Goal: Task Accomplishment & Management: Complete application form

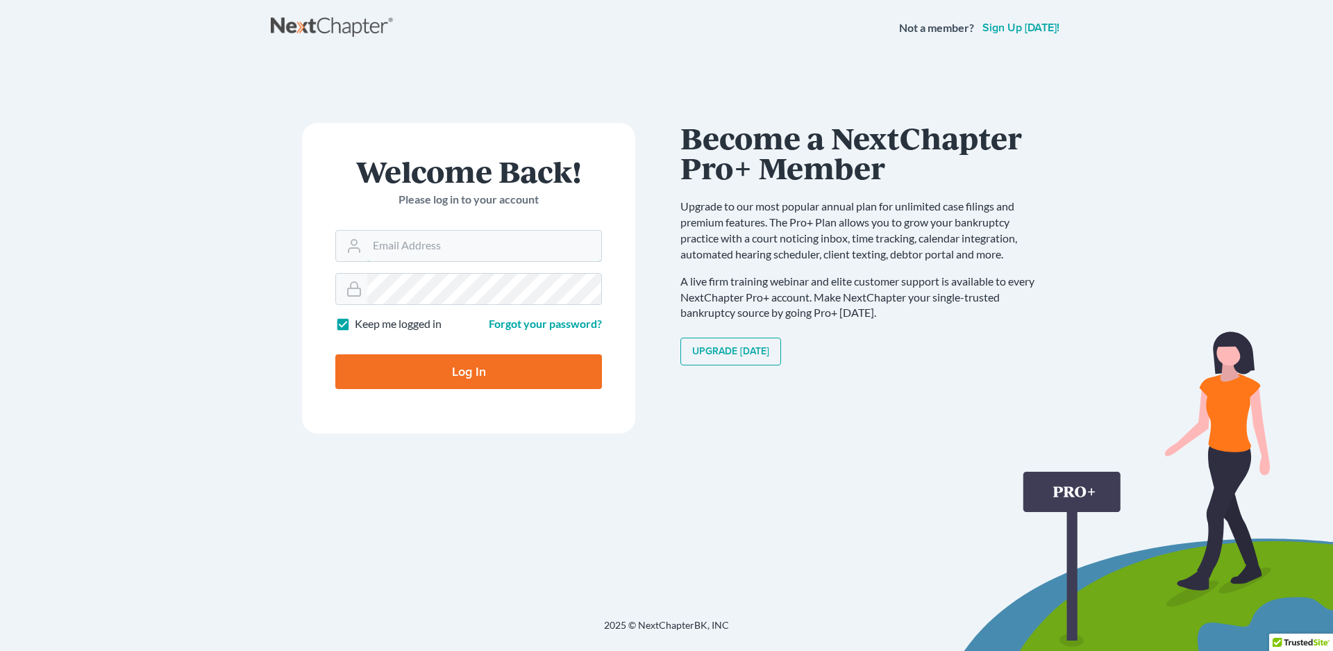
type input "[EMAIL_ADDRESS][DOMAIN_NAME]"
click at [495, 365] on input "Log In" at bounding box center [468, 371] width 267 height 35
type input "Thinking..."
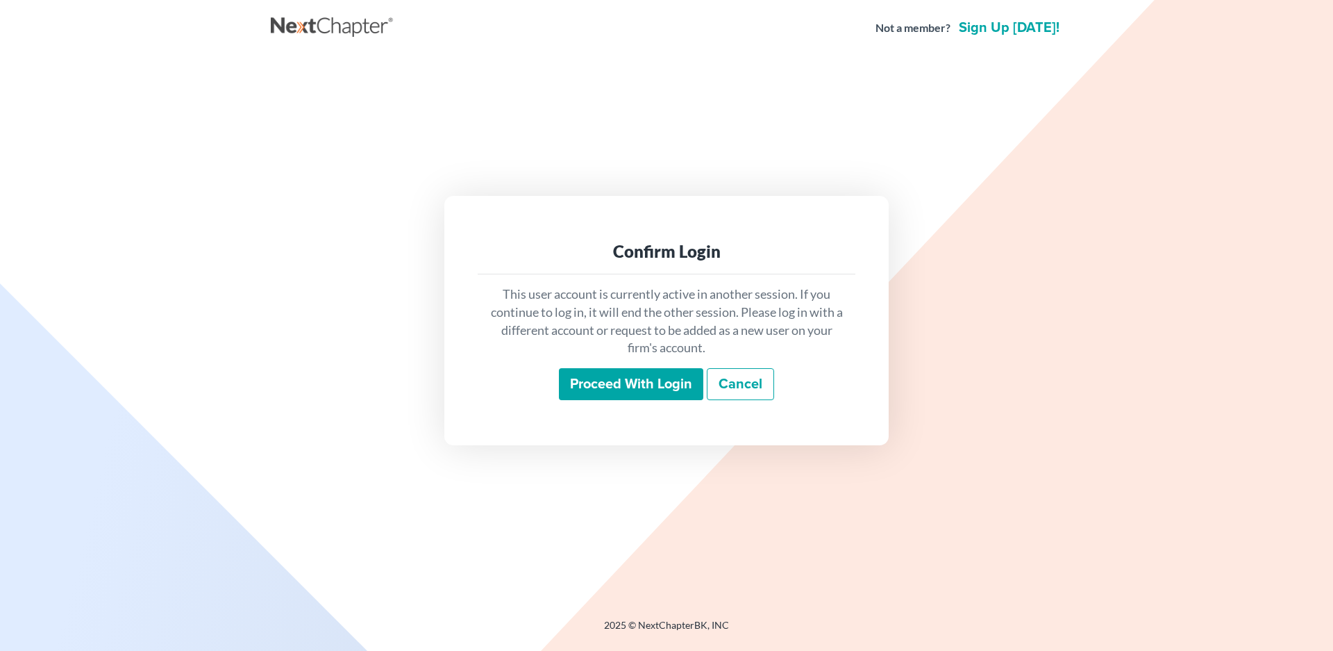
click at [648, 382] on input "Proceed with login" at bounding box center [631, 384] width 144 height 32
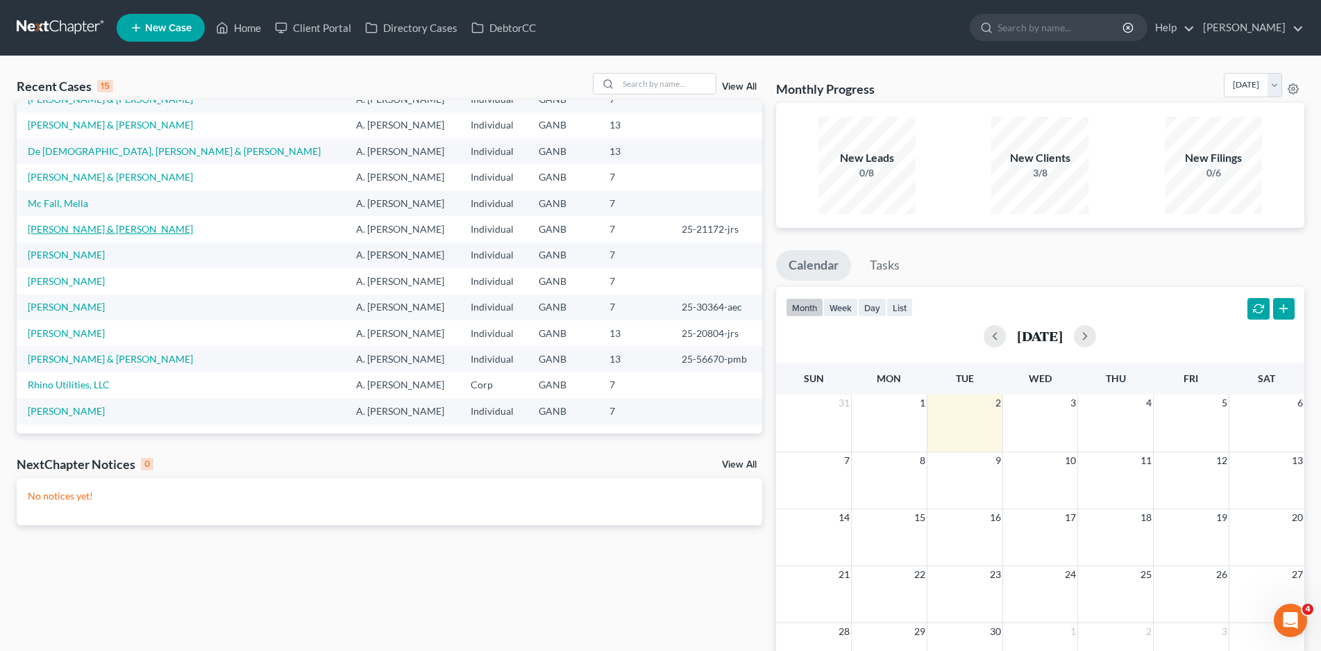
scroll to position [96, 0]
click at [621, 81] on input "search" at bounding box center [667, 84] width 97 height 20
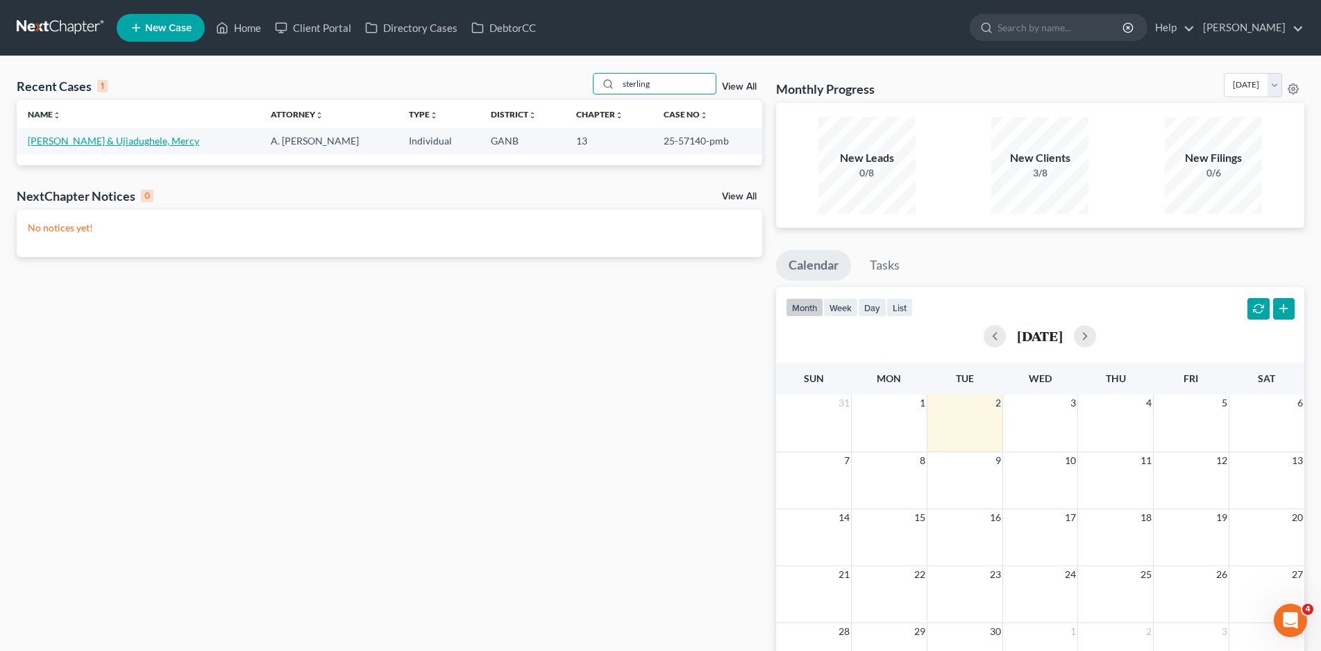
type input "sterling"
click at [107, 145] on link "[PERSON_NAME] & Ujiadughele, Mercy" at bounding box center [113, 141] width 171 height 12
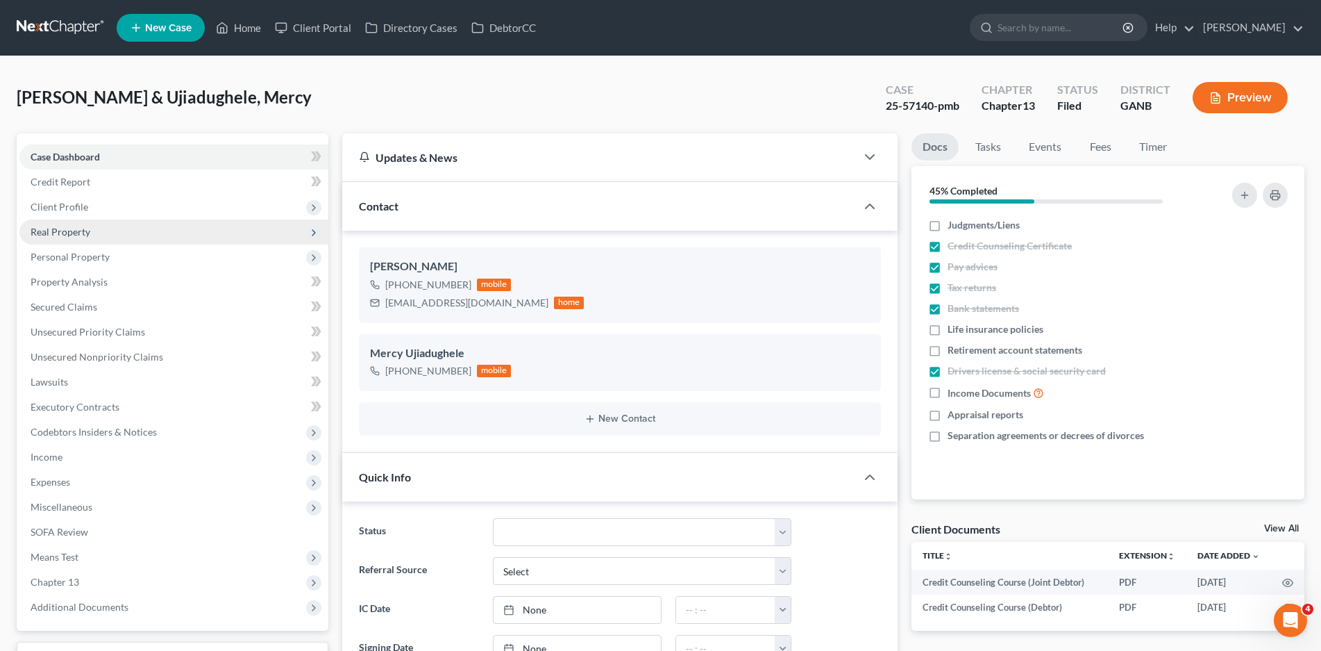
click at [85, 226] on span "Real Property" at bounding box center [61, 232] width 60 height 12
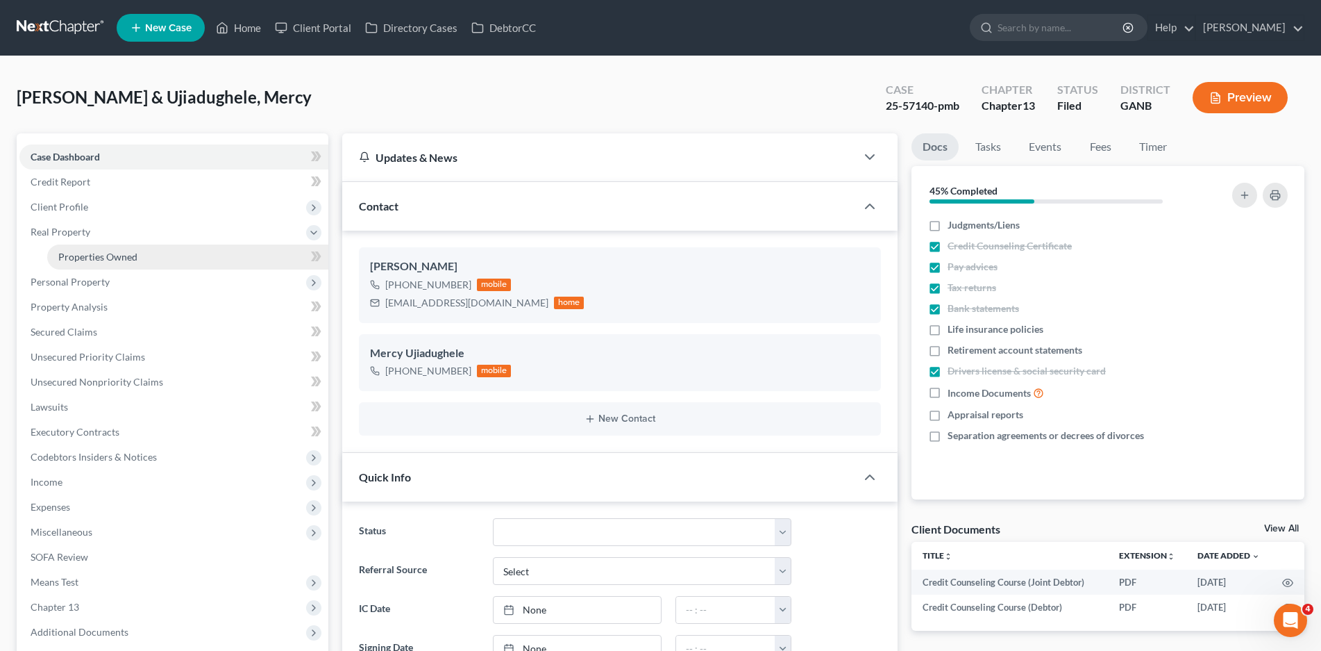
click at [103, 261] on span "Properties Owned" at bounding box center [97, 257] width 79 height 12
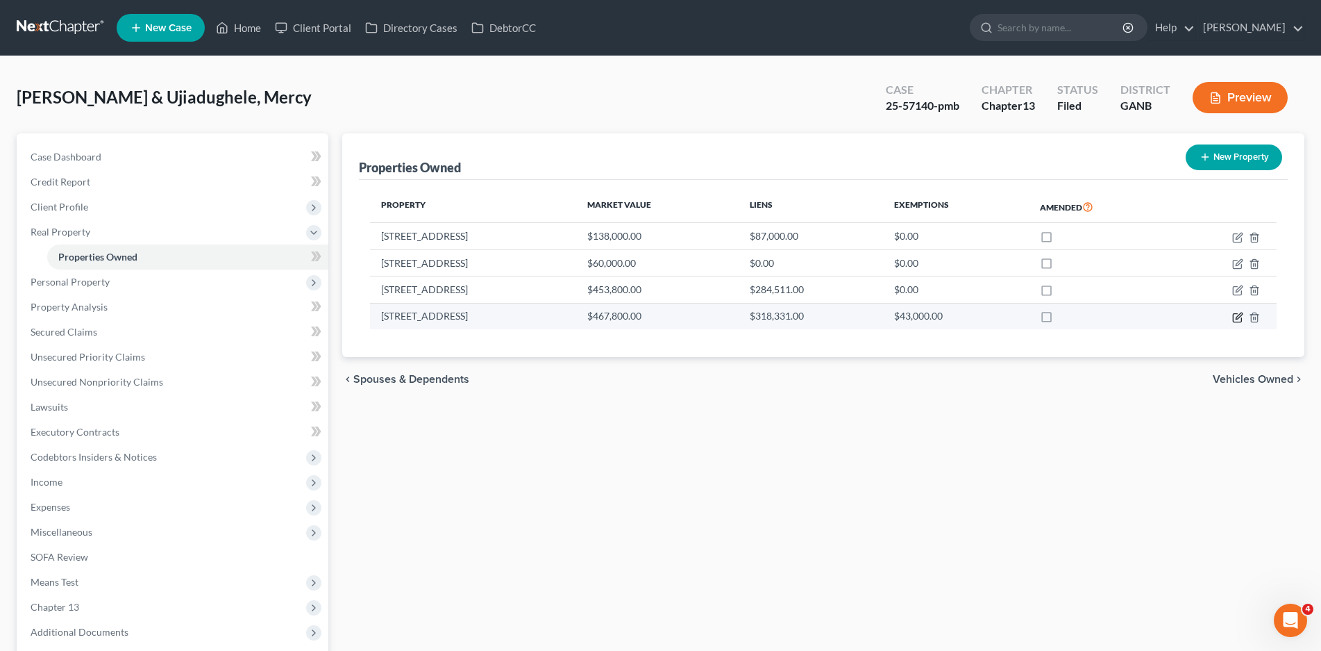
click at [1237, 317] on icon "button" at bounding box center [1239, 315] width 6 height 6
select select "10"
select select "1"
select select "0"
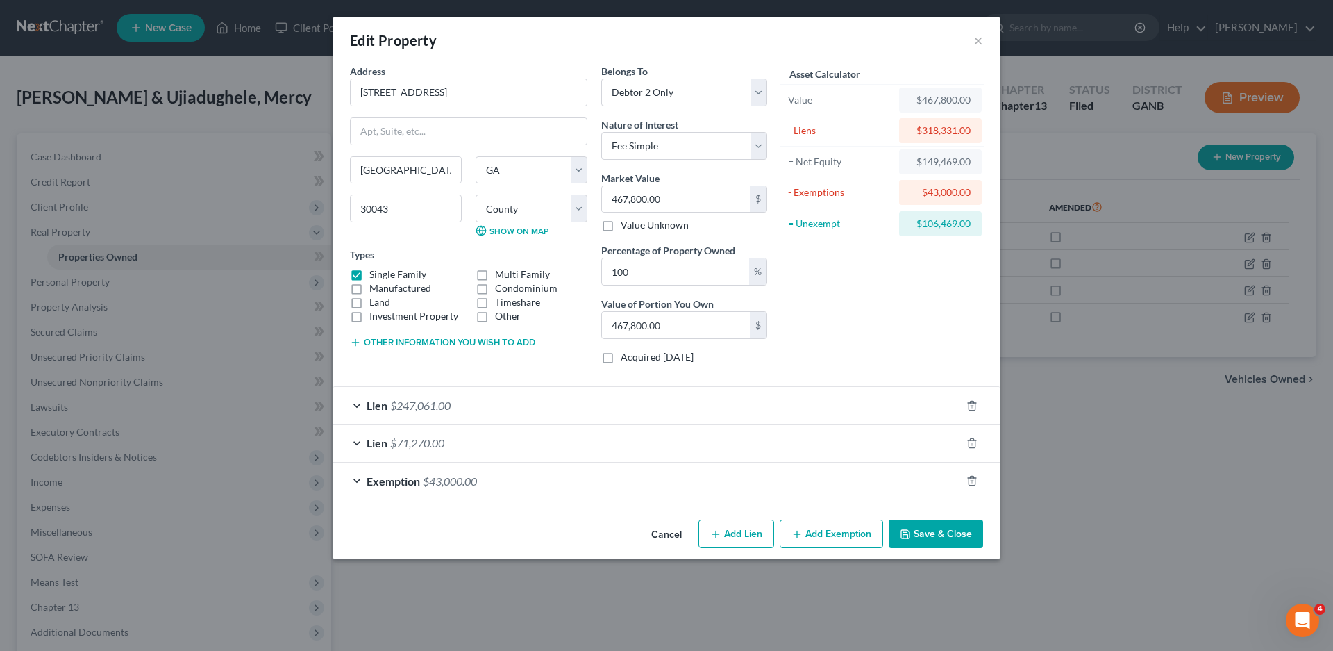
click at [351, 343] on icon "button" at bounding box center [355, 342] width 11 height 11
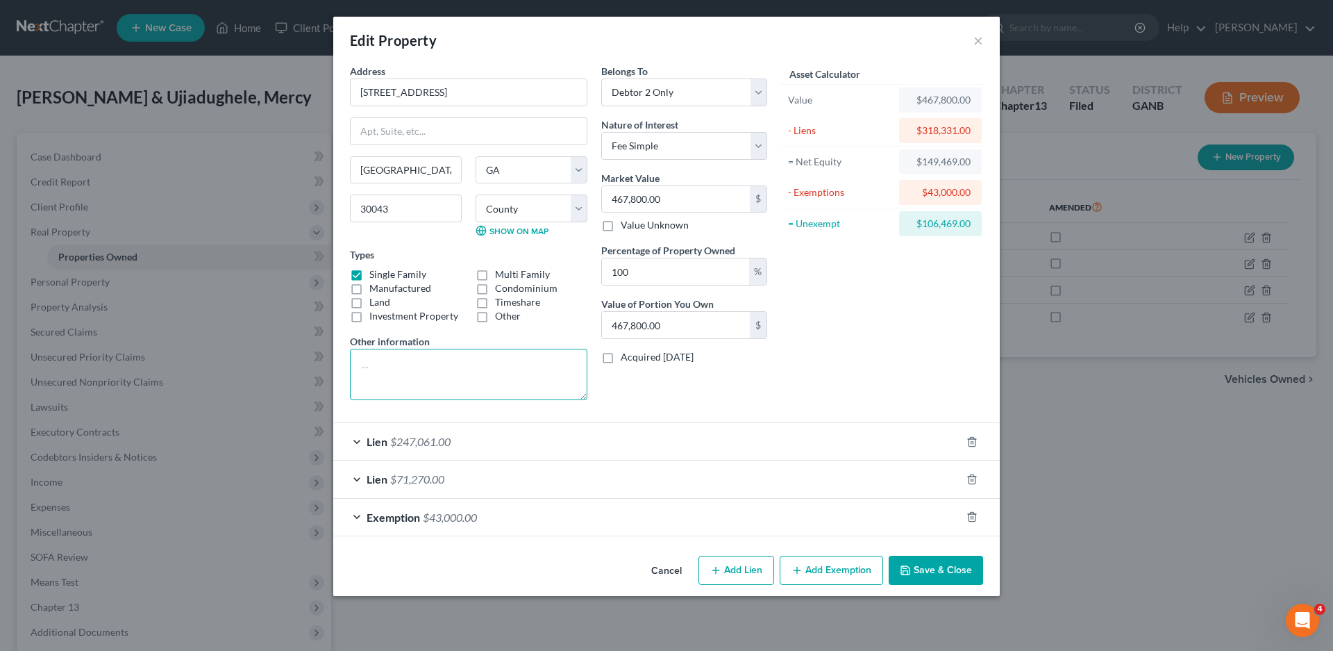
click at [385, 378] on textarea at bounding box center [468, 374] width 237 height 51
type textarea "primary residence"
click at [939, 567] on button "Save & Close" at bounding box center [936, 569] width 94 height 29
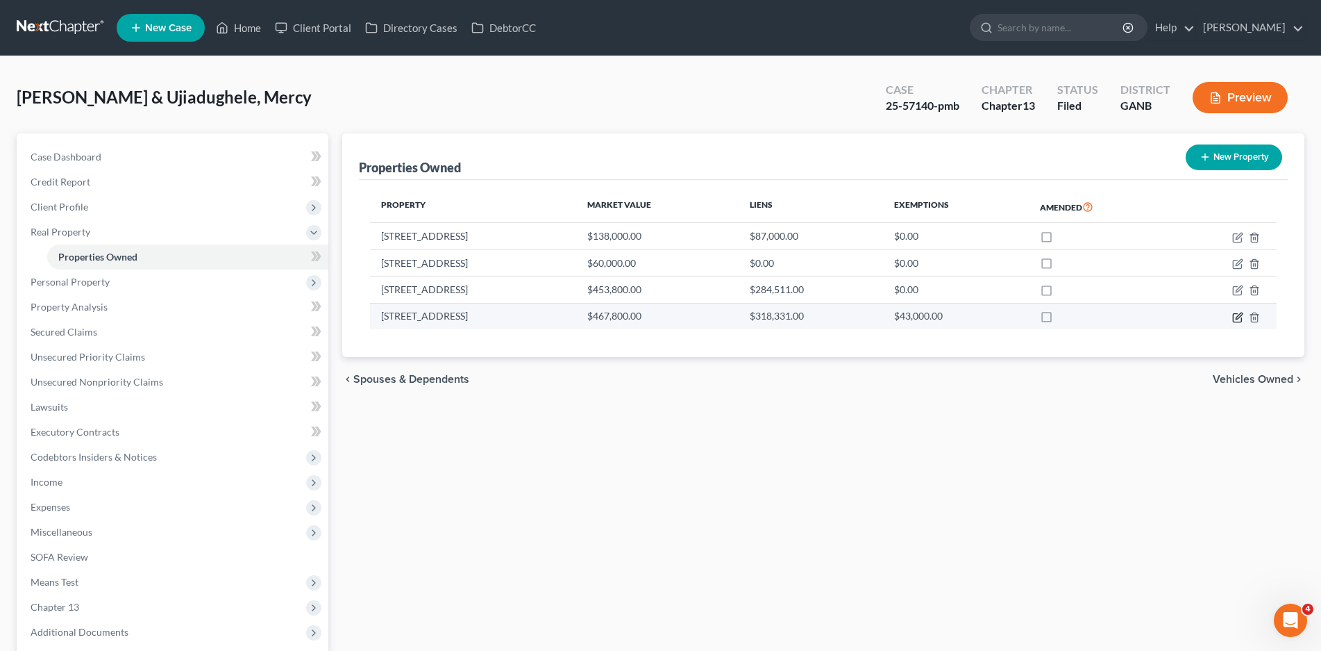
click at [1236, 317] on icon "button" at bounding box center [1237, 317] width 11 height 11
select select "10"
select select "66"
select select "1"
select select "0"
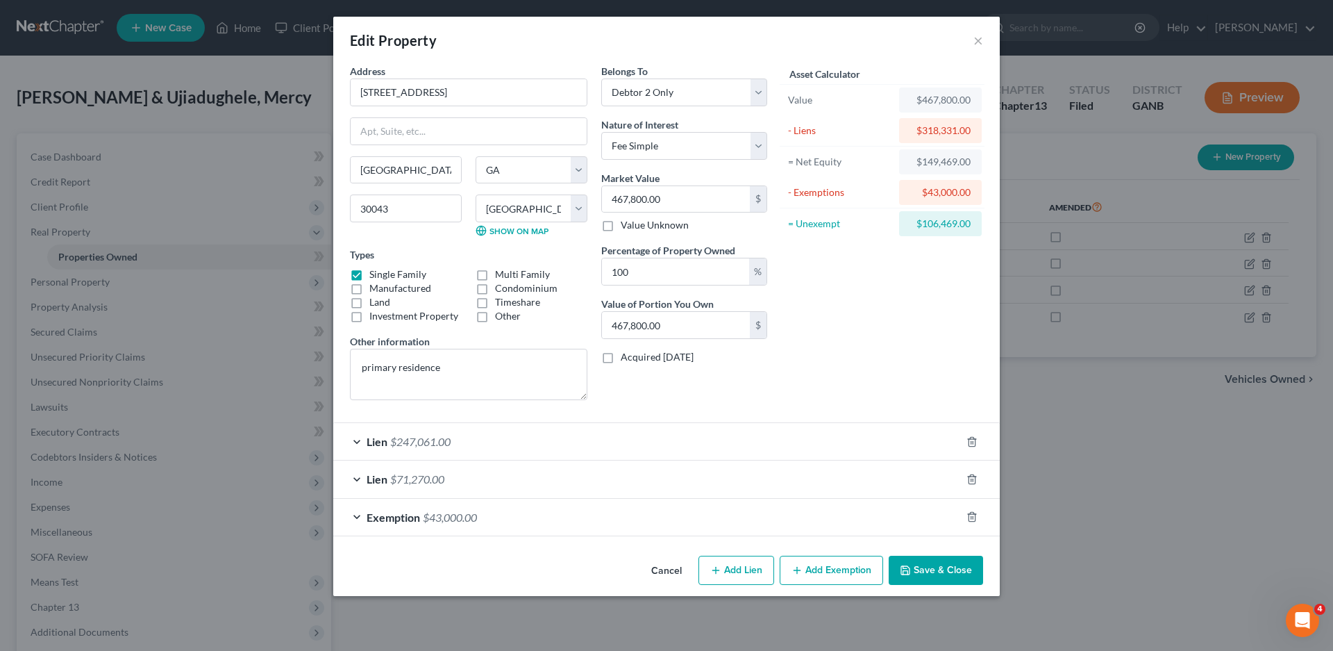
drag, startPoint x: 672, startPoint y: 563, endPoint x: 677, endPoint y: 571, distance: 9.1
click at [672, 563] on button "Cancel" at bounding box center [666, 571] width 53 height 28
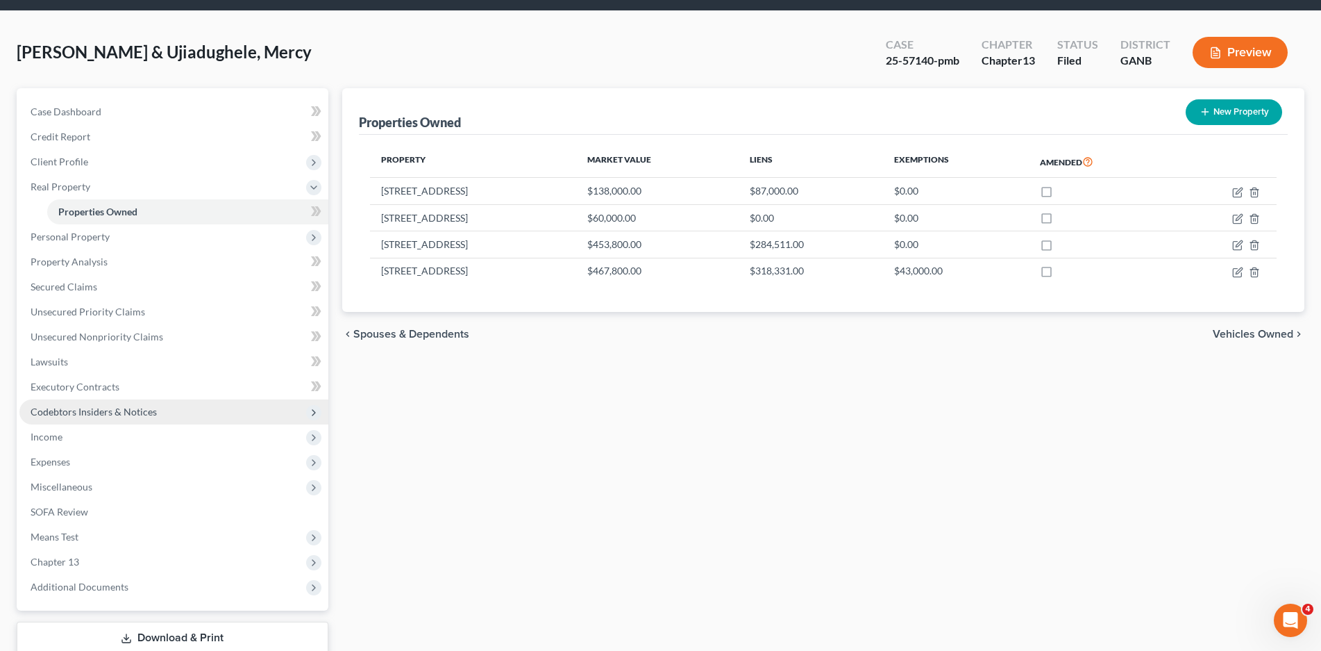
scroll to position [69, 0]
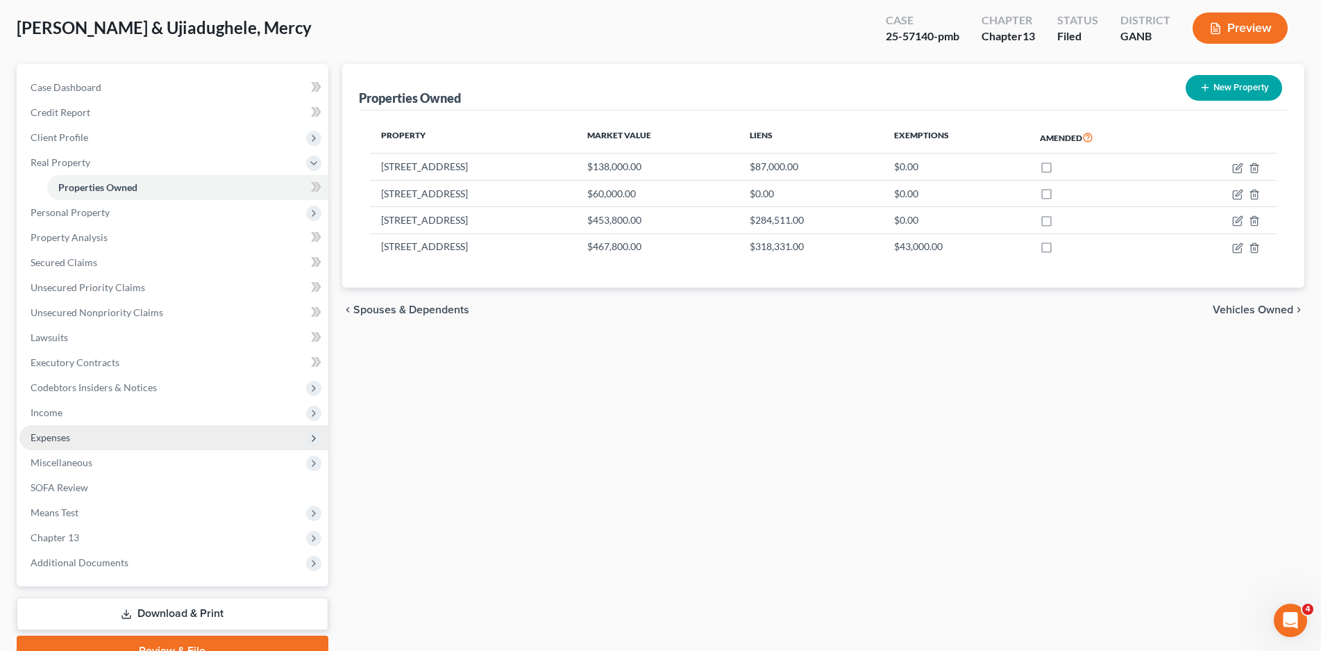
click at [49, 442] on span "Expenses" at bounding box center [51, 437] width 40 height 12
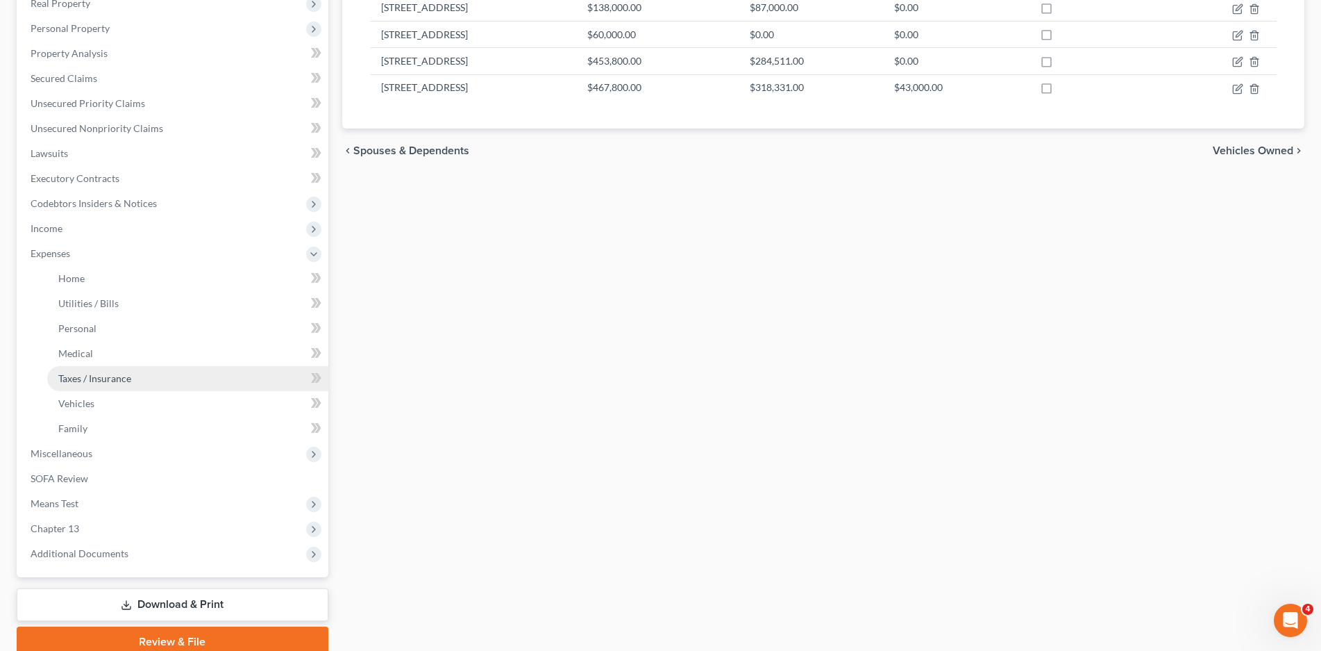
scroll to position [218, 0]
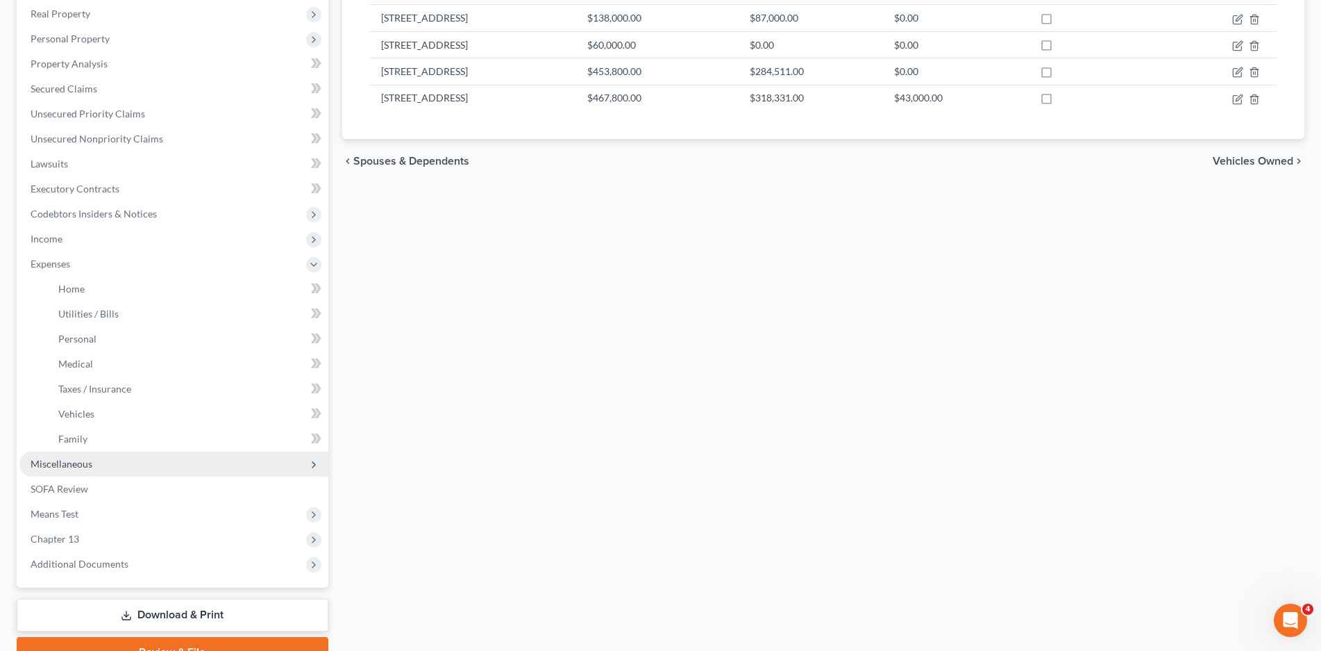
click at [72, 464] on span "Miscellaneous" at bounding box center [62, 464] width 62 height 12
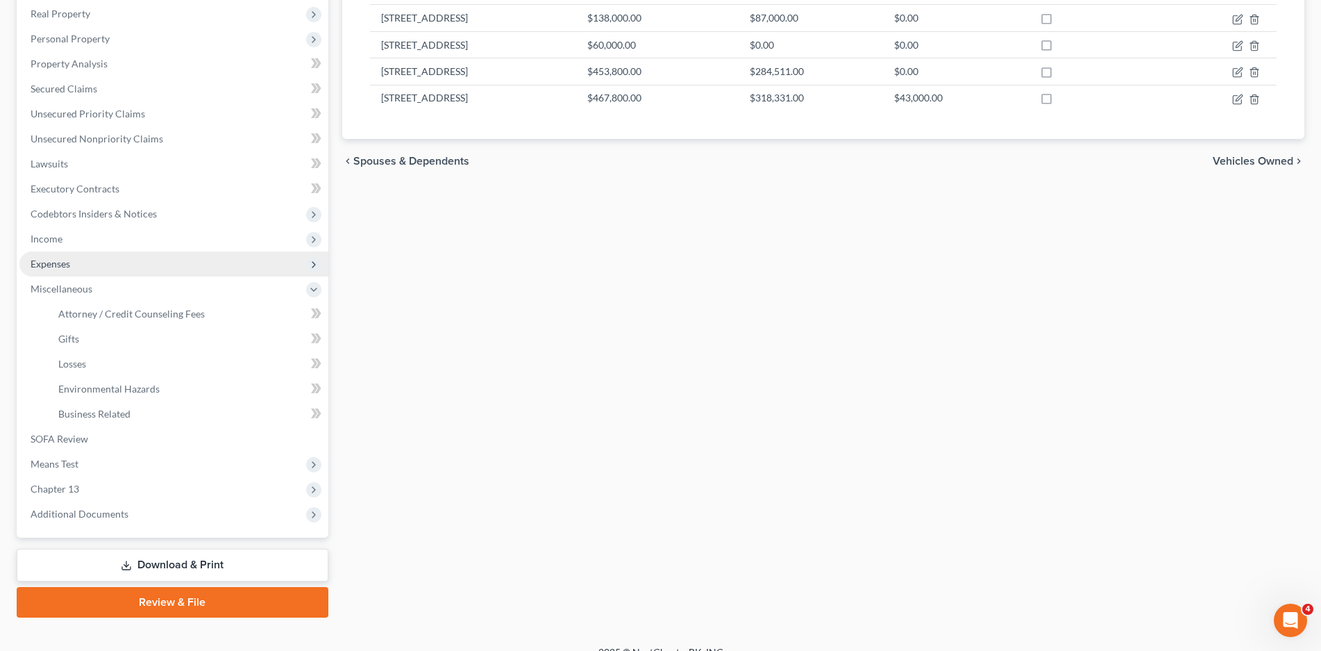
click at [48, 261] on span "Expenses" at bounding box center [51, 264] width 40 height 12
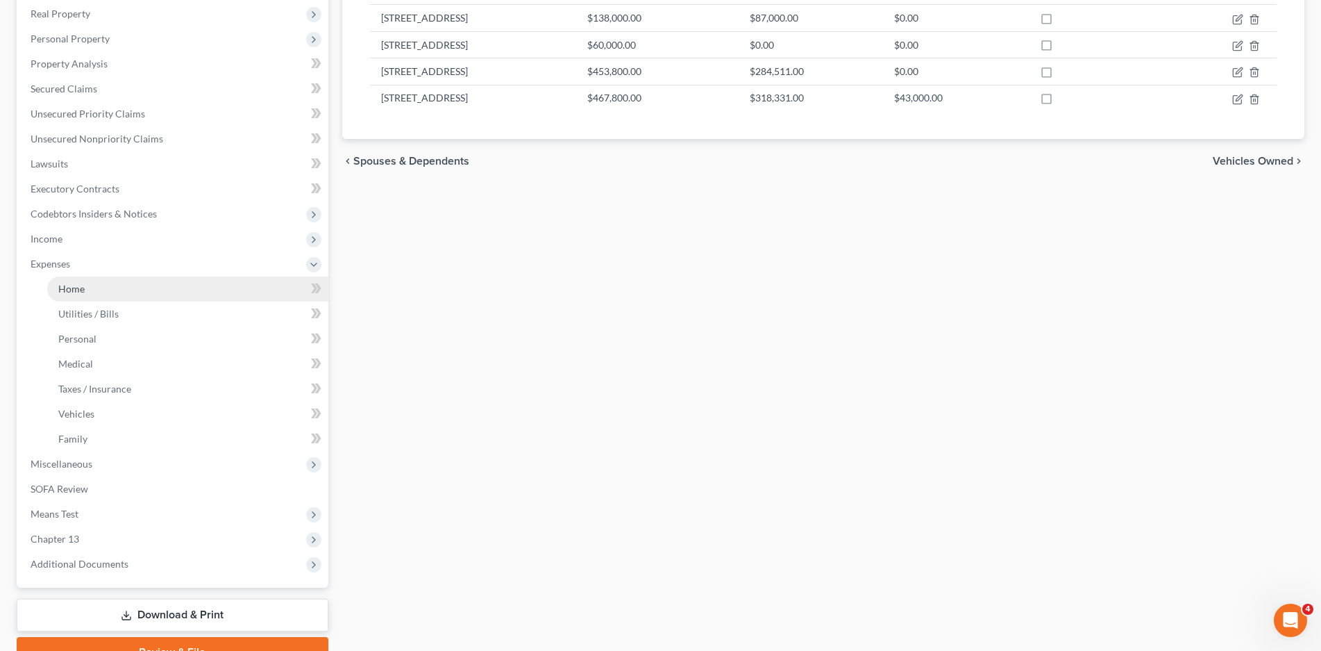
click at [78, 294] on span "Home" at bounding box center [71, 289] width 26 height 12
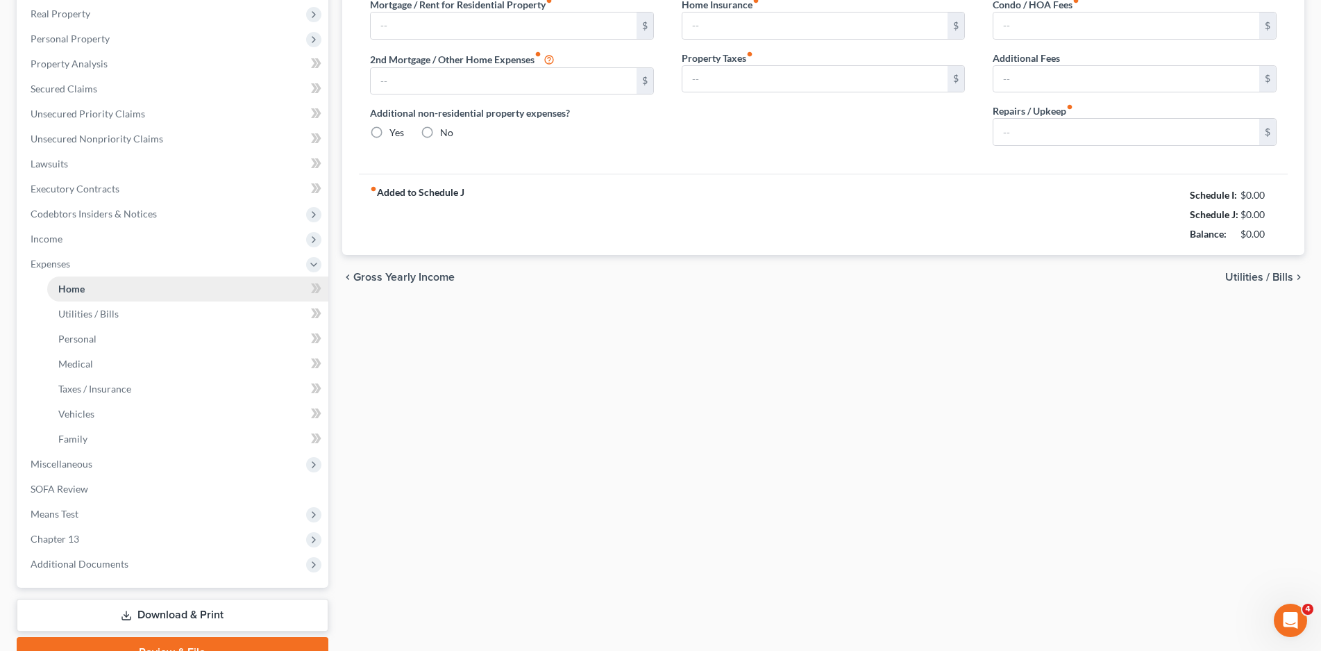
type input "1,756.00"
type input "650.00"
radio input "true"
type input "0.00"
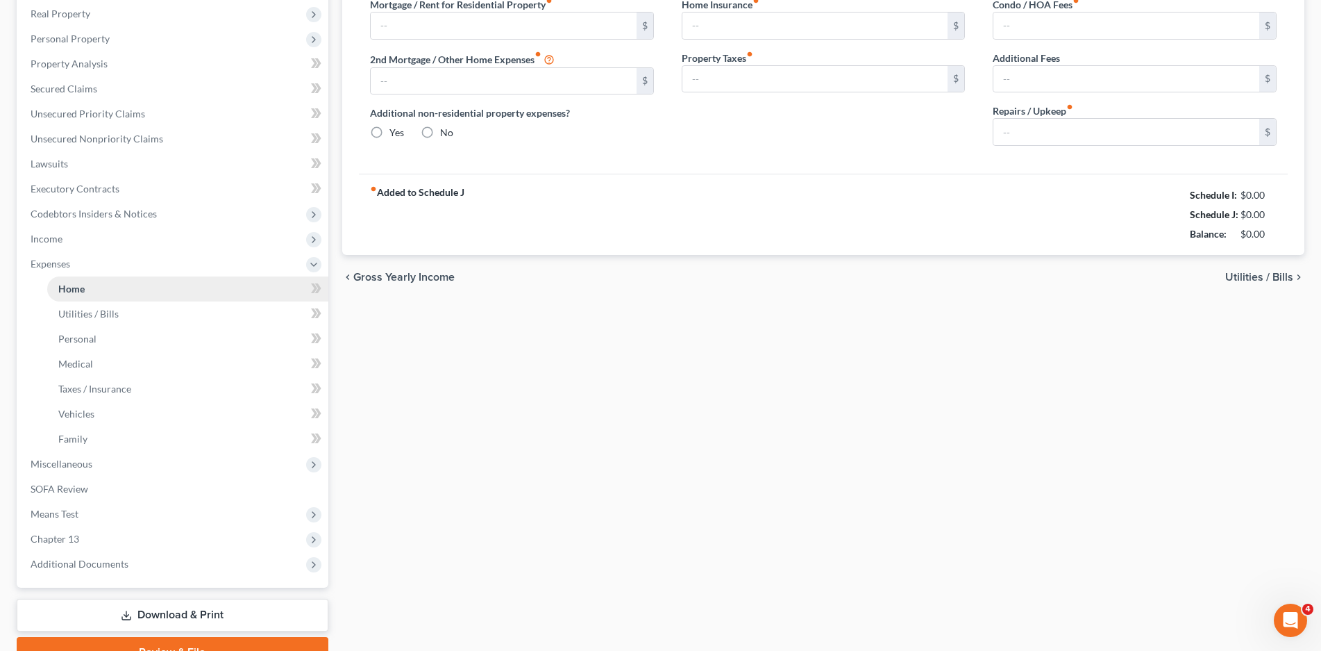
type input "0.00"
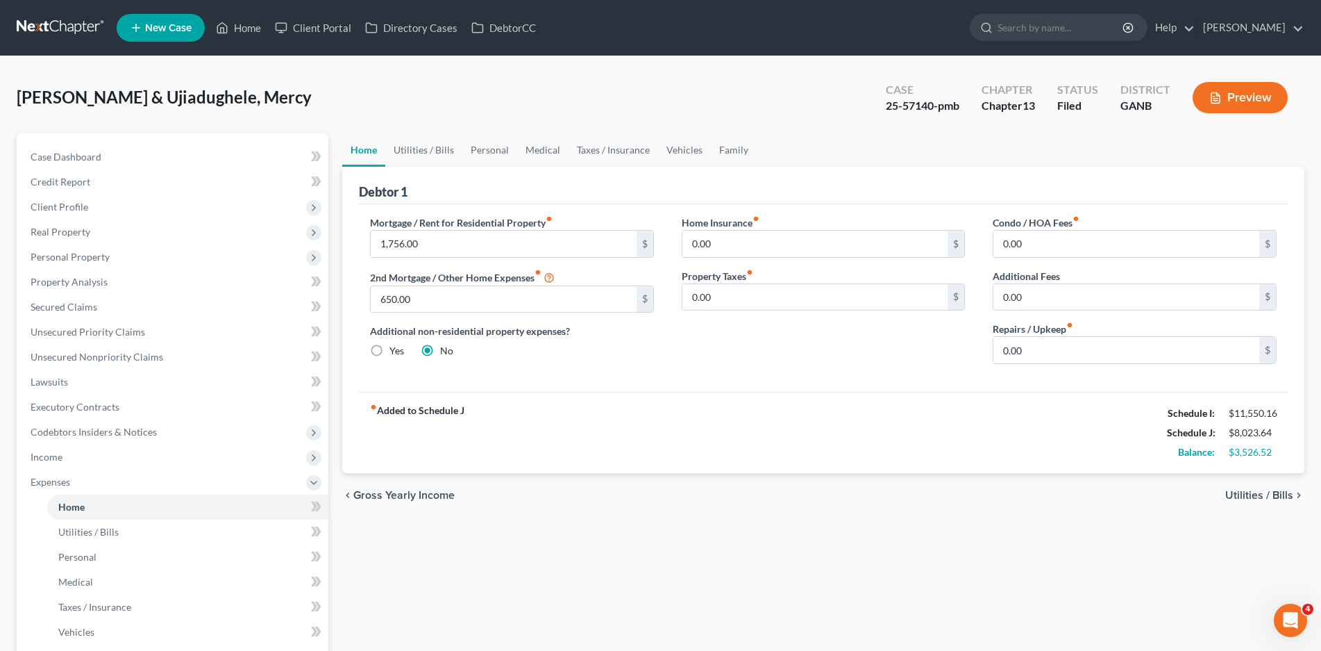
click at [390, 351] on label "Yes" at bounding box center [397, 351] width 15 height 14
click at [395, 351] on input "Yes" at bounding box center [399, 348] width 9 height 9
radio input "true"
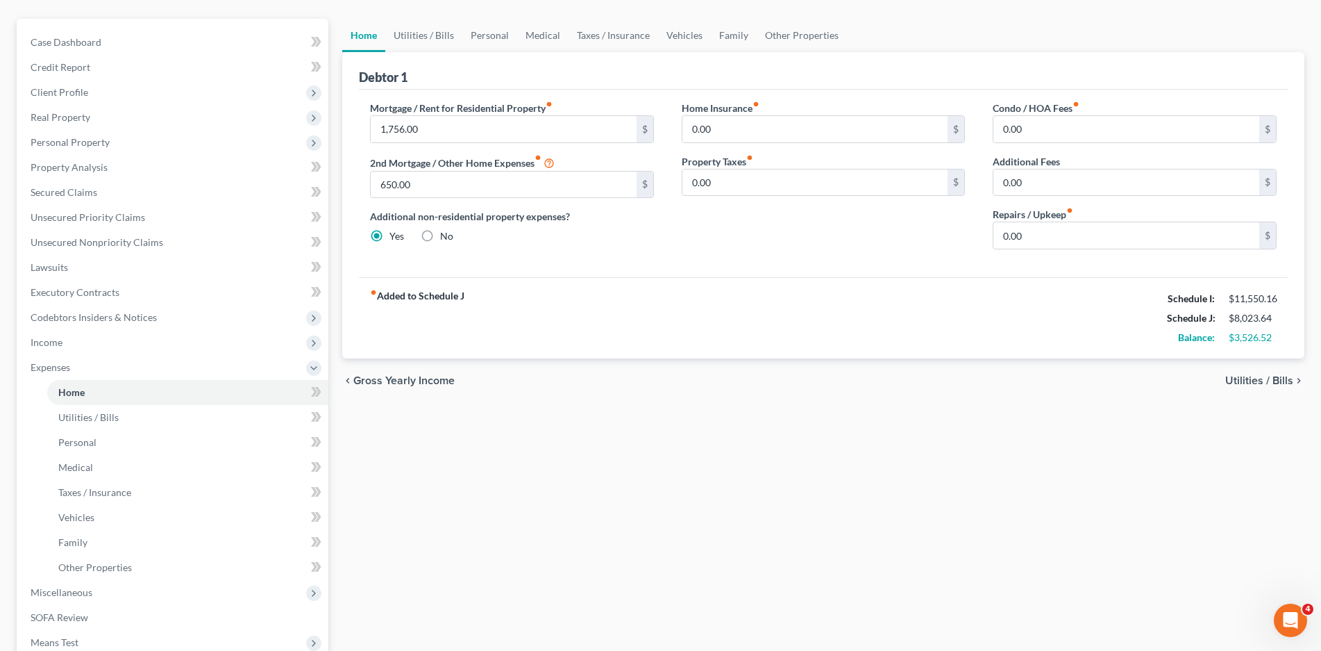
scroll to position [104, 0]
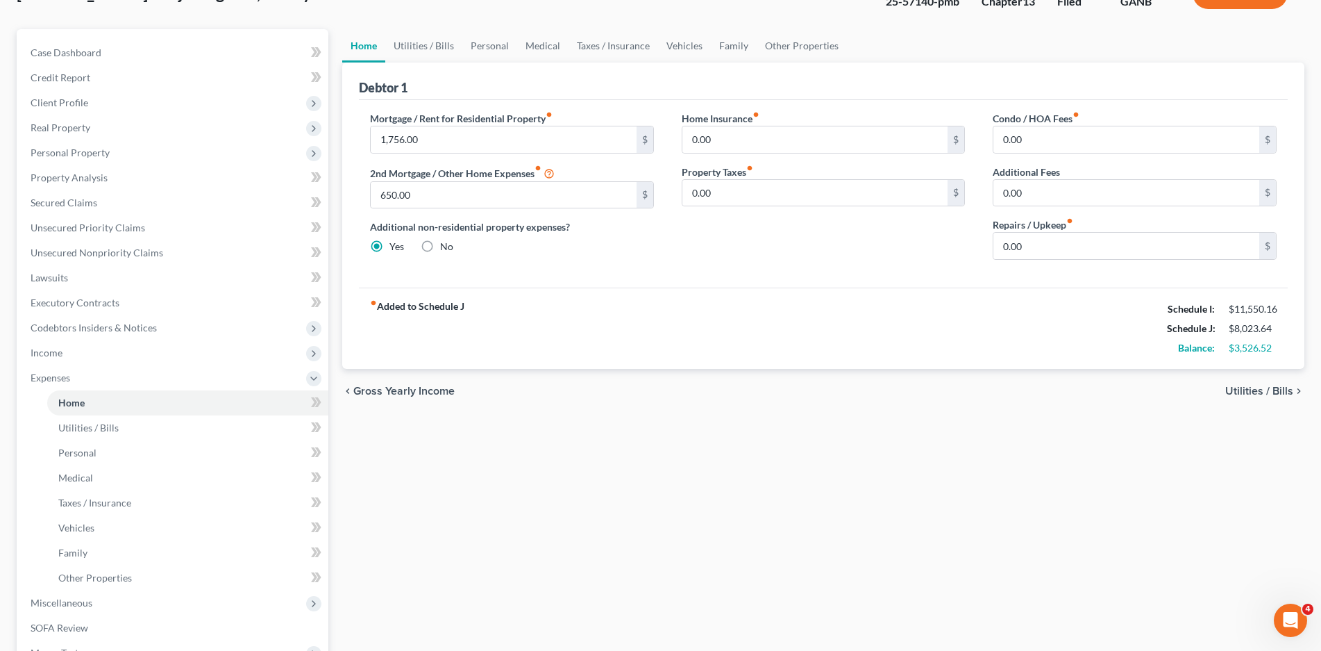
click at [440, 248] on label "No" at bounding box center [446, 247] width 13 height 14
click at [446, 248] on input "No" at bounding box center [450, 244] width 9 height 9
radio input "true"
click at [390, 246] on label "Yes" at bounding box center [397, 247] width 15 height 14
click at [395, 246] on input "Yes" at bounding box center [399, 244] width 9 height 9
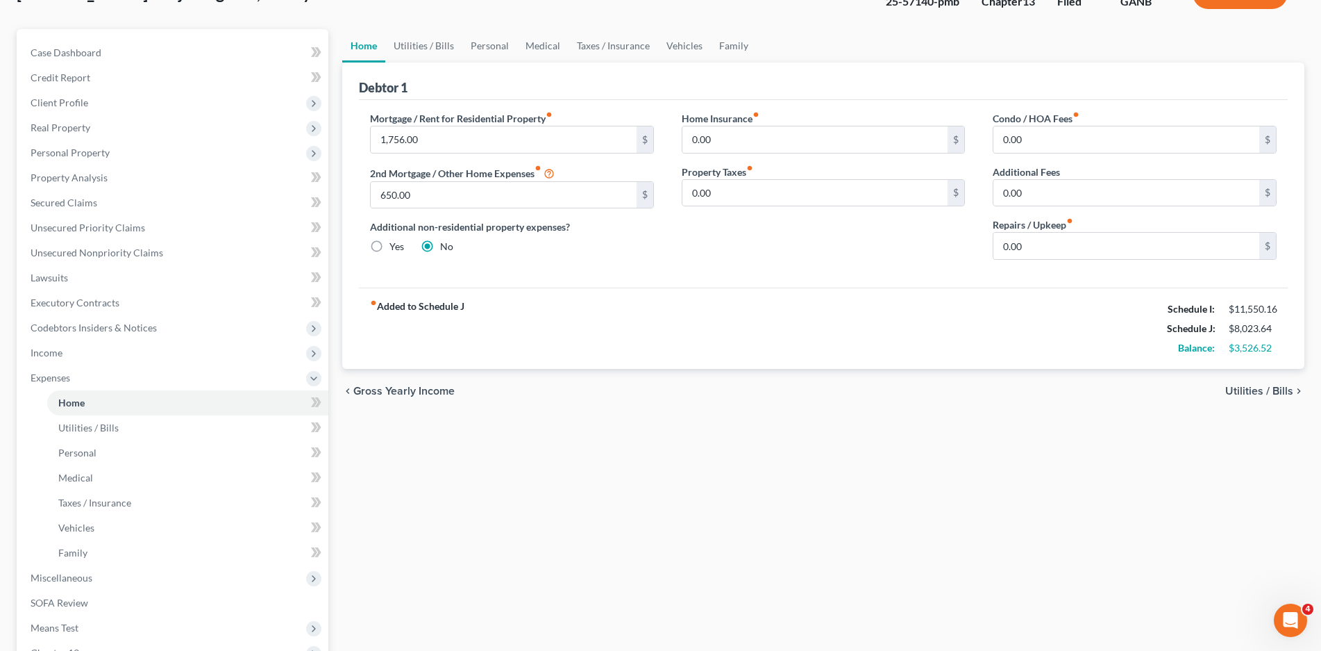
radio input "true"
radio input "false"
click at [129, 578] on span "Other Properties" at bounding box center [95, 577] width 74 height 12
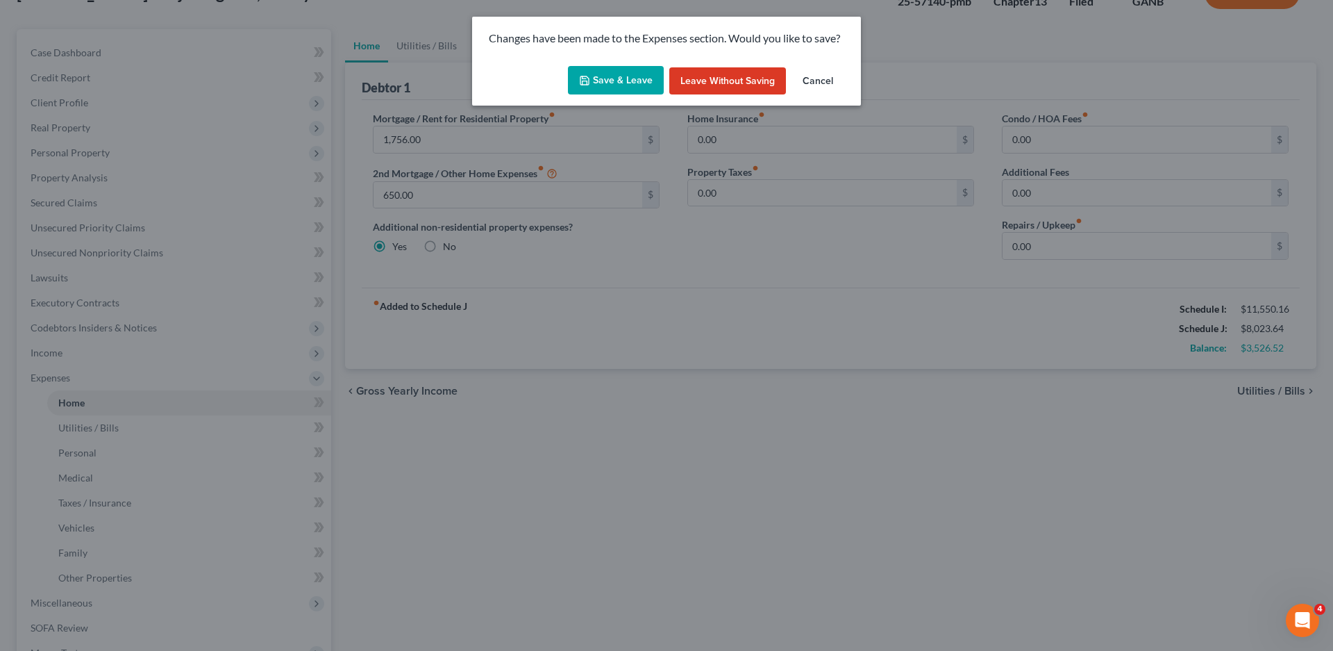
click at [623, 78] on button "Save & Leave" at bounding box center [616, 80] width 96 height 29
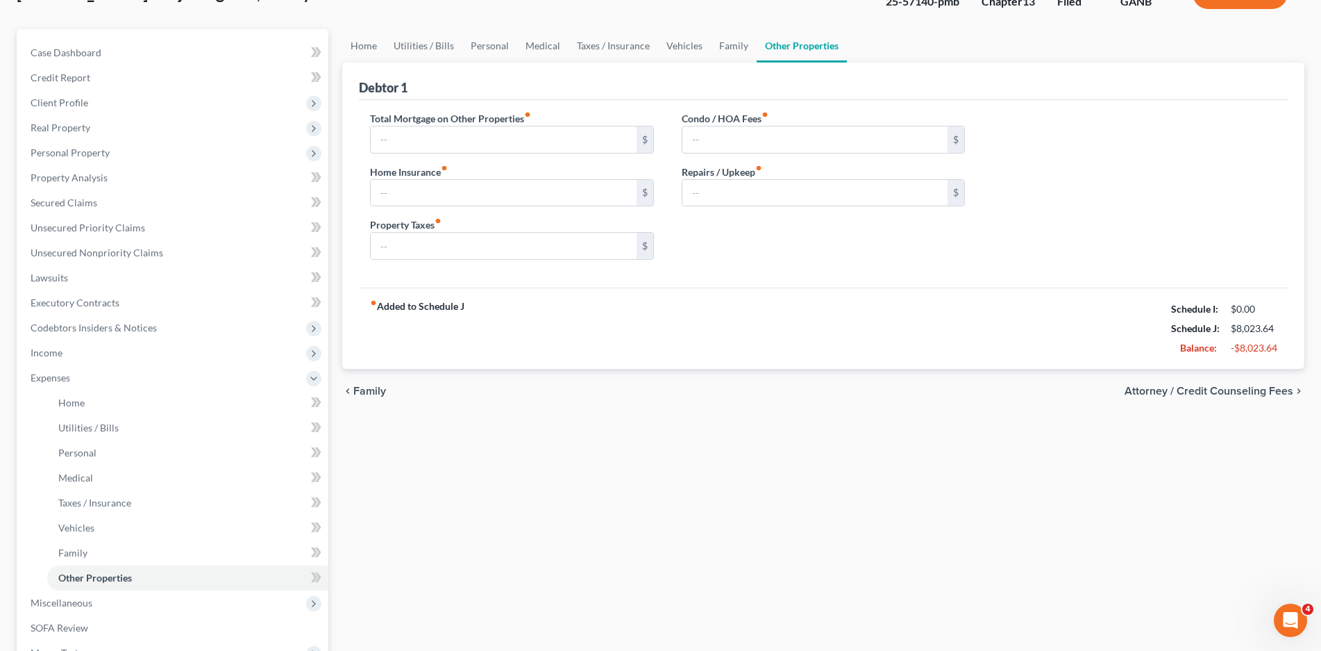
type input "0.00"
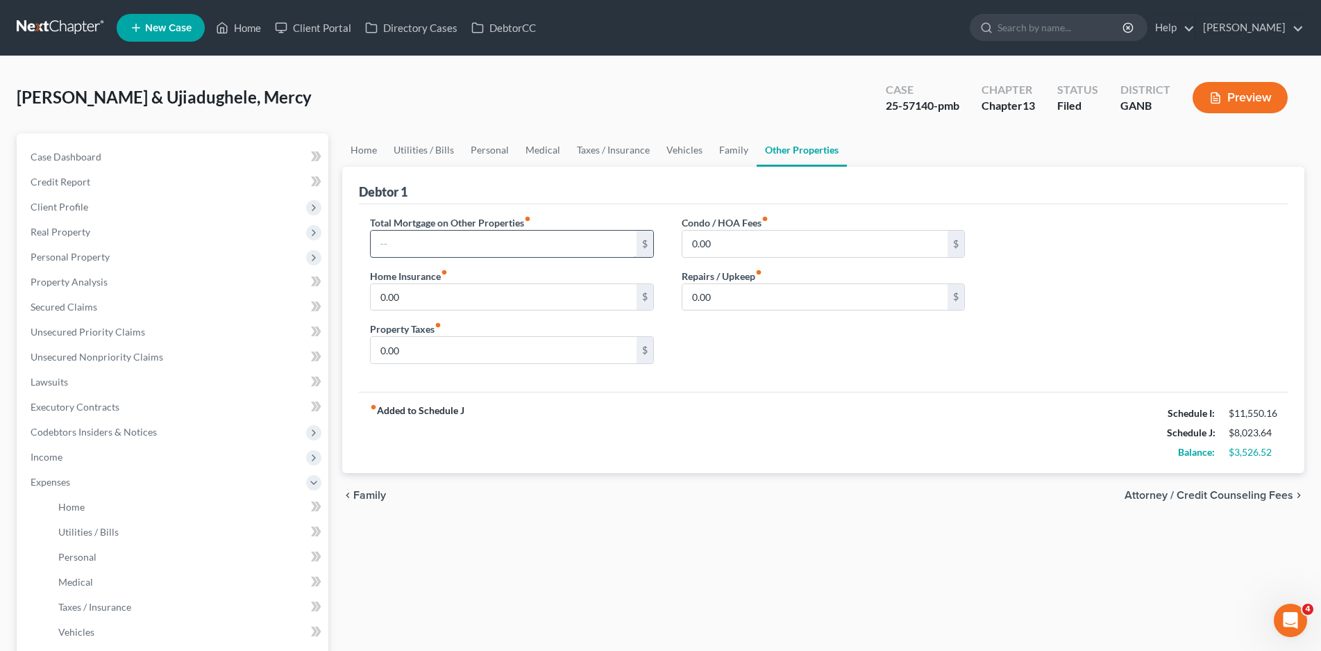
click at [404, 245] on input "text" at bounding box center [504, 244] width 266 height 26
click at [413, 302] on input "0.00" at bounding box center [504, 297] width 266 height 26
click at [407, 356] on input "0.00" at bounding box center [504, 350] width 266 height 26
type input "66.66"
click at [362, 153] on link "Home" at bounding box center [363, 149] width 43 height 33
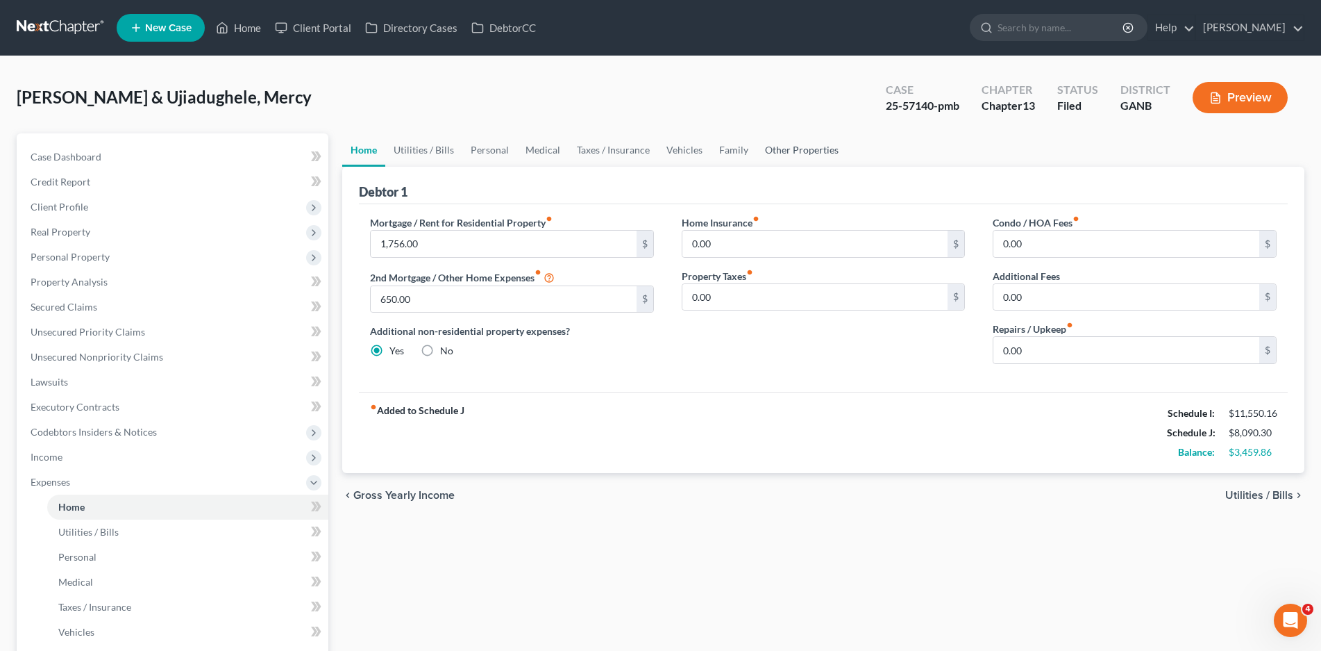
click at [789, 150] on link "Other Properties" at bounding box center [802, 149] width 90 height 33
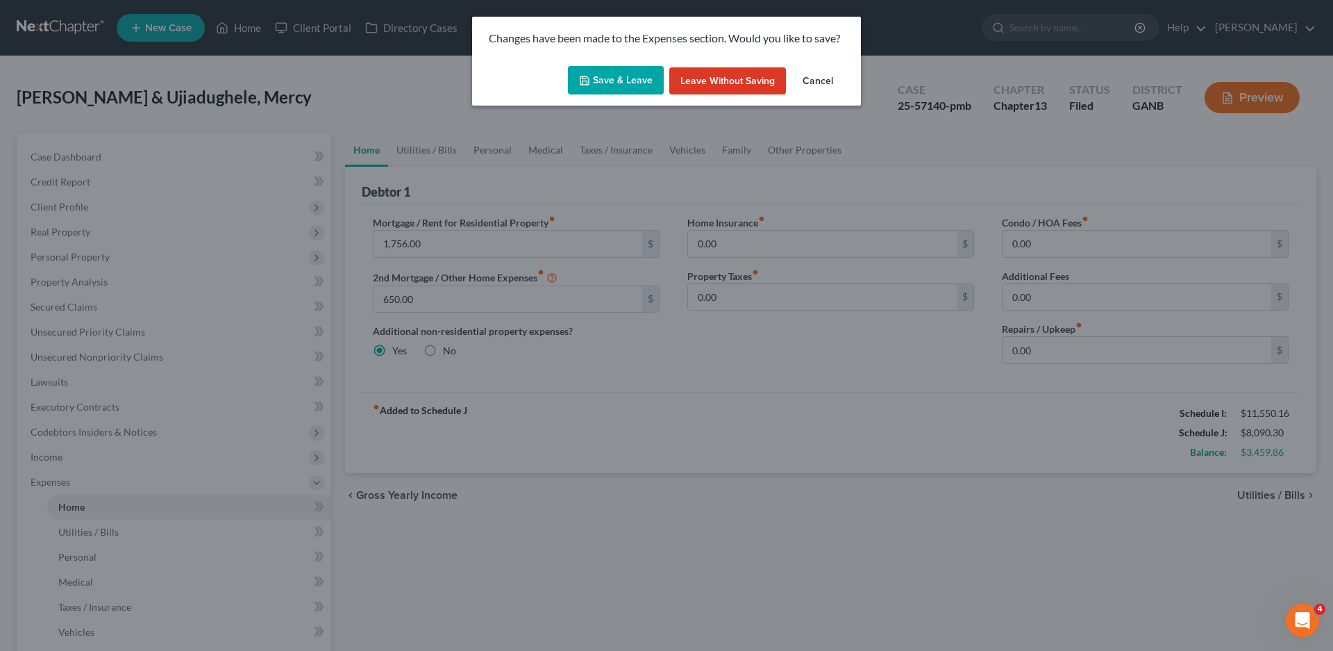
click at [620, 72] on button "Save & Leave" at bounding box center [616, 80] width 96 height 29
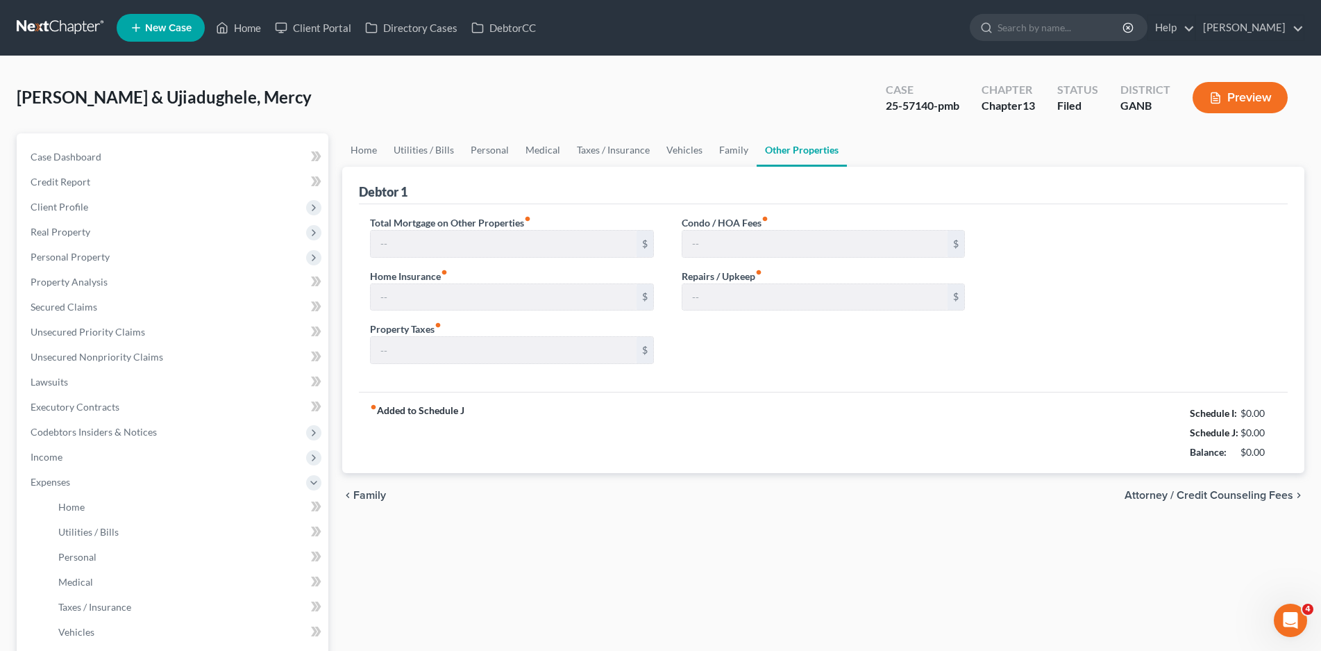
type input "0.00"
type input "66.66"
type input "0.00"
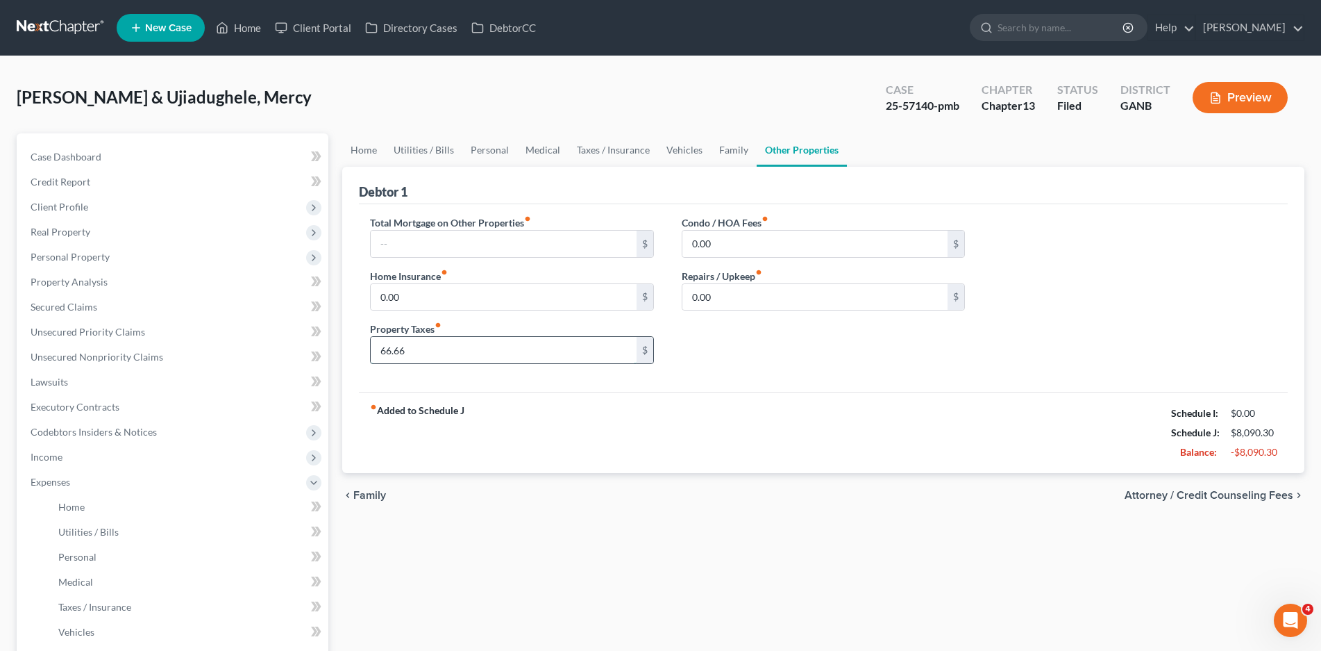
click at [410, 347] on input "66.66" at bounding box center [504, 350] width 266 height 26
click at [365, 146] on link "Home" at bounding box center [363, 149] width 43 height 33
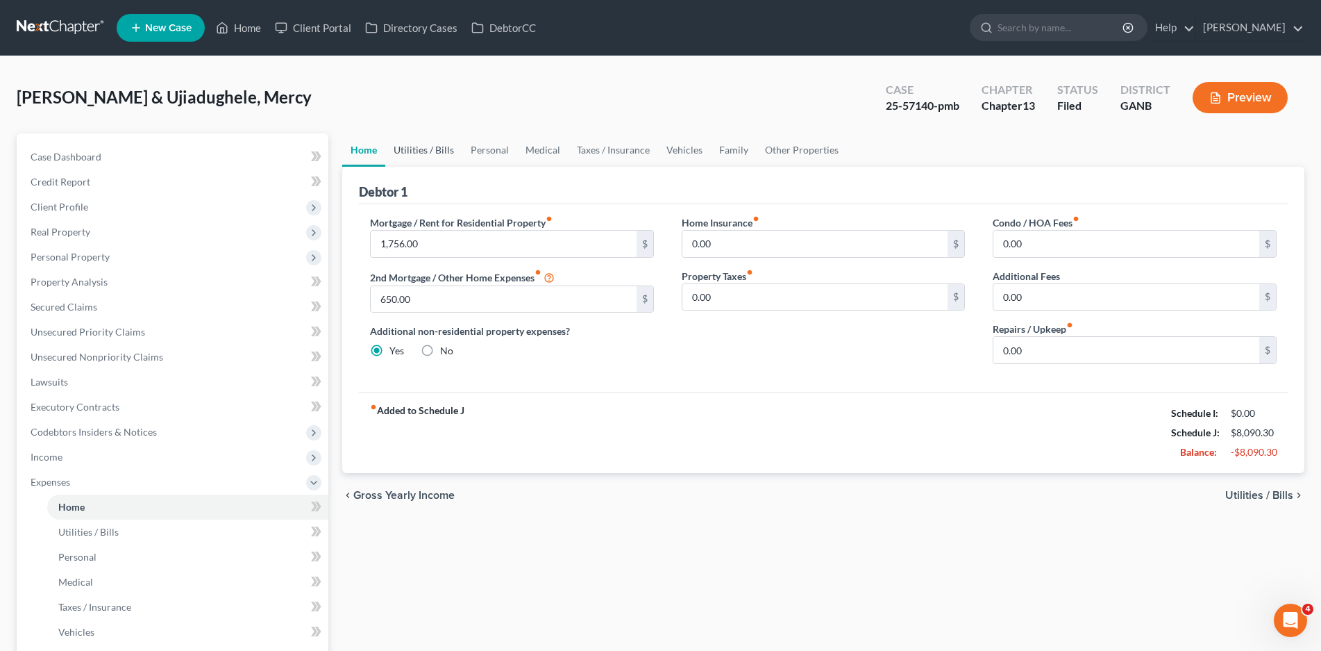
click at [416, 153] on link "Utilities / Bills" at bounding box center [423, 149] width 77 height 33
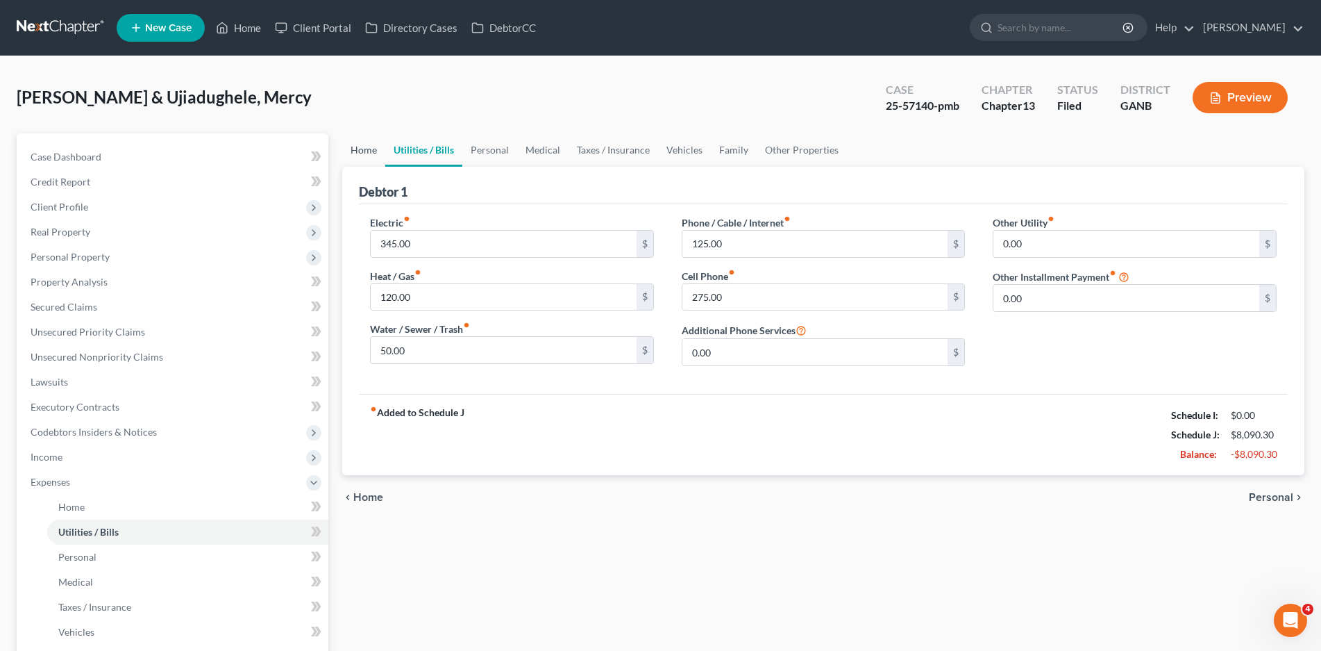
click at [350, 146] on link "Home" at bounding box center [363, 149] width 43 height 33
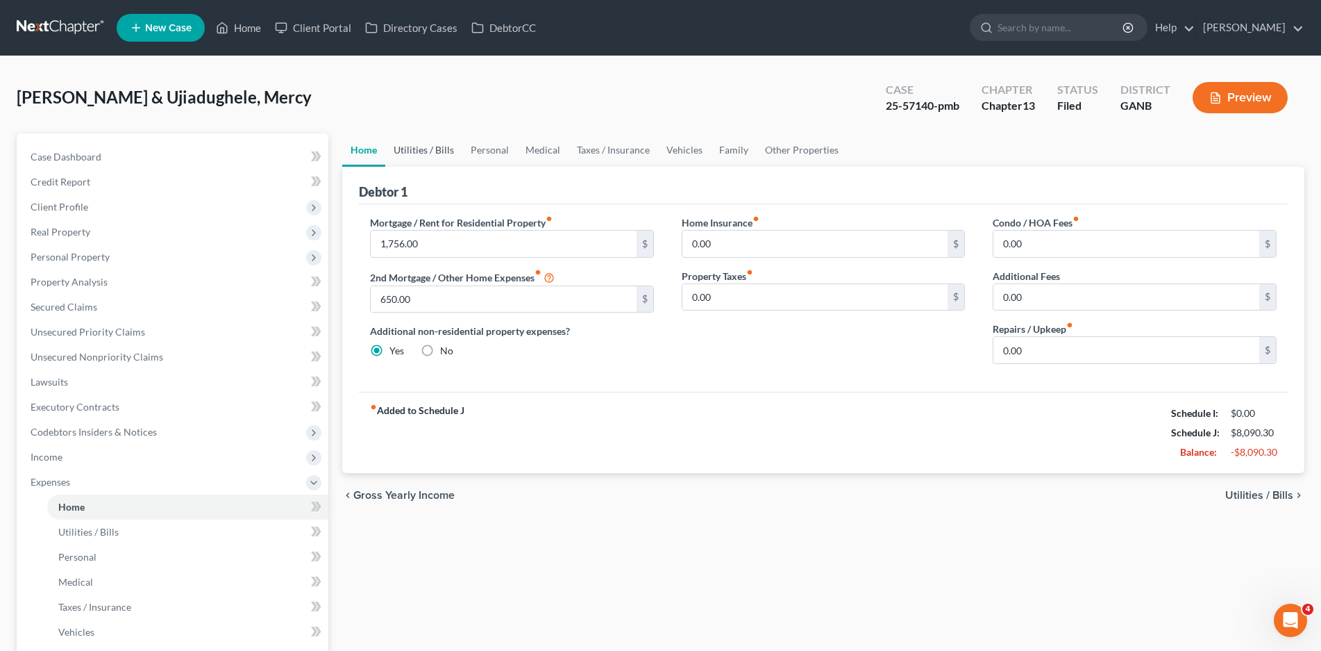
click at [425, 151] on link "Utilities / Bills" at bounding box center [423, 149] width 77 height 33
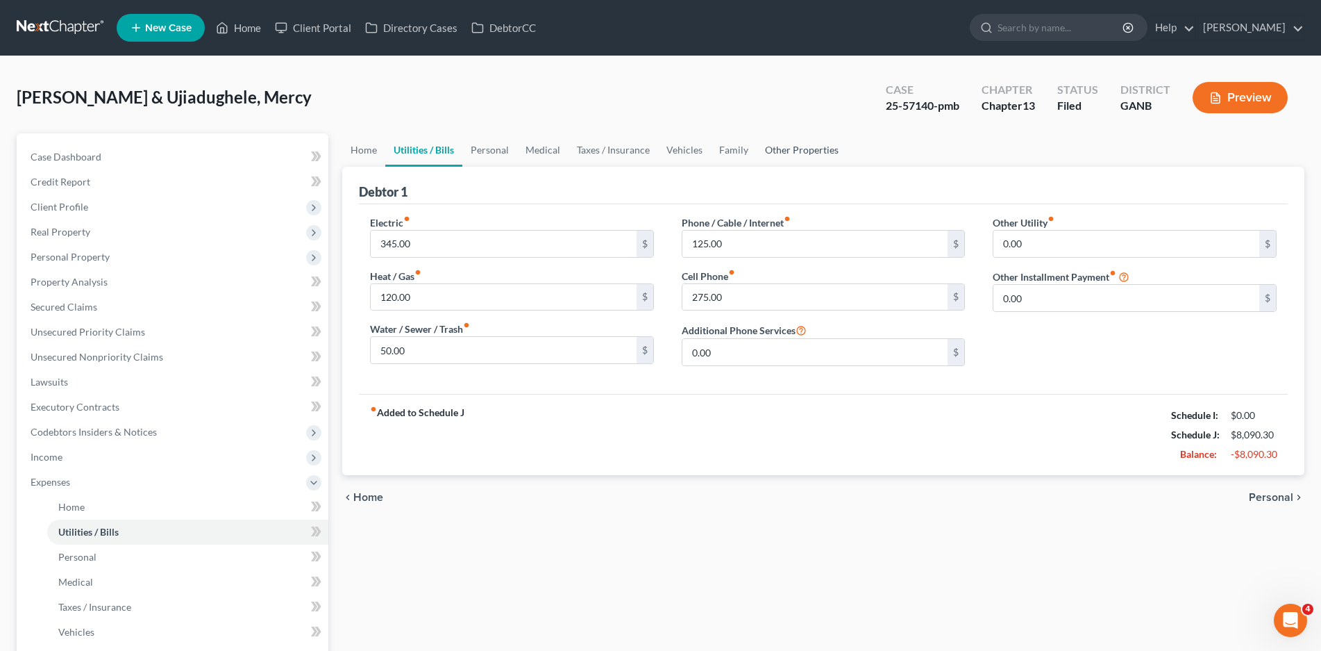
click at [800, 144] on link "Other Properties" at bounding box center [802, 149] width 90 height 33
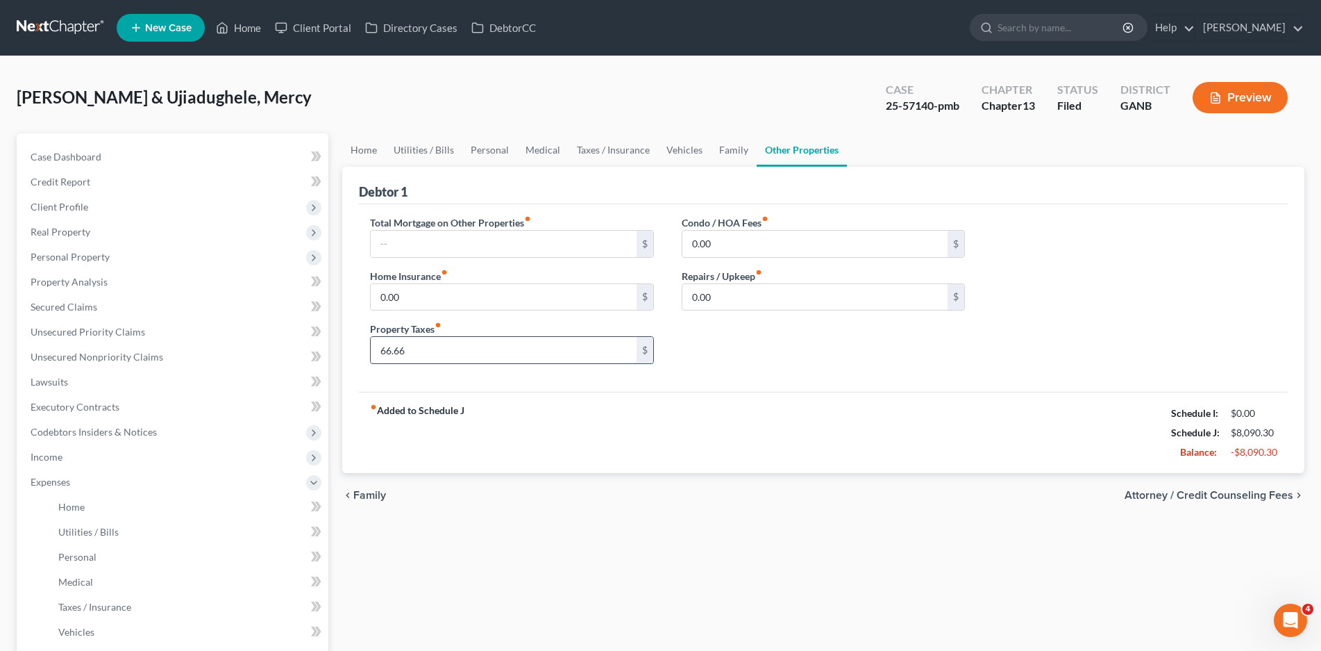
click at [423, 360] on input "66.66" at bounding box center [504, 350] width 266 height 26
type input "100.00"
click at [401, 148] on link "Utilities / Bills" at bounding box center [423, 149] width 77 height 33
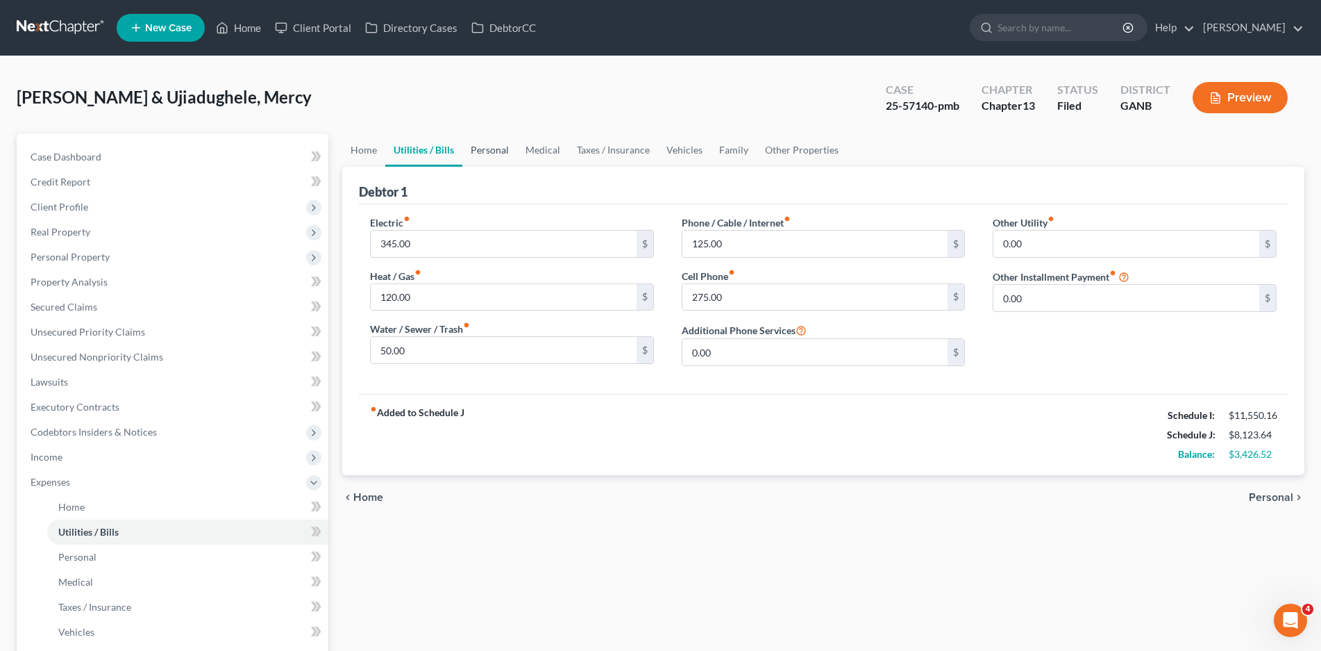
click at [477, 150] on link "Personal" at bounding box center [489, 149] width 55 height 33
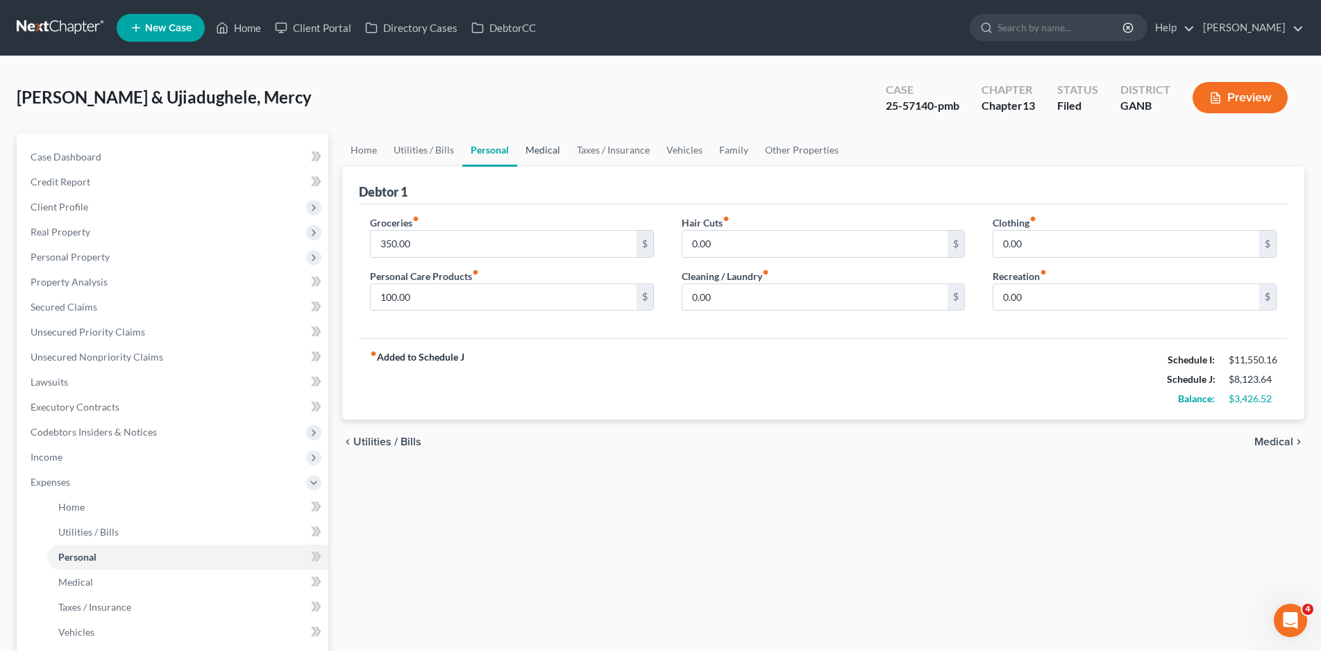
click at [545, 147] on link "Medical" at bounding box center [542, 149] width 51 height 33
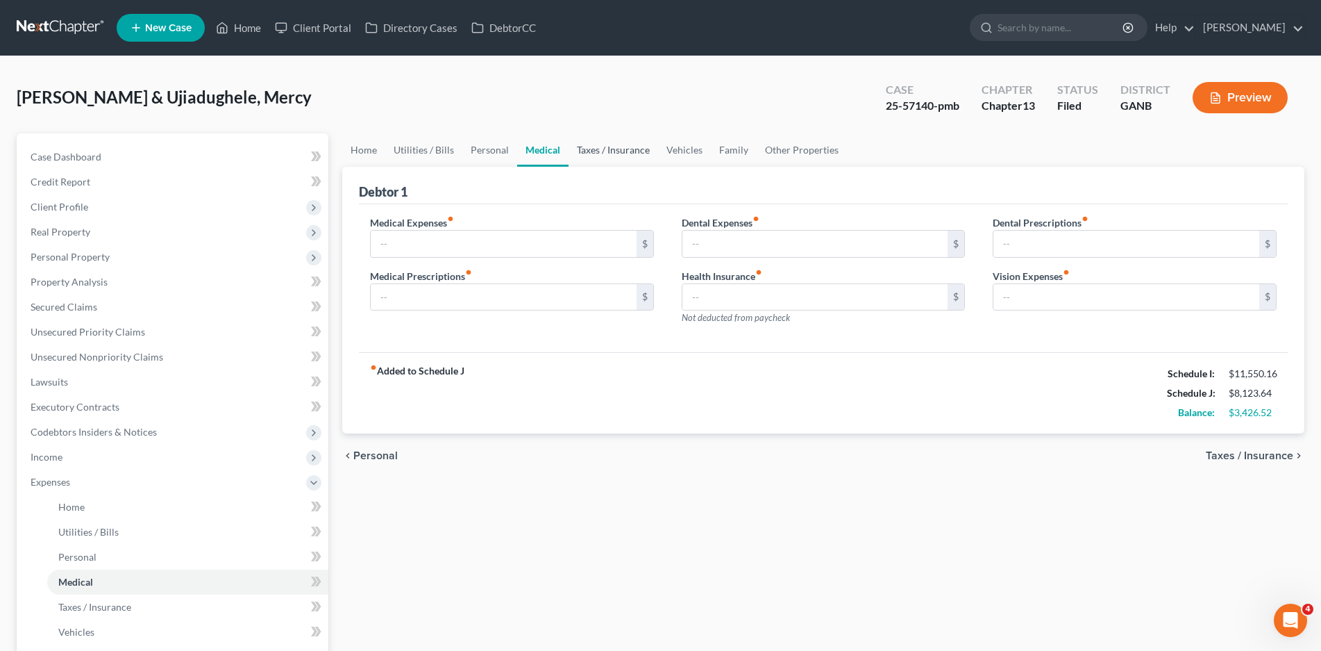
click at [630, 152] on link "Taxes / Insurance" at bounding box center [614, 149] width 90 height 33
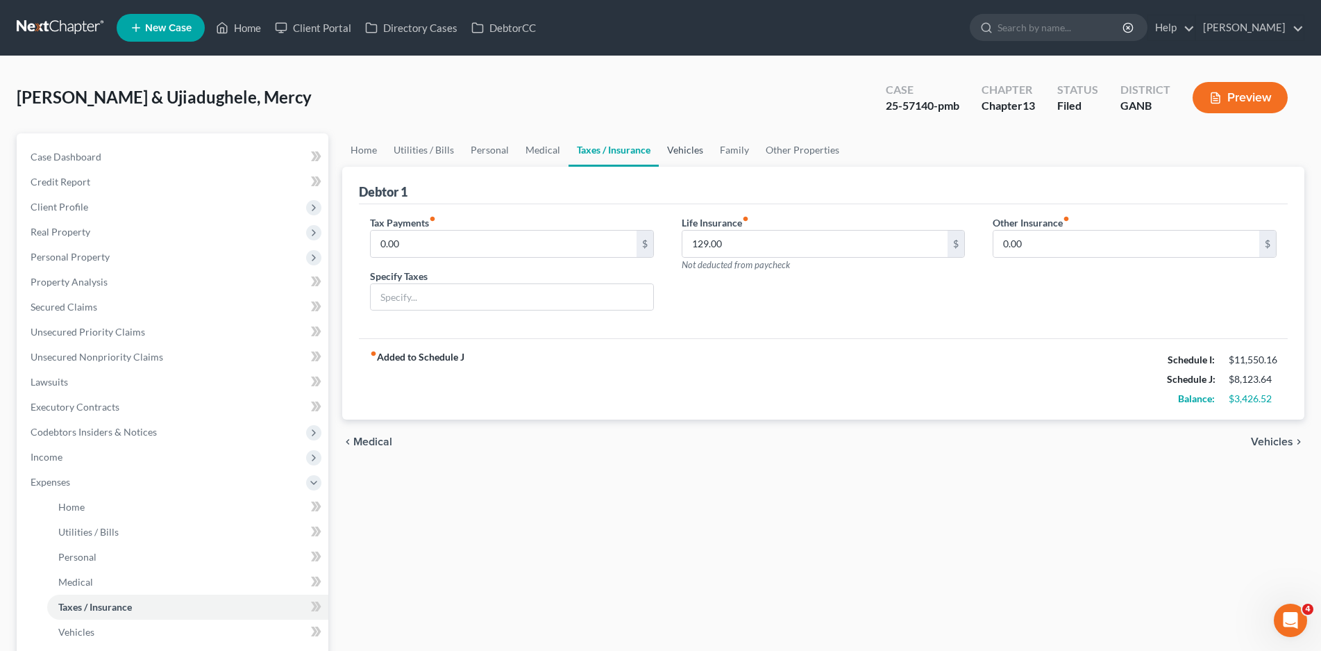
click at [693, 149] on link "Vehicles" at bounding box center [685, 149] width 53 height 33
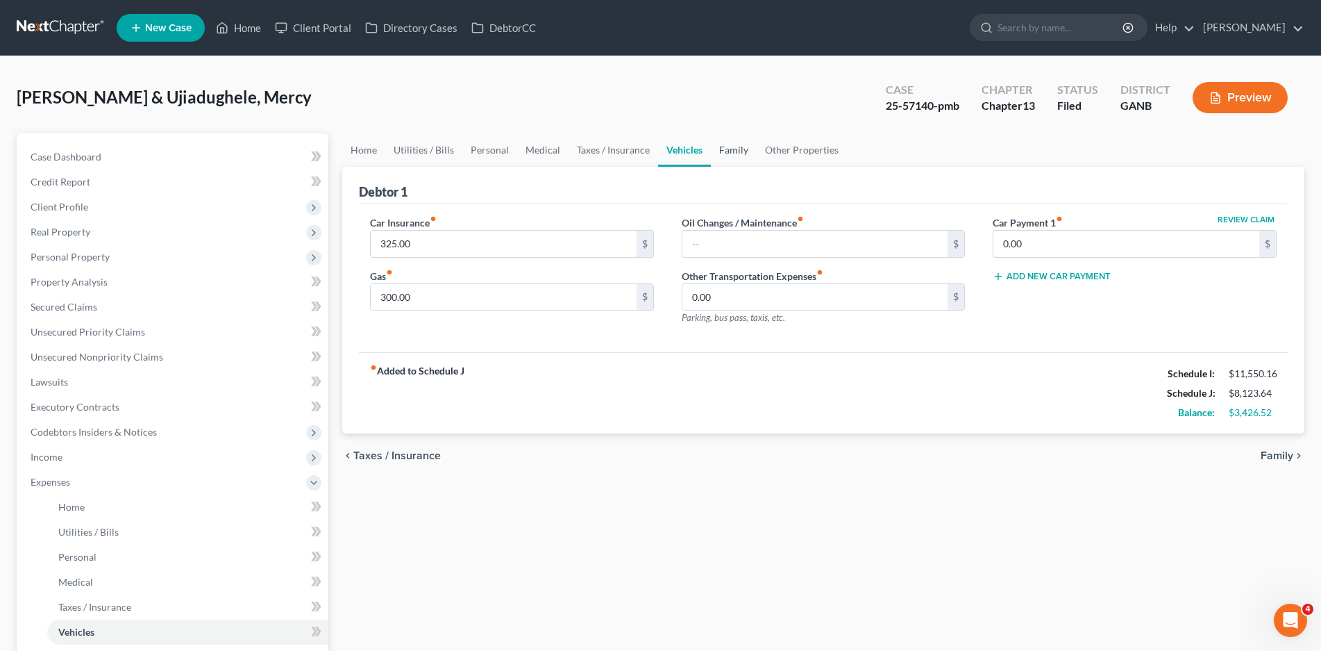
click at [738, 149] on link "Family" at bounding box center [734, 149] width 46 height 33
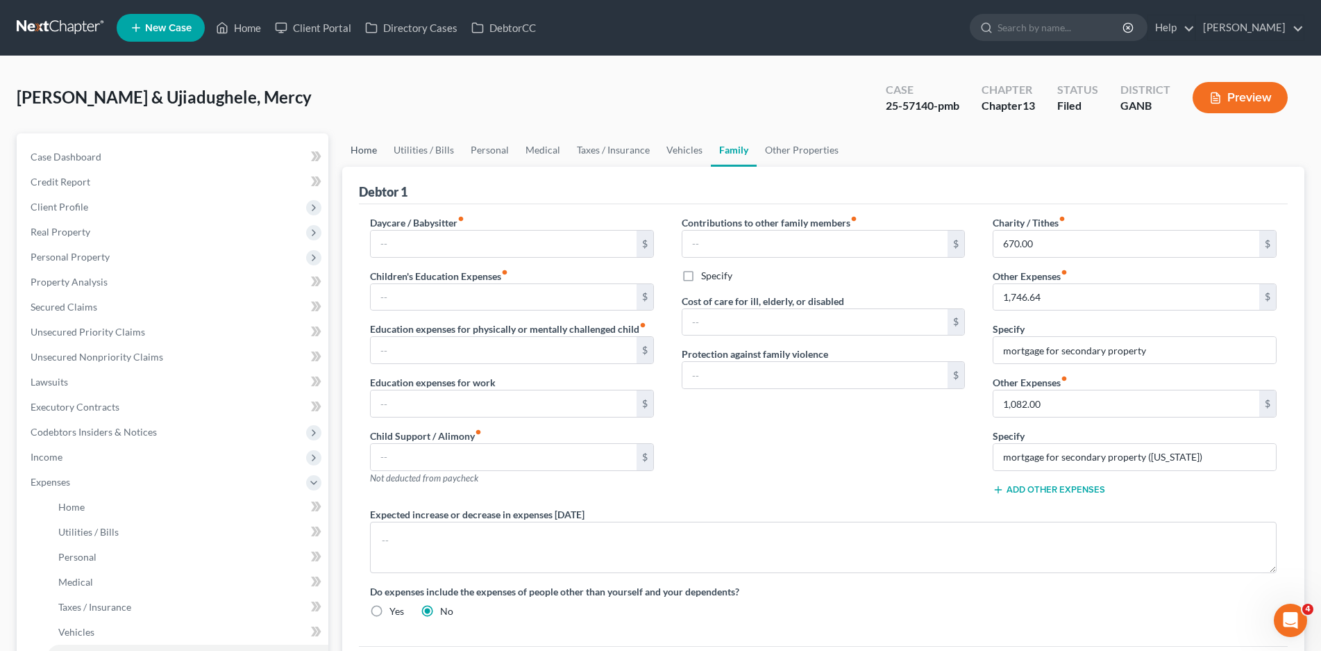
click at [356, 153] on link "Home" at bounding box center [363, 149] width 43 height 33
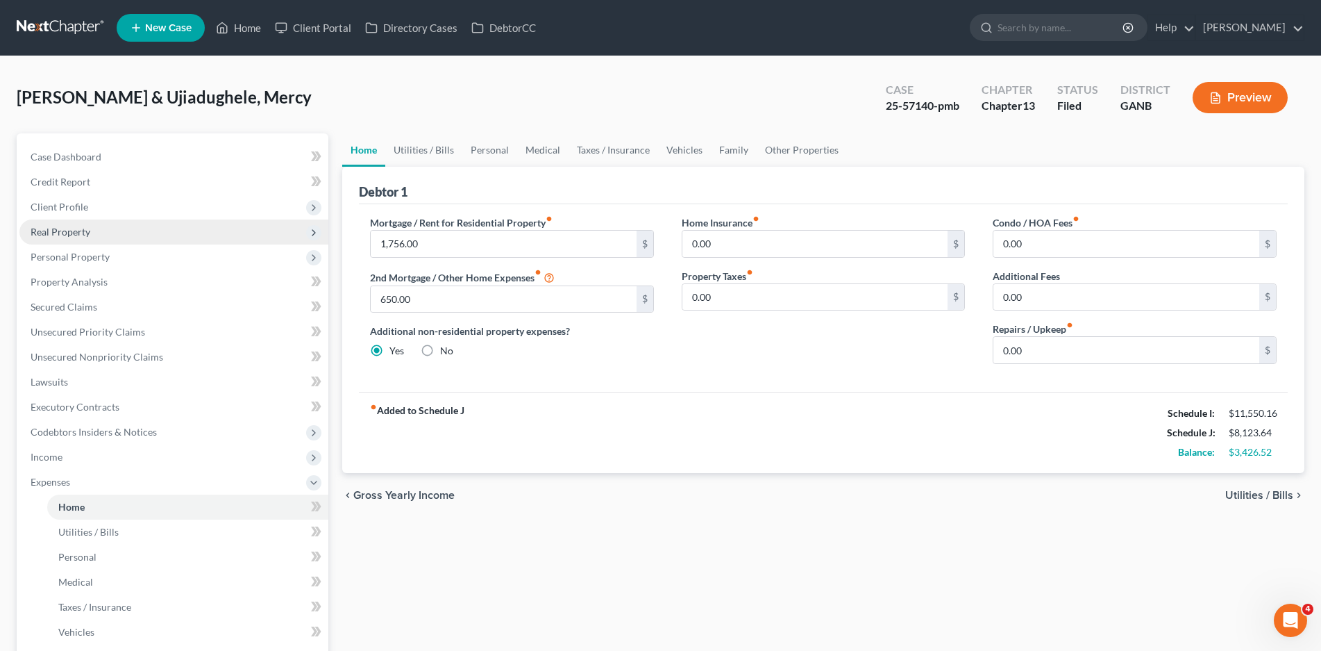
click at [65, 232] on span "Real Property" at bounding box center [61, 232] width 60 height 12
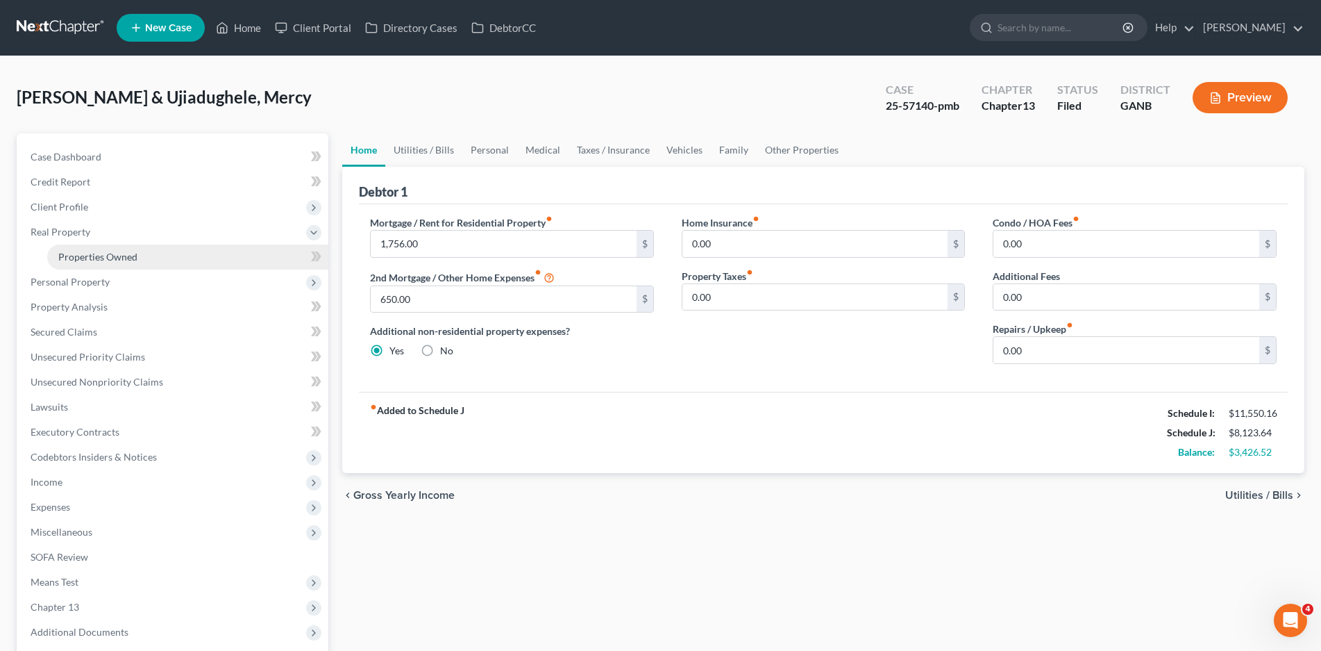
click at [87, 260] on span "Properties Owned" at bounding box center [97, 257] width 79 height 12
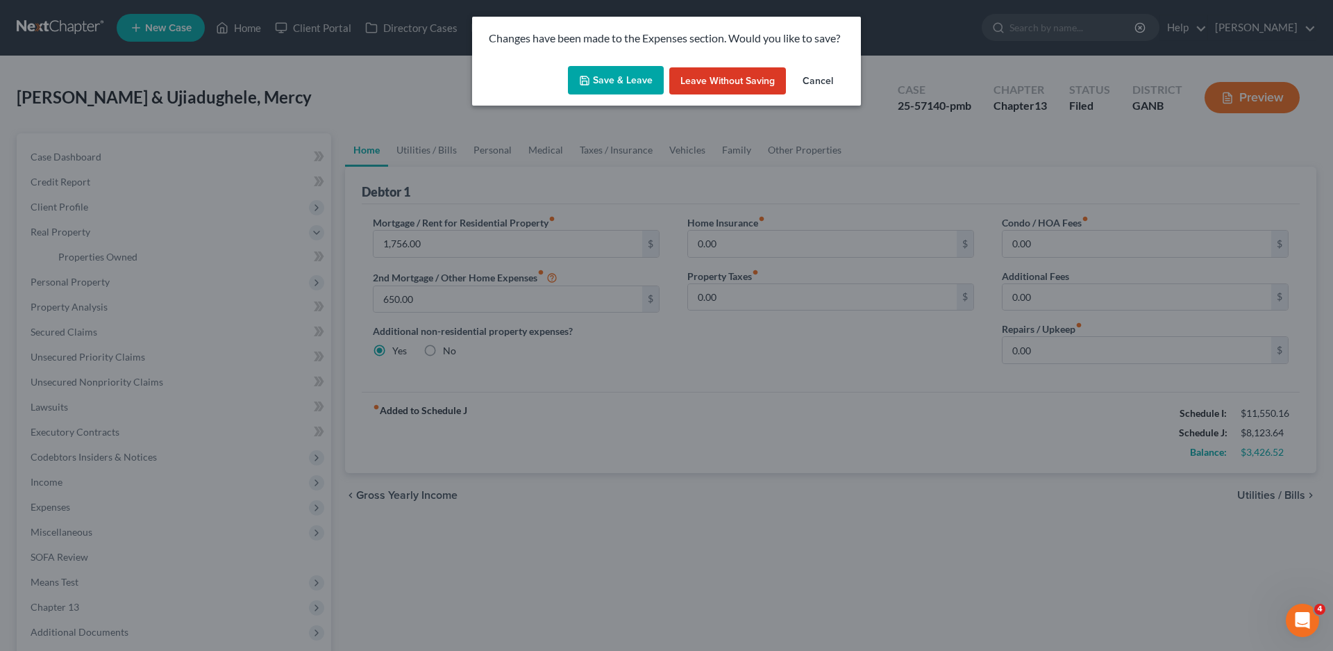
click at [625, 74] on button "Save & Leave" at bounding box center [616, 80] width 96 height 29
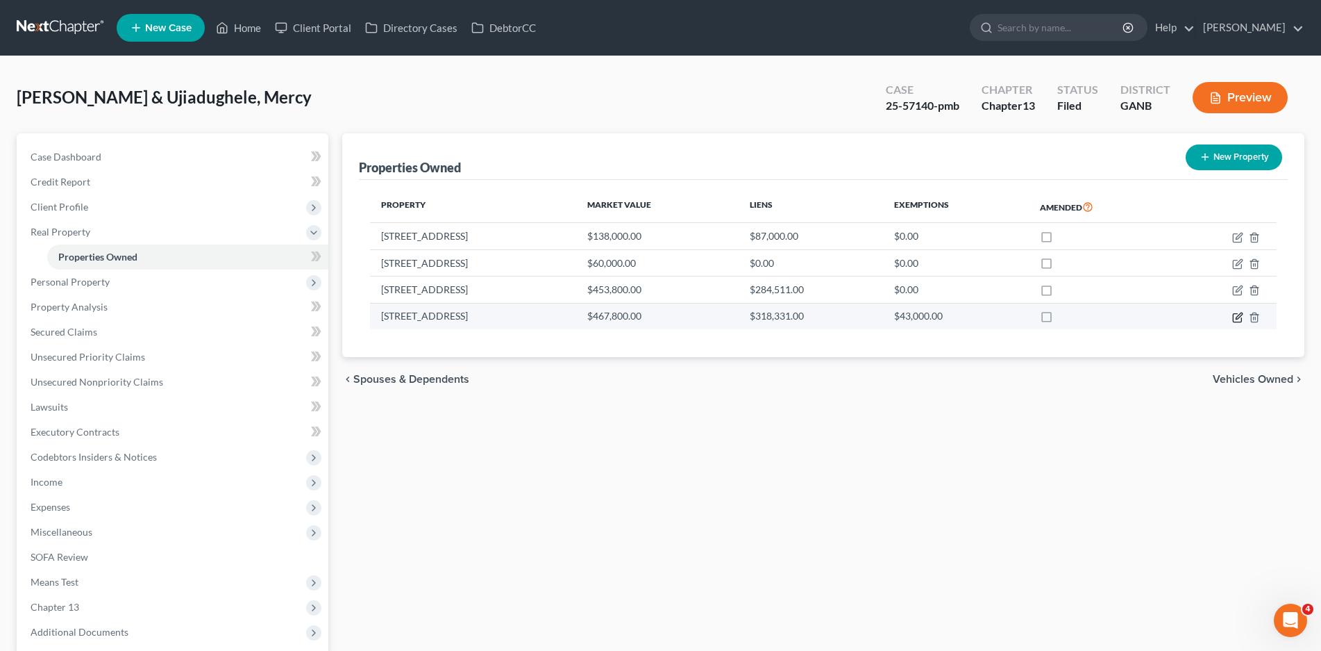
click at [1239, 316] on icon "button" at bounding box center [1237, 317] width 11 height 11
select select "10"
select select "66"
select select "1"
select select "0"
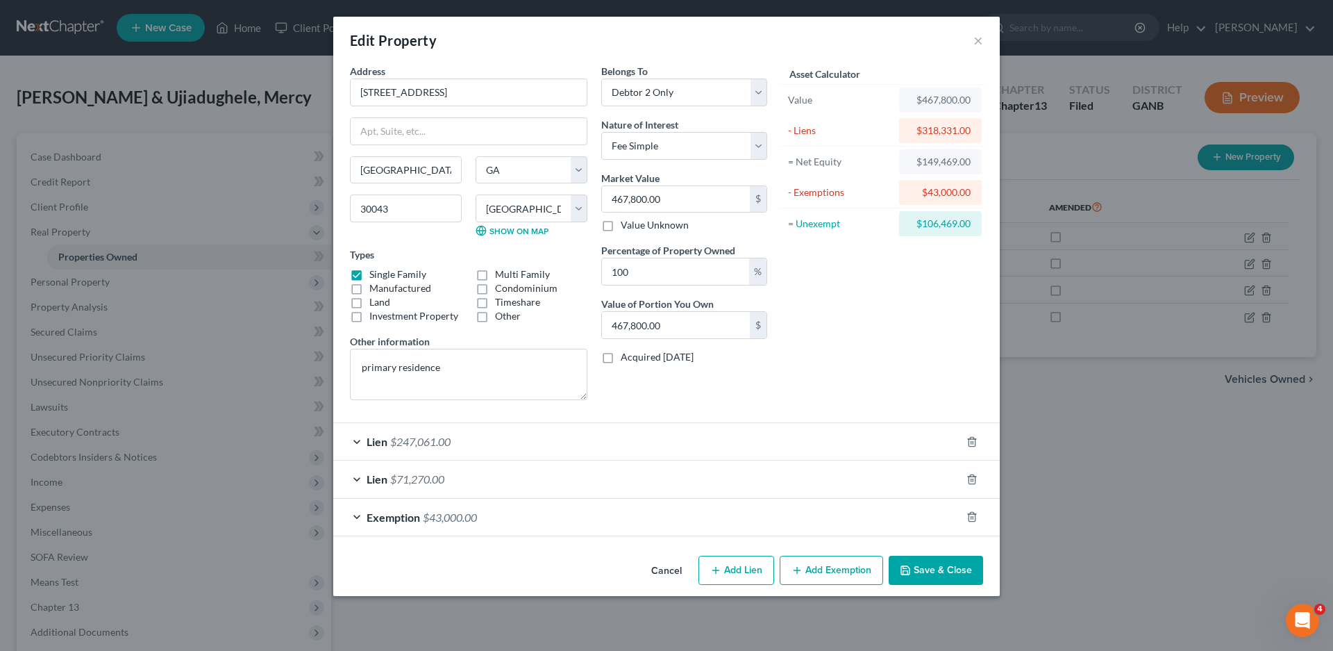
click at [355, 442] on div "Lien $247,061.00" at bounding box center [647, 441] width 628 height 37
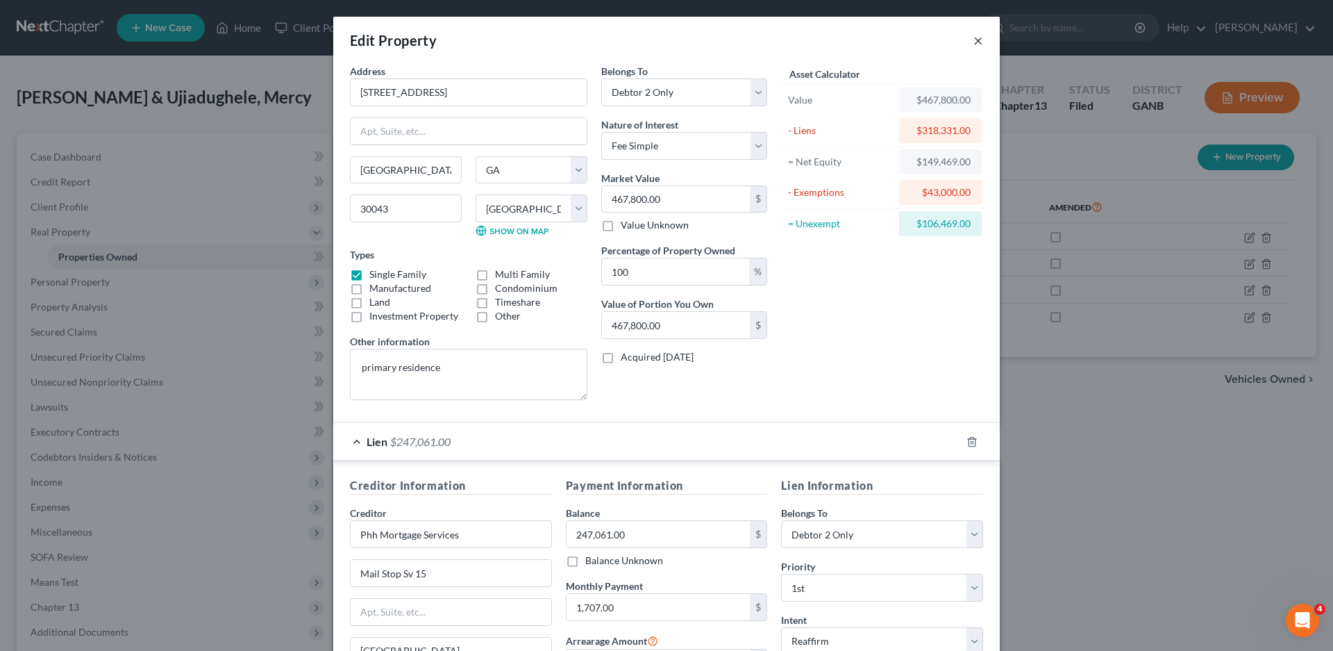
drag, startPoint x: 973, startPoint y: 40, endPoint x: 961, endPoint y: 41, distance: 12.6
click at [973, 40] on button "×" at bounding box center [978, 40] width 10 height 17
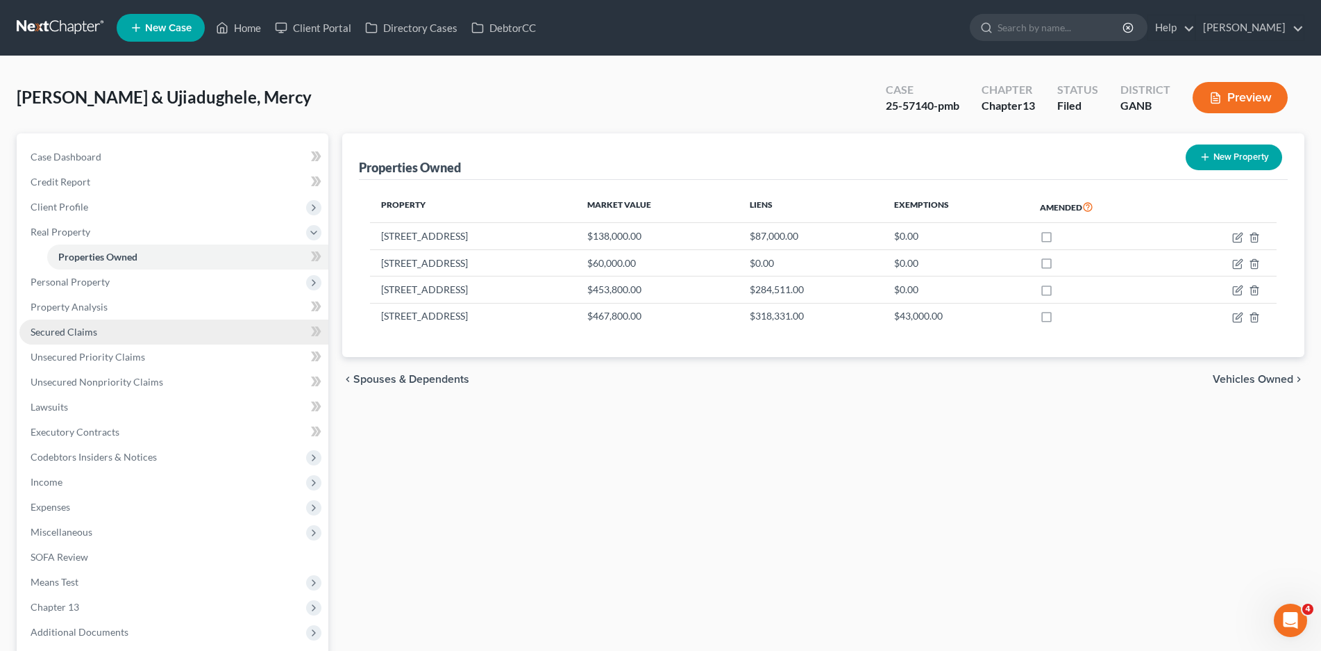
click at [76, 333] on span "Secured Claims" at bounding box center [64, 332] width 67 height 12
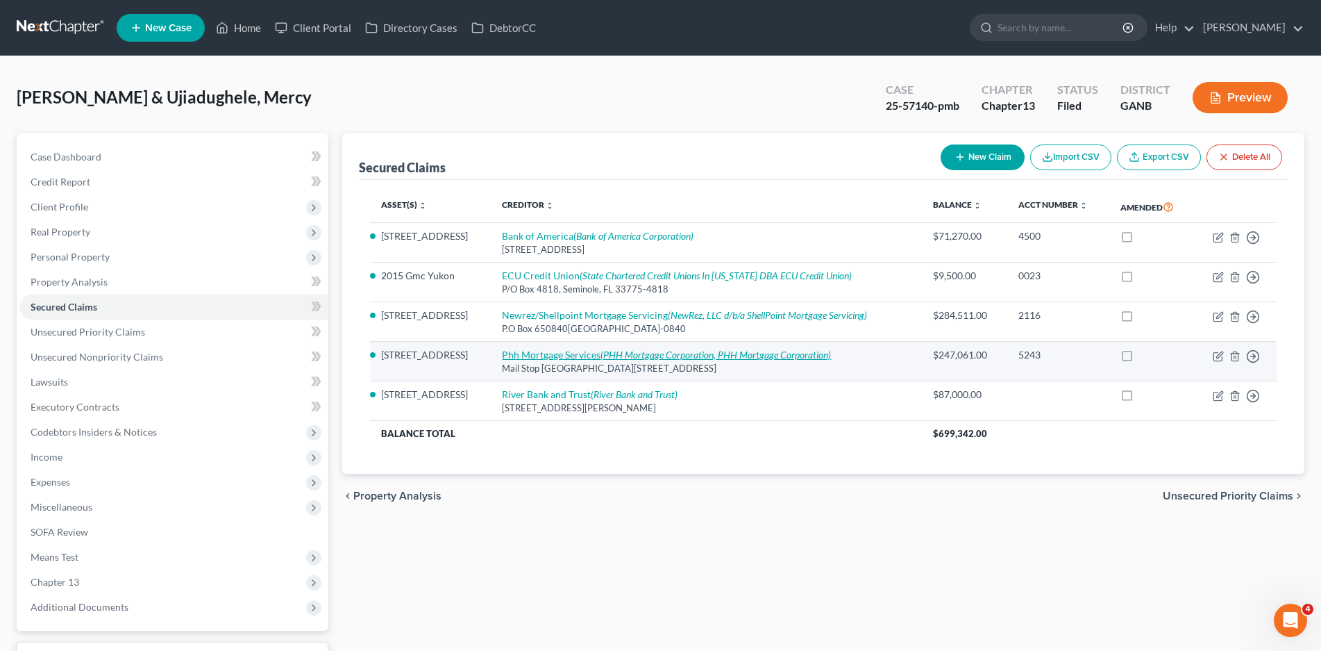
click at [624, 356] on link "Phh Mortgage Services (PHH Mortgage Corporation, PHH Mortgage Corporation)" at bounding box center [666, 355] width 329 height 12
select select "33"
select select "3"
select select "2"
select select "1"
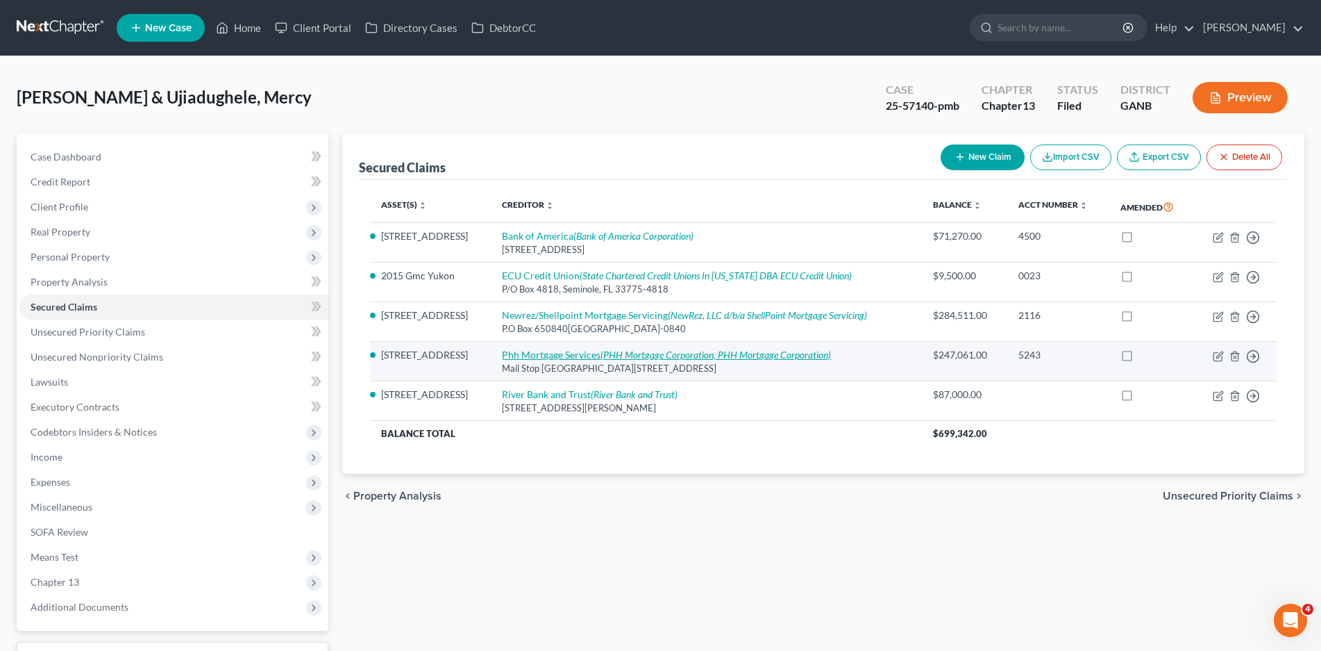
select select "0"
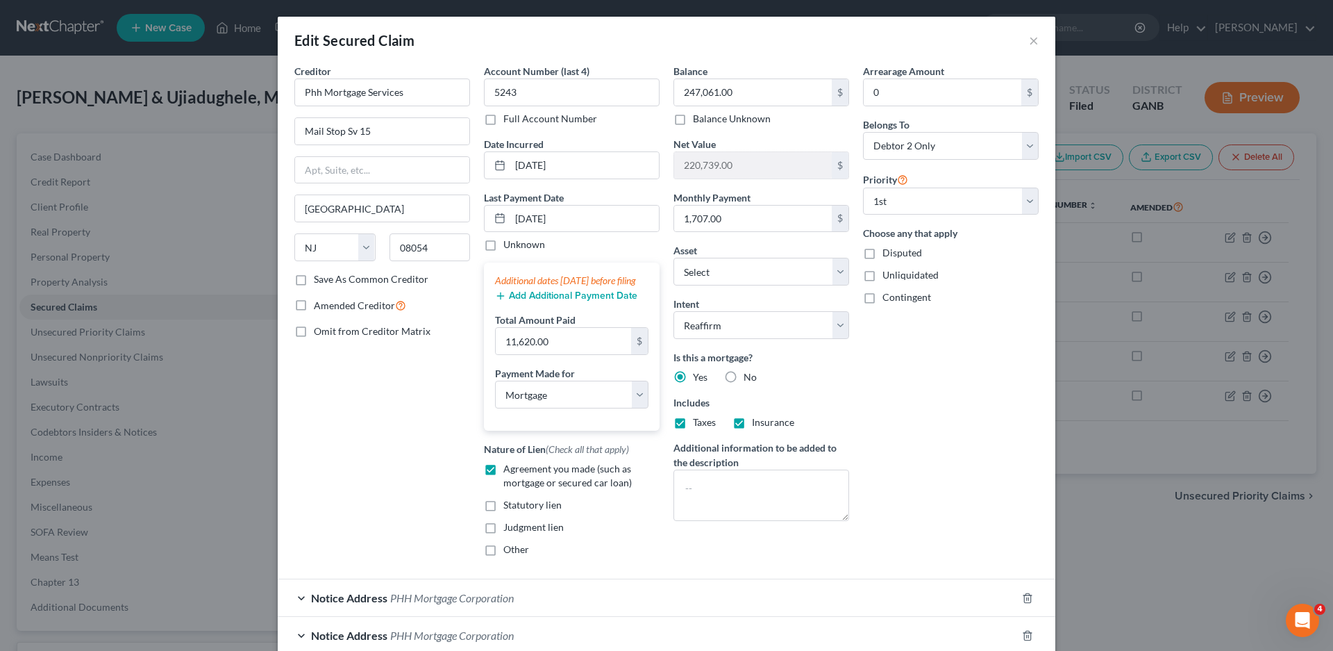
scroll to position [134, 0]
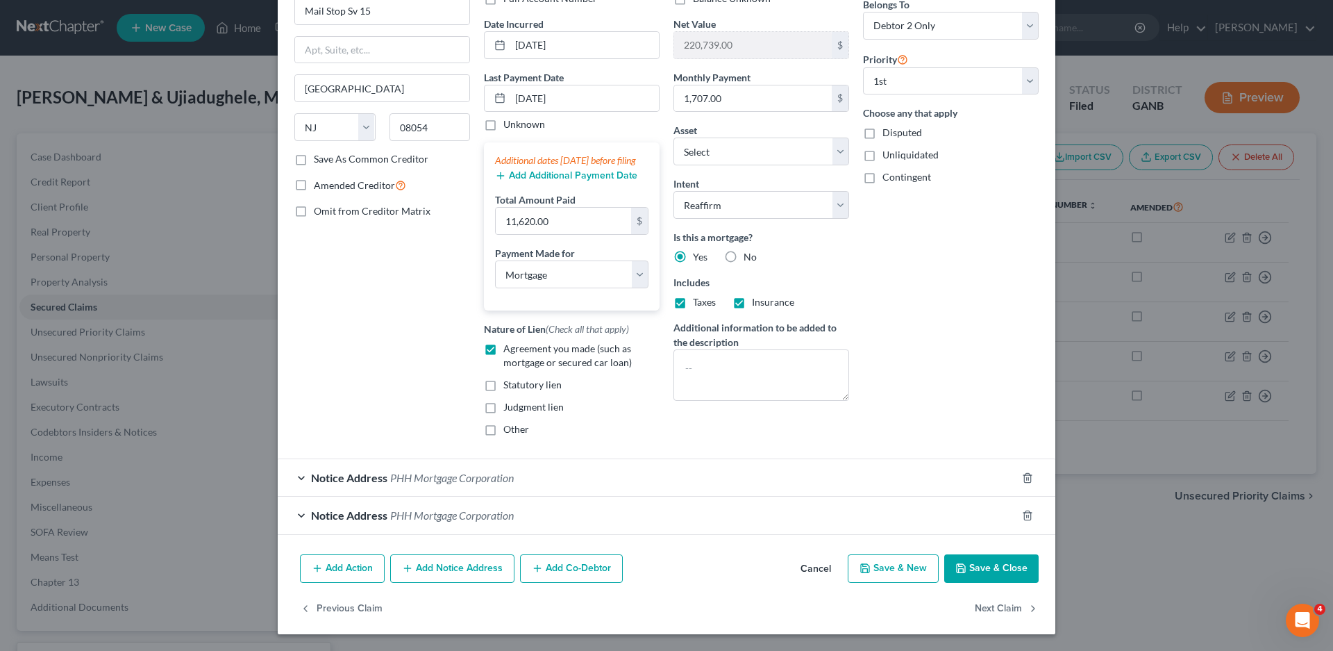
click at [289, 478] on div "Notice Address PHH Mortgage Corporation" at bounding box center [647, 477] width 739 height 37
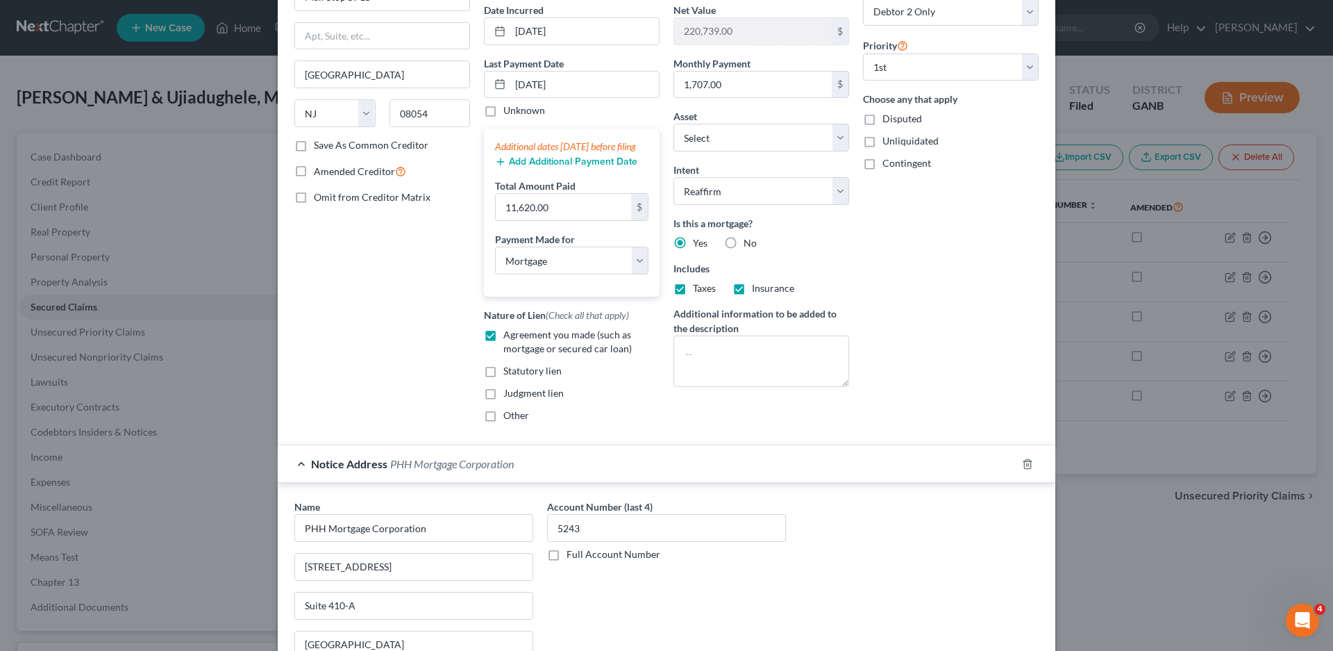
click at [289, 478] on div "Notice Address PHH Mortgage Corporation" at bounding box center [647, 463] width 739 height 37
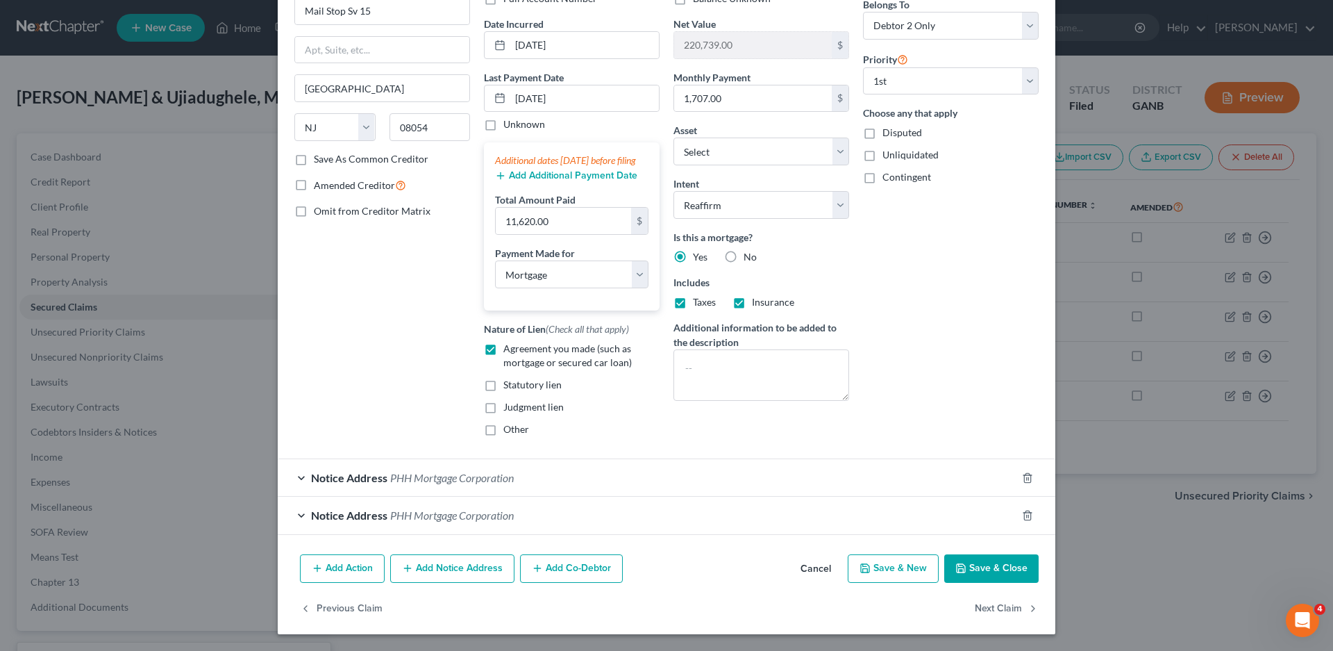
click at [292, 519] on div "Notice Address PHH Mortgage Corporation" at bounding box center [647, 514] width 739 height 37
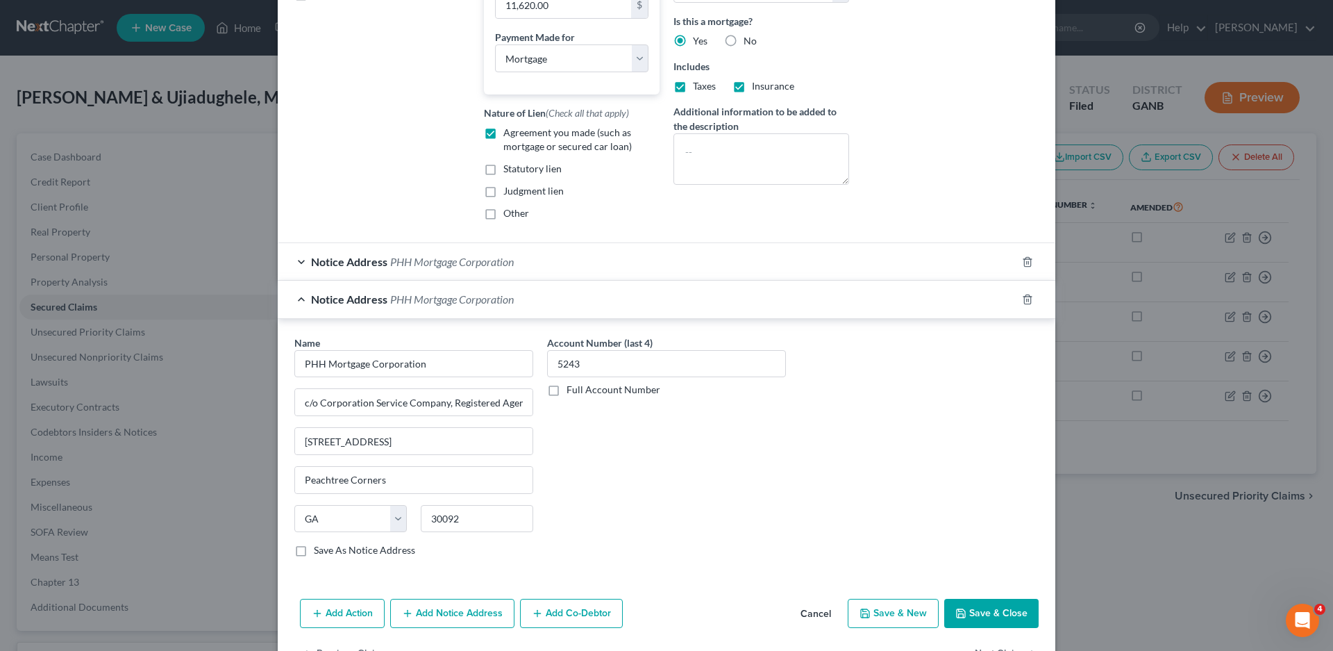
scroll to position [395, 0]
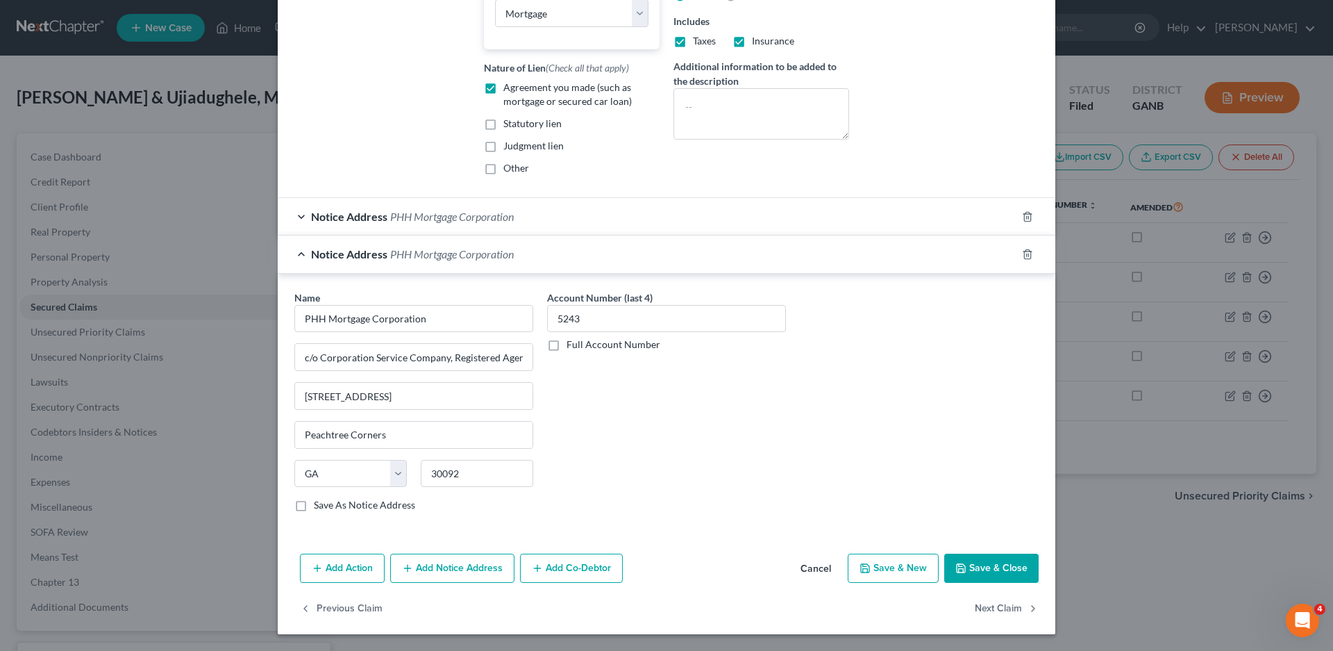
click at [291, 216] on div "Notice Address PHH Mortgage Corporation" at bounding box center [647, 216] width 739 height 37
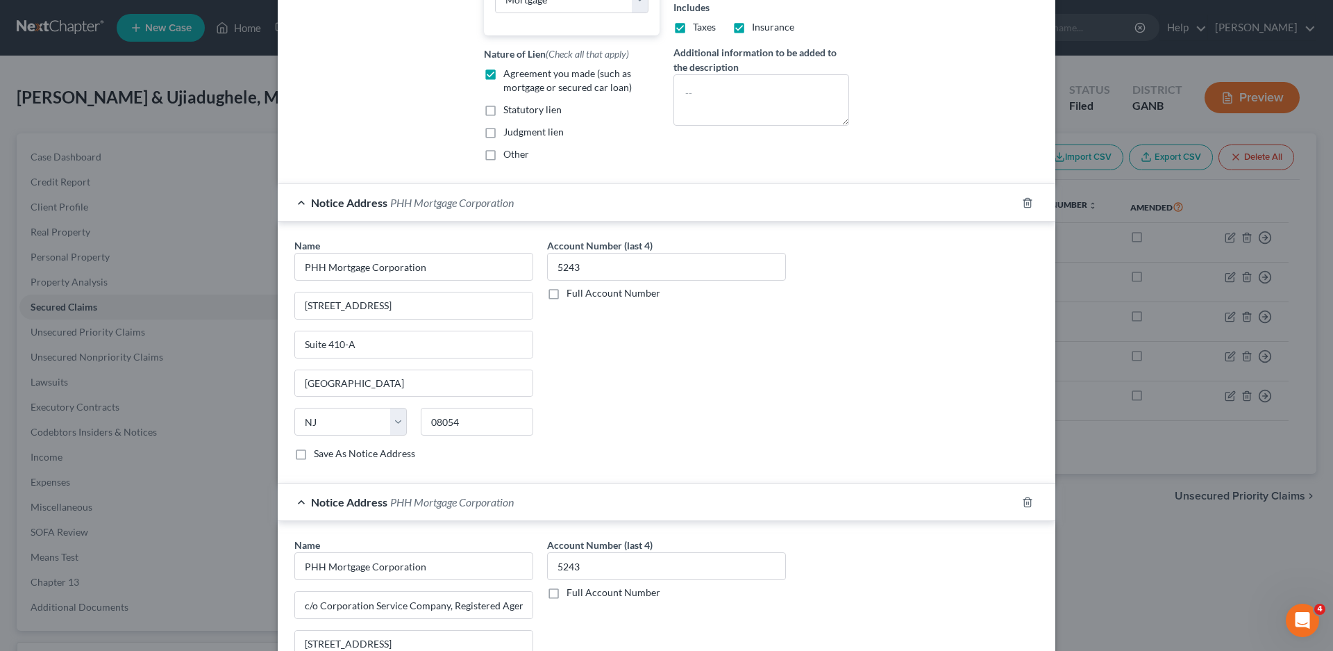
click at [287, 215] on div "Notice Address PHH Mortgage Corporation" at bounding box center [647, 202] width 739 height 37
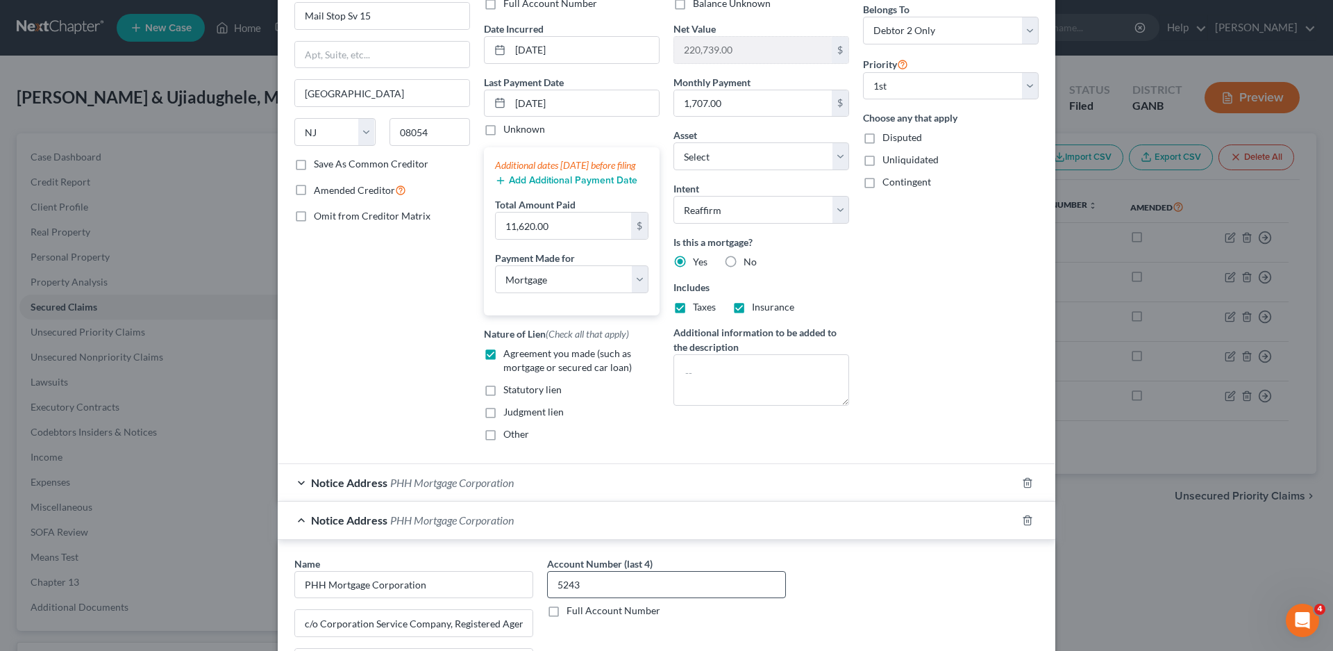
scroll to position [0, 0]
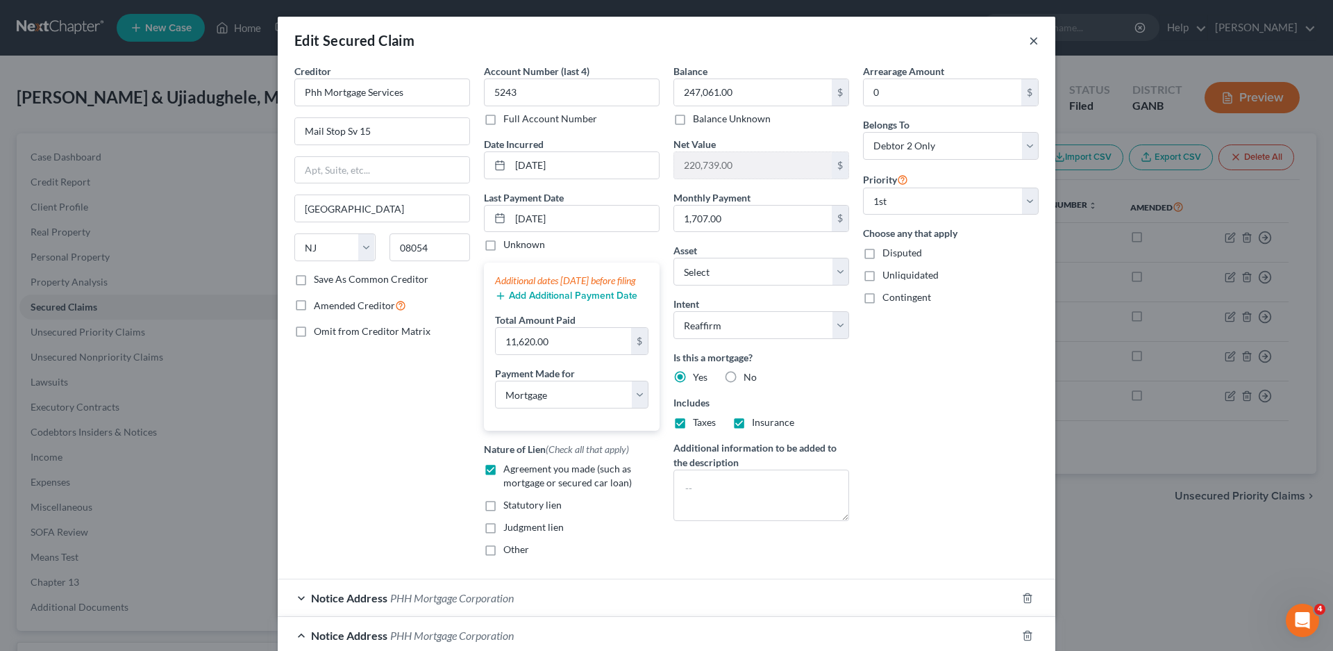
click at [1029, 40] on button "×" at bounding box center [1034, 40] width 10 height 17
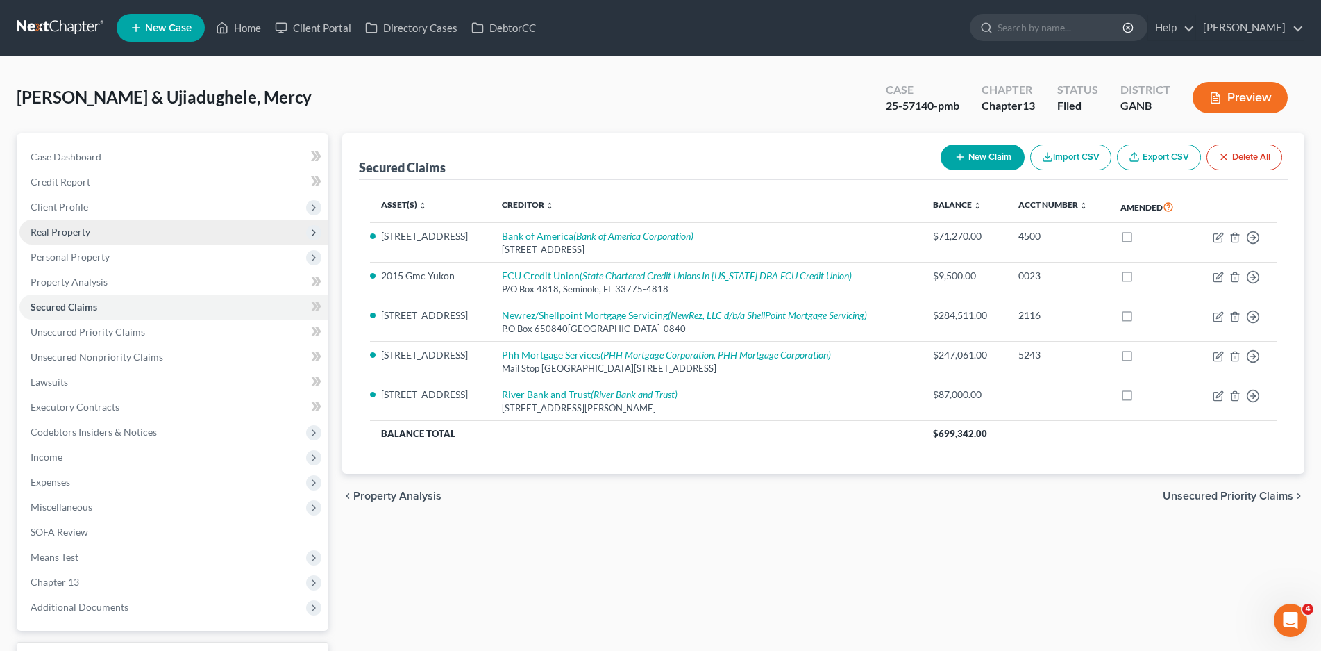
click at [67, 231] on span "Real Property" at bounding box center [61, 232] width 60 height 12
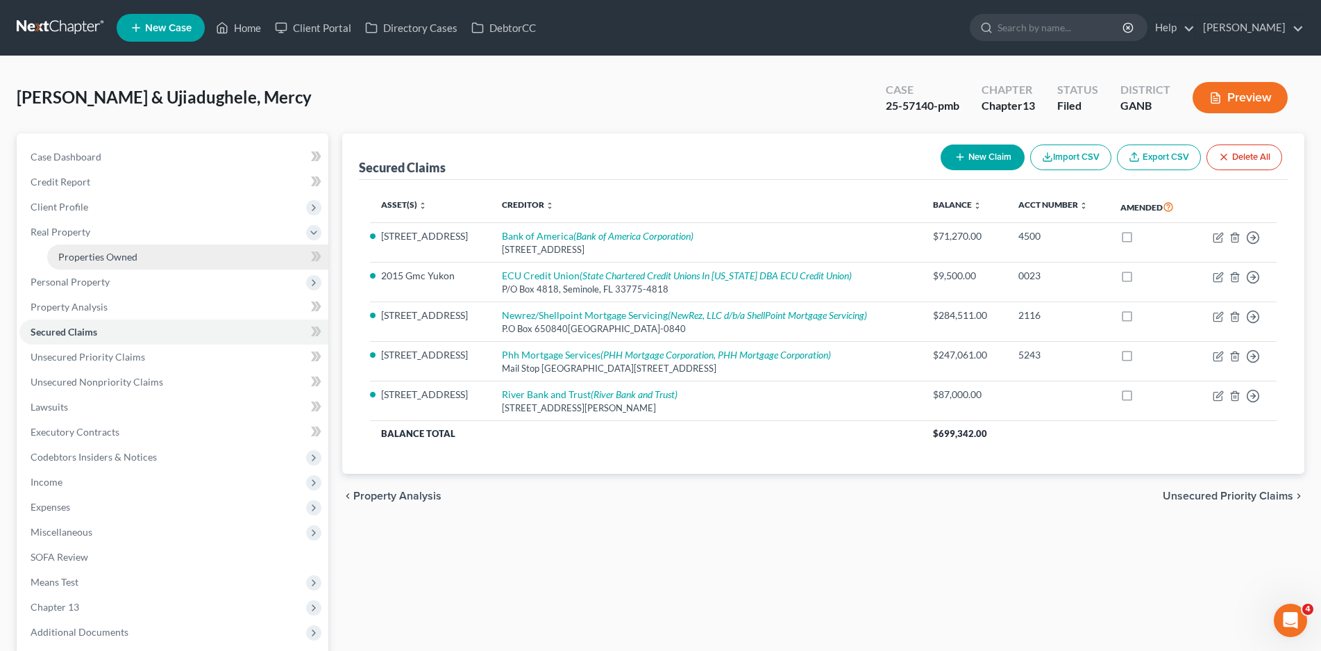
click at [99, 259] on span "Properties Owned" at bounding box center [97, 257] width 79 height 12
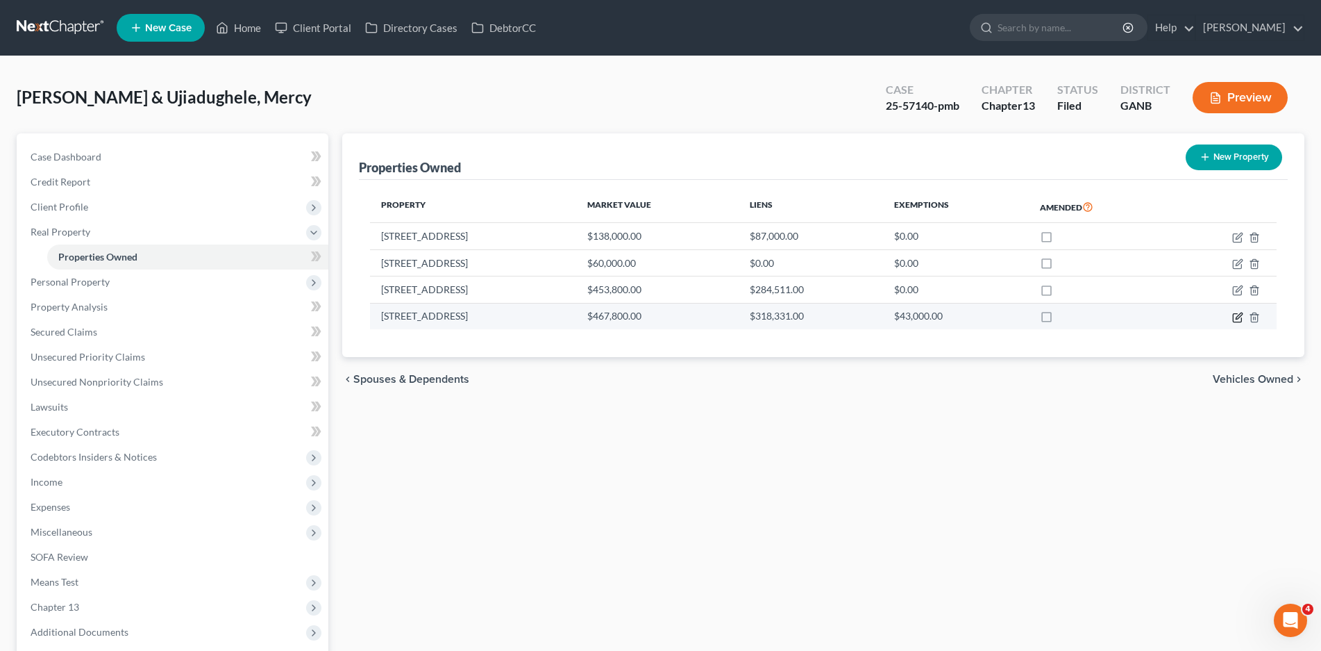
click at [1239, 317] on icon "button" at bounding box center [1239, 315] width 6 height 6
select select "10"
select select "66"
select select "1"
select select "0"
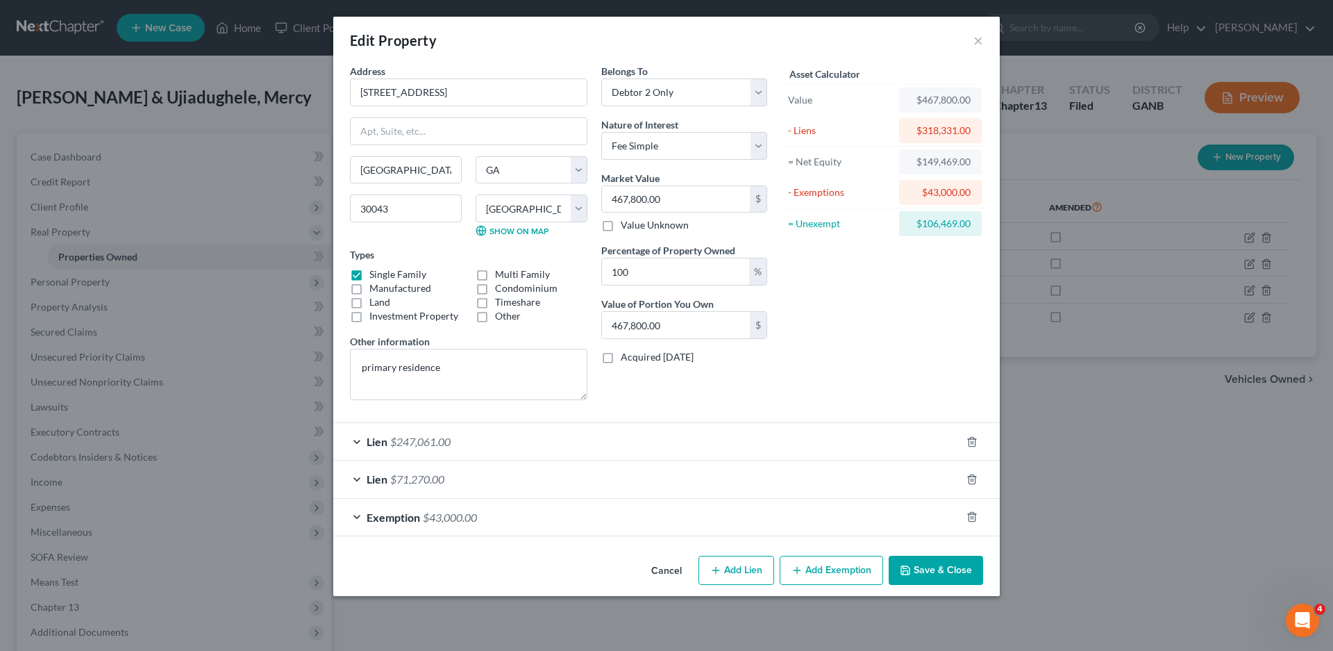
click at [924, 568] on button "Save & Close" at bounding box center [936, 569] width 94 height 29
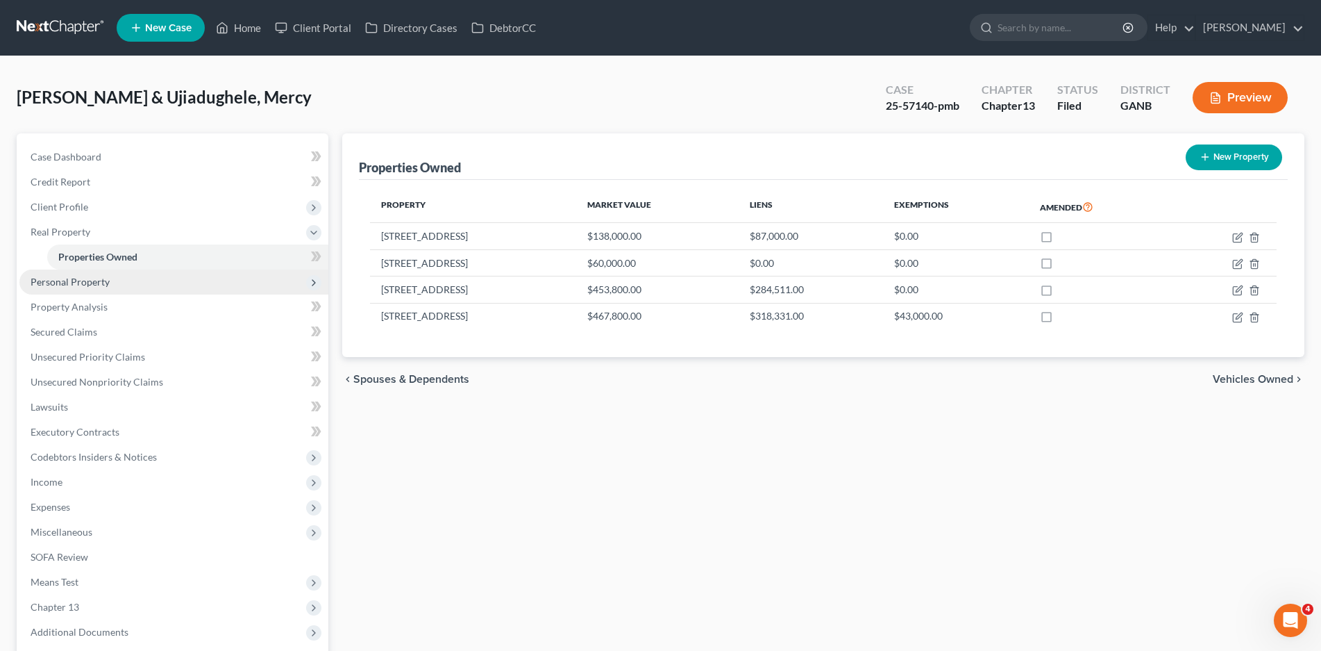
click at [84, 287] on span "Personal Property" at bounding box center [70, 282] width 79 height 12
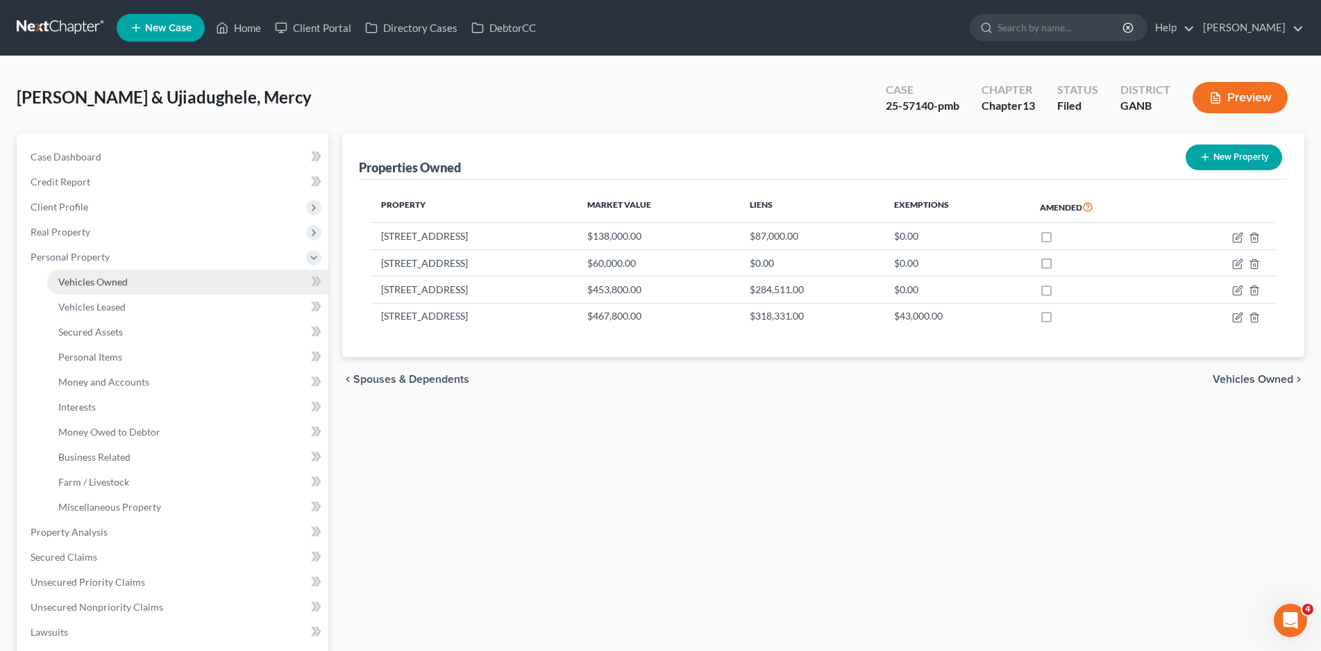
click at [87, 284] on span "Vehicles Owned" at bounding box center [92, 282] width 69 height 12
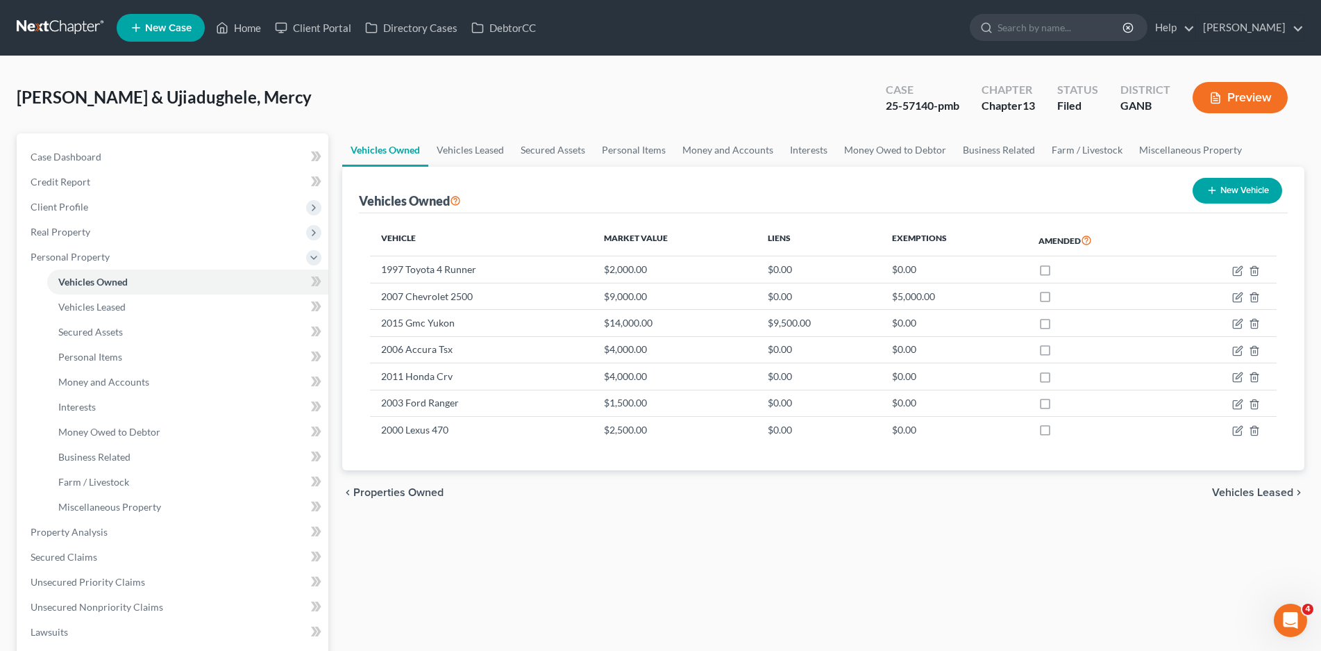
click at [1237, 190] on button "New Vehicle" at bounding box center [1238, 191] width 90 height 26
select select "0"
select select "2"
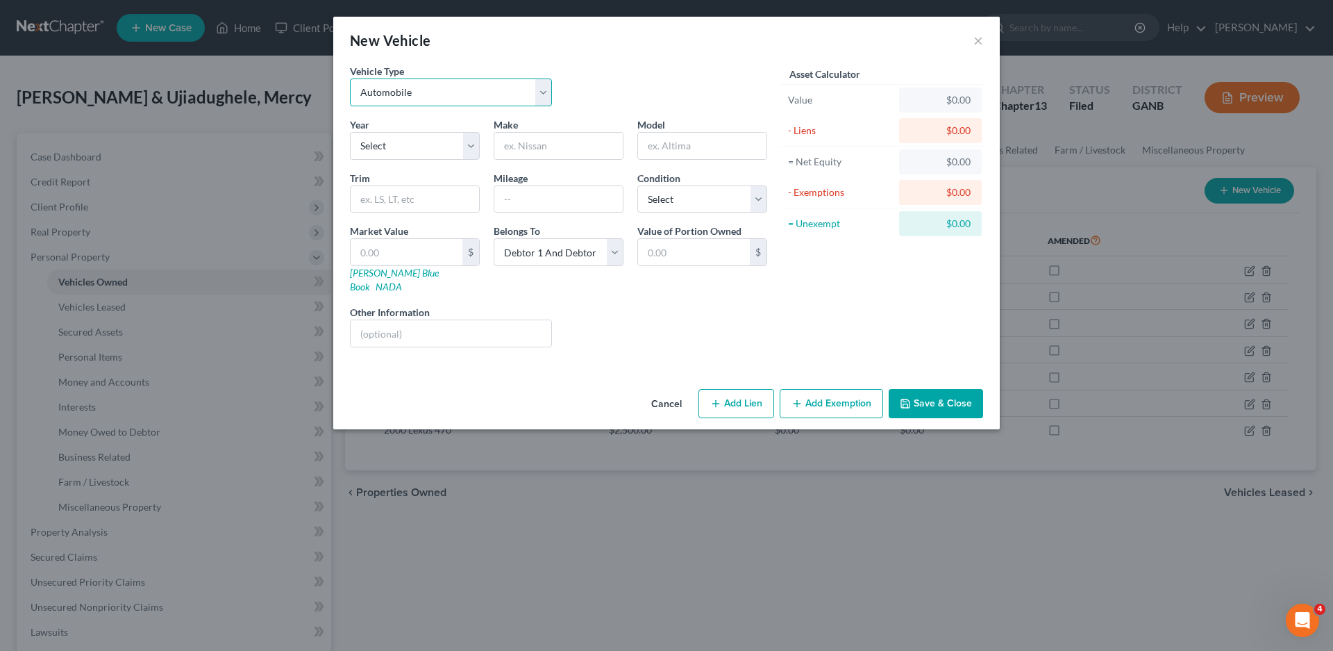
click at [542, 92] on select "Select Automobile Truck Trailer Watercraft Aircraft Motor Home Atv Other Vehicle" at bounding box center [451, 92] width 202 height 28
select select "7"
click at [350, 78] on select "Select Automobile Truck Trailer Watercraft Aircraft Motor Home Atv Other Vehicle" at bounding box center [451, 92] width 202 height 28
click at [392, 146] on select "Select 2026 2025 2024 2023 2022 2021 2020 2019 2018 2017 2016 2015 2014 2013 20…" at bounding box center [415, 146] width 130 height 28
click at [466, 153] on select "Select 2026 2025 2024 2023 2022 2021 2020 2019 2018 2017 2016 2015 2014 2013 20…" at bounding box center [415, 146] width 130 height 28
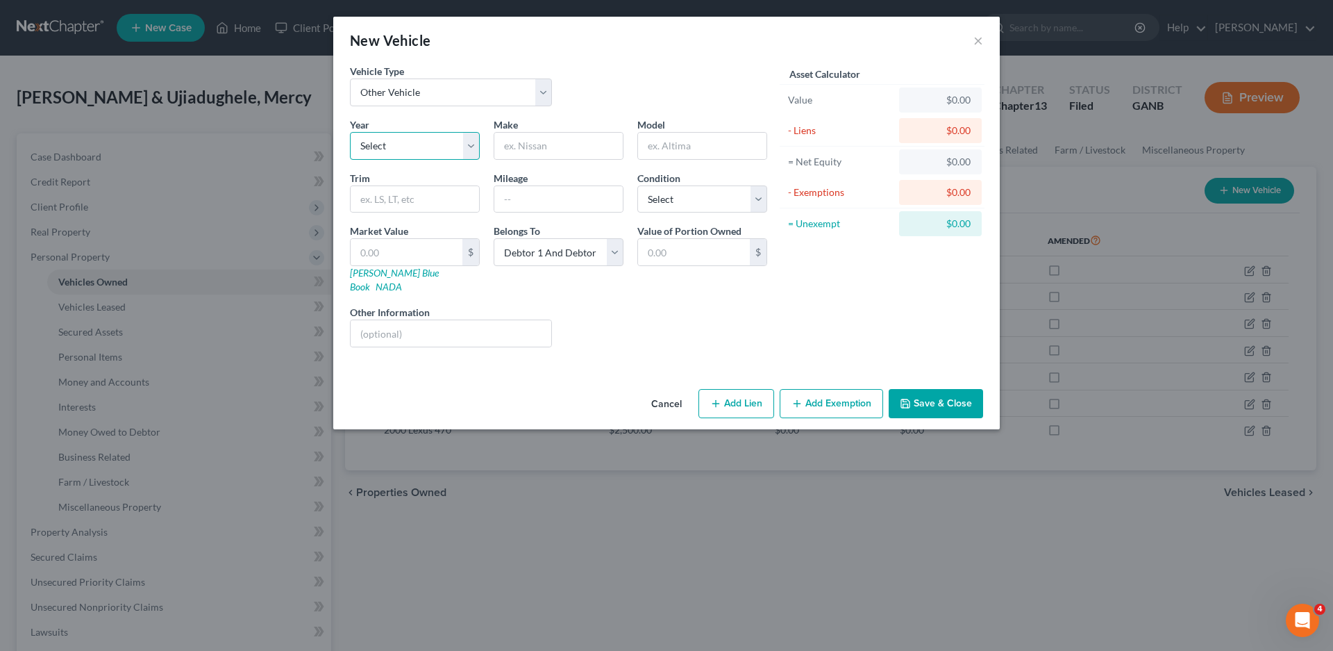
select select "6"
click at [350, 132] on select "Select 2026 2025 2024 2023 2022 2021 2020 2019 2018 2017 2016 2015 2014 2013 20…" at bounding box center [415, 146] width 130 height 28
click at [530, 149] on input "text" at bounding box center [558, 146] width 128 height 26
type input "[PERSON_NAME]"
type input "3046R Utility Tractor and rotary cutter"
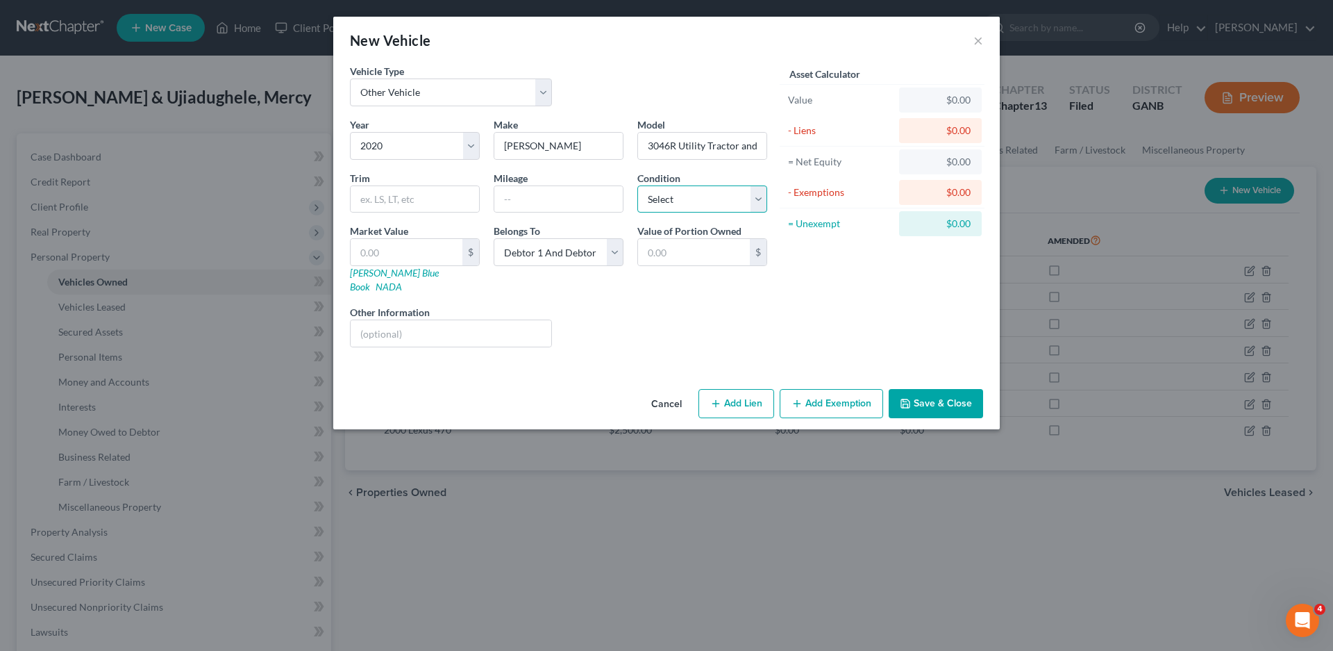
click at [680, 203] on select "Select Excellent Very Good Good Fair Poor" at bounding box center [702, 199] width 130 height 28
select select "2"
click at [637, 185] on select "Select Excellent Very Good Good Fair Poor" at bounding box center [702, 199] width 130 height 28
click at [385, 259] on input "text" at bounding box center [407, 252] width 112 height 26
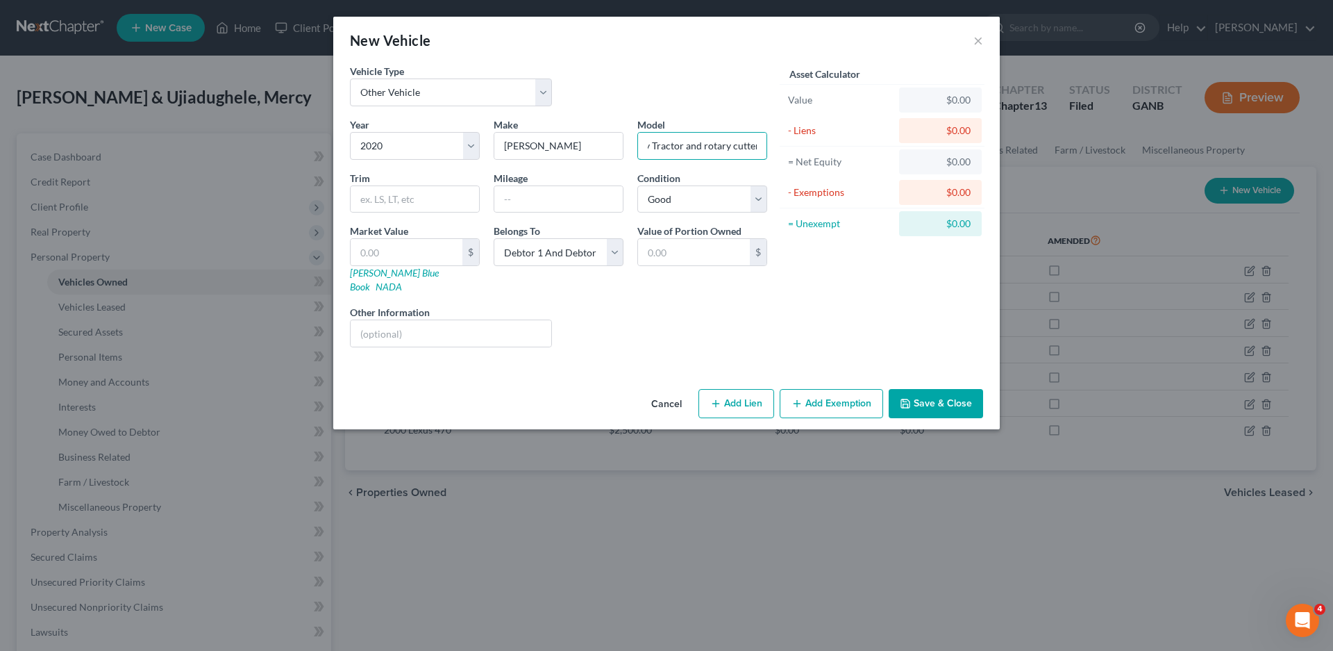
drag, startPoint x: 647, startPoint y: 149, endPoint x: 818, endPoint y: 161, distance: 171.2
click at [818, 161] on div "Vehicle Type Select Automobile Truck Trailer Watercraft Aircraft Motor Home Atv…" at bounding box center [666, 211] width 647 height 294
click at [711, 165] on div "Year Select 2026 2025 2024 2023 2022 2021 2020 2019 2018 2017 2016 2015 2014 20…" at bounding box center [558, 237] width 431 height 241
drag, startPoint x: 646, startPoint y: 144, endPoint x: 737, endPoint y: 147, distance: 91.7
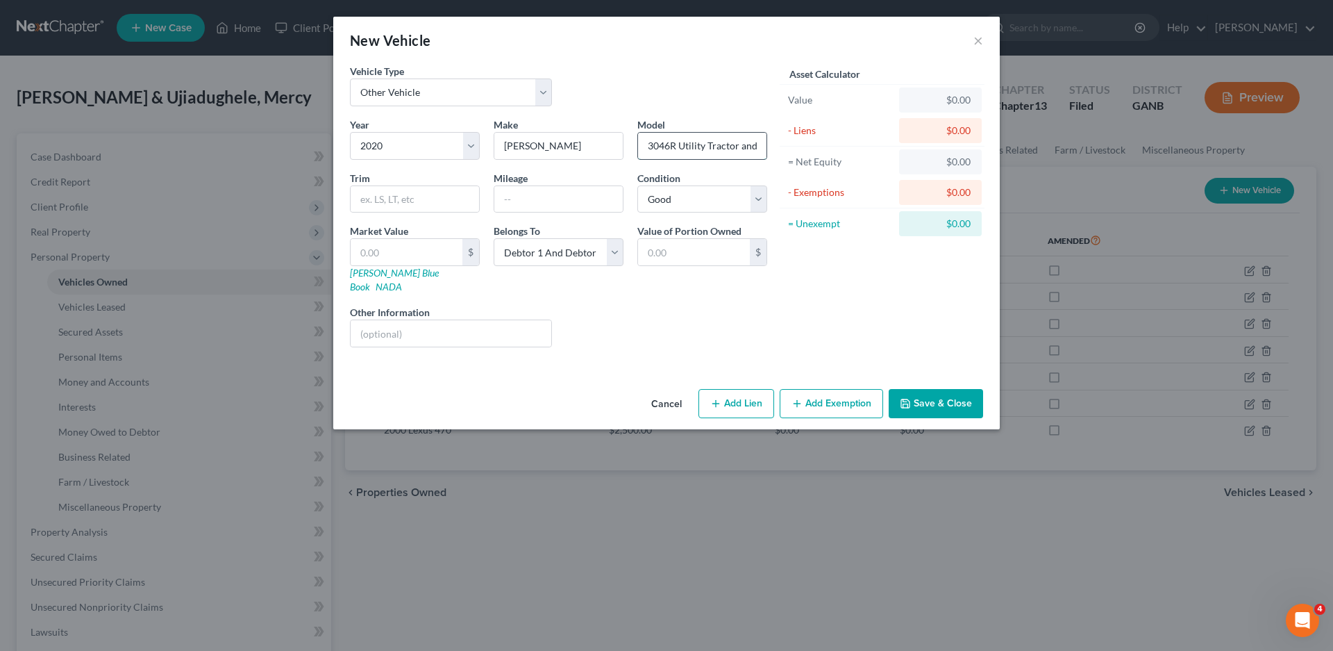
click at [737, 147] on input "3046R Utility Tractor and rotary cutter" at bounding box center [702, 146] width 128 height 26
click at [417, 256] on input "text" at bounding box center [407, 252] width 112 height 26
type input "2"
type input "2.00"
type input "25"
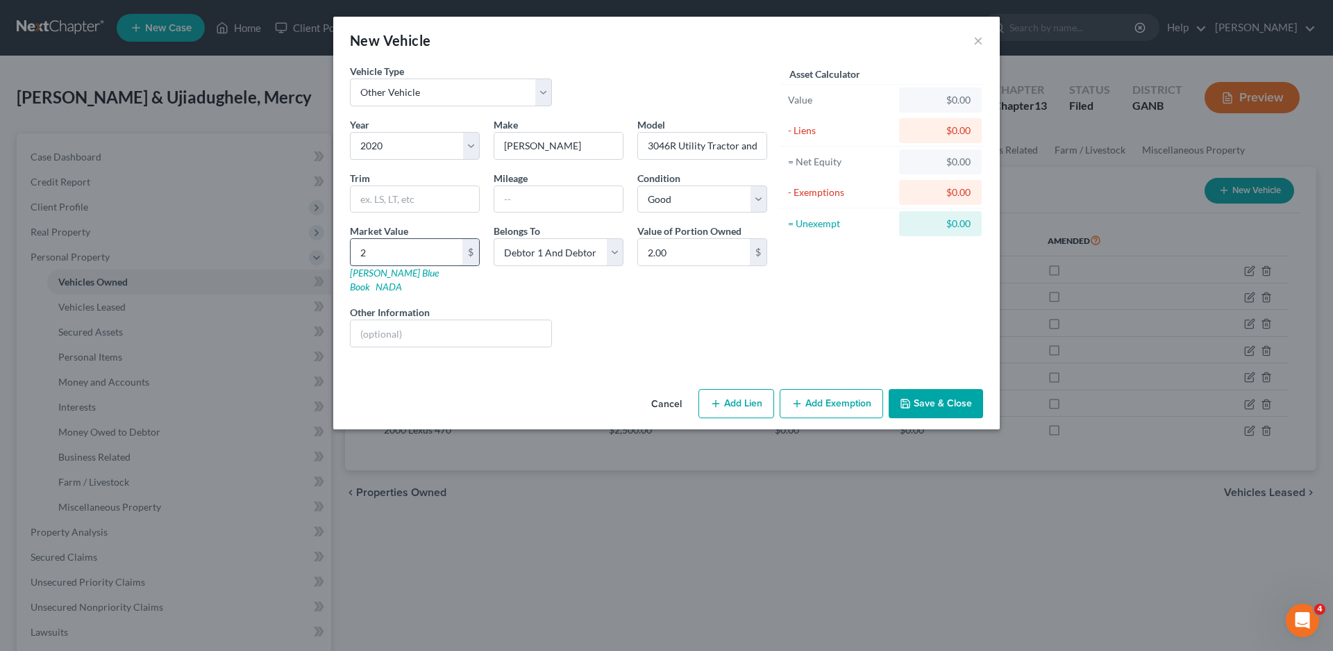
type input "25.00"
type input "250"
type input "250.00"
type input "2500"
type input "2,500.00"
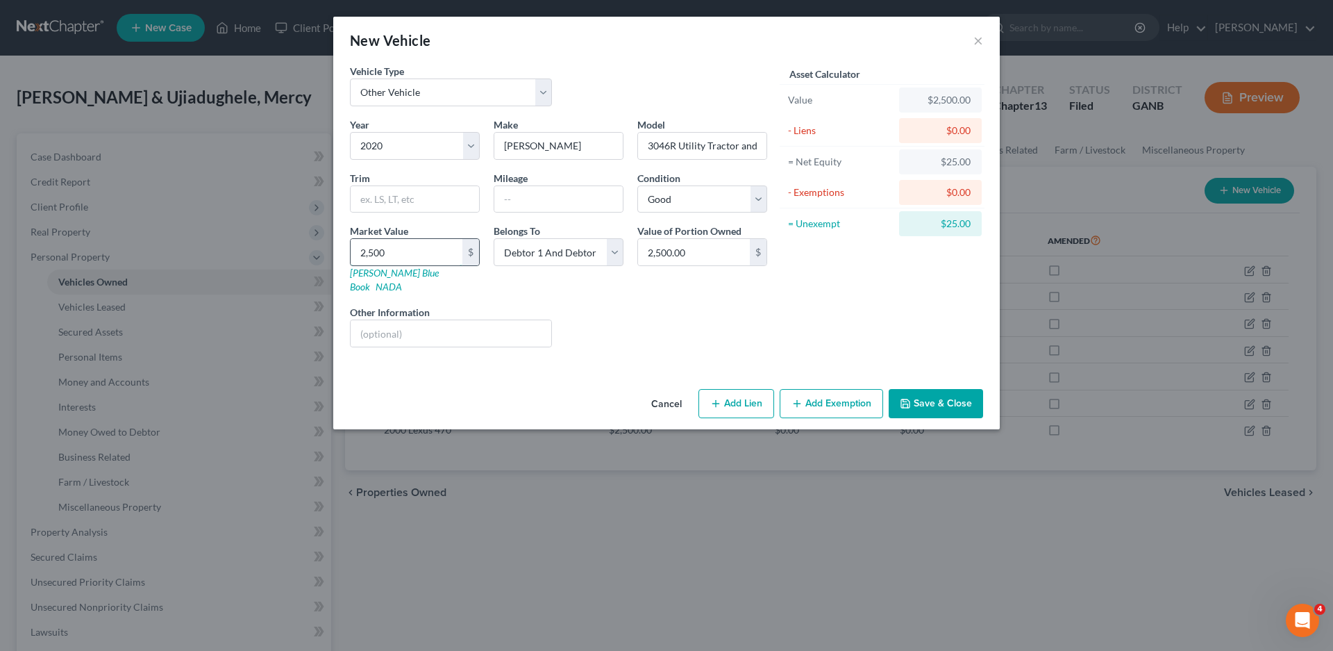
type input "2,5000"
type input "25,000.00"
click at [617, 256] on select "Select Debtor 1 Only Debtor 2 Only Debtor 1 And Debtor 2 Only At Least One Of T…" at bounding box center [559, 252] width 130 height 28
select select "0"
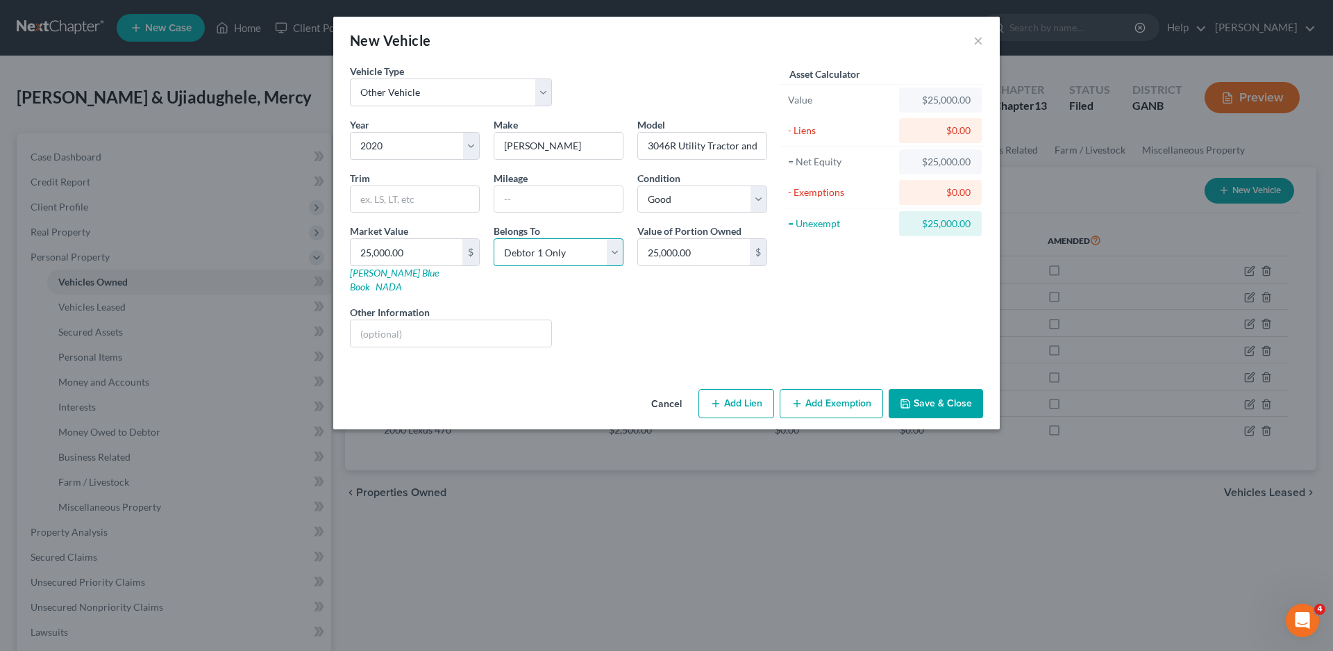
click at [494, 238] on select "Select Debtor 1 Only Debtor 2 Only Debtor 1 And Debtor 2 Only At Least One Of T…" at bounding box center [559, 252] width 130 height 28
drag, startPoint x: 714, startPoint y: 383, endPoint x: 709, endPoint y: 354, distance: 29.7
click at [715, 398] on icon "button" at bounding box center [715, 403] width 11 height 11
select select "0"
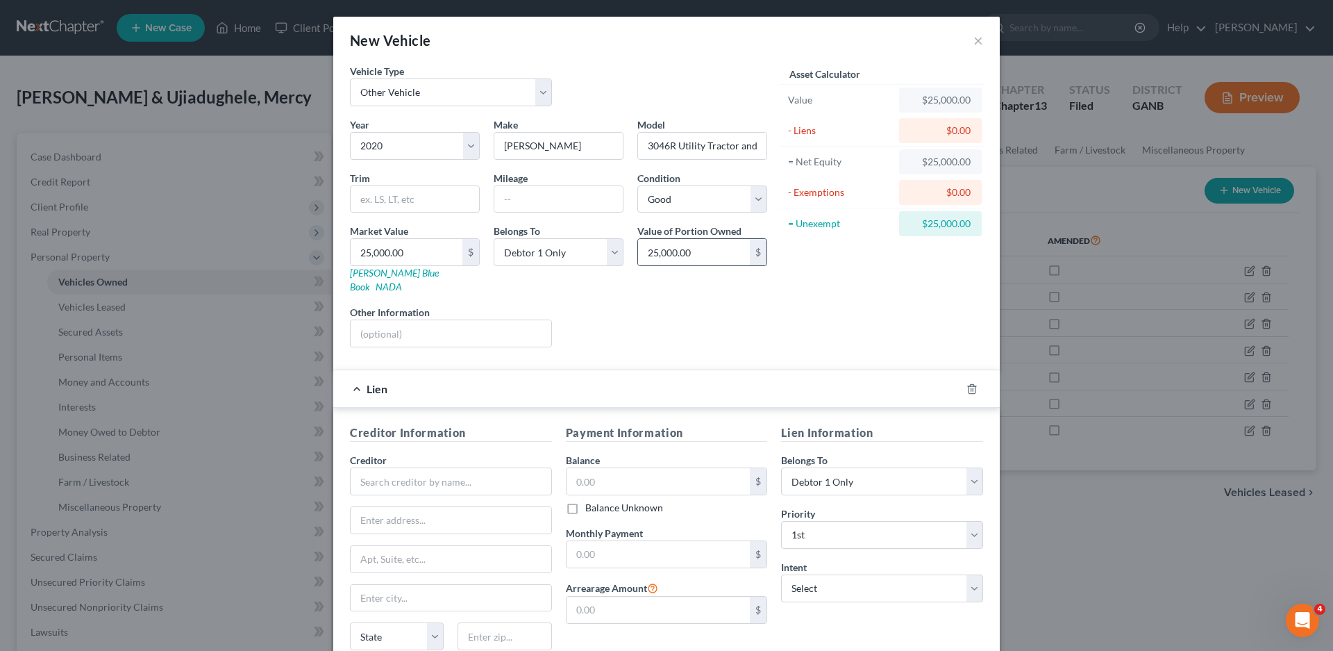
scroll to position [109, 0]
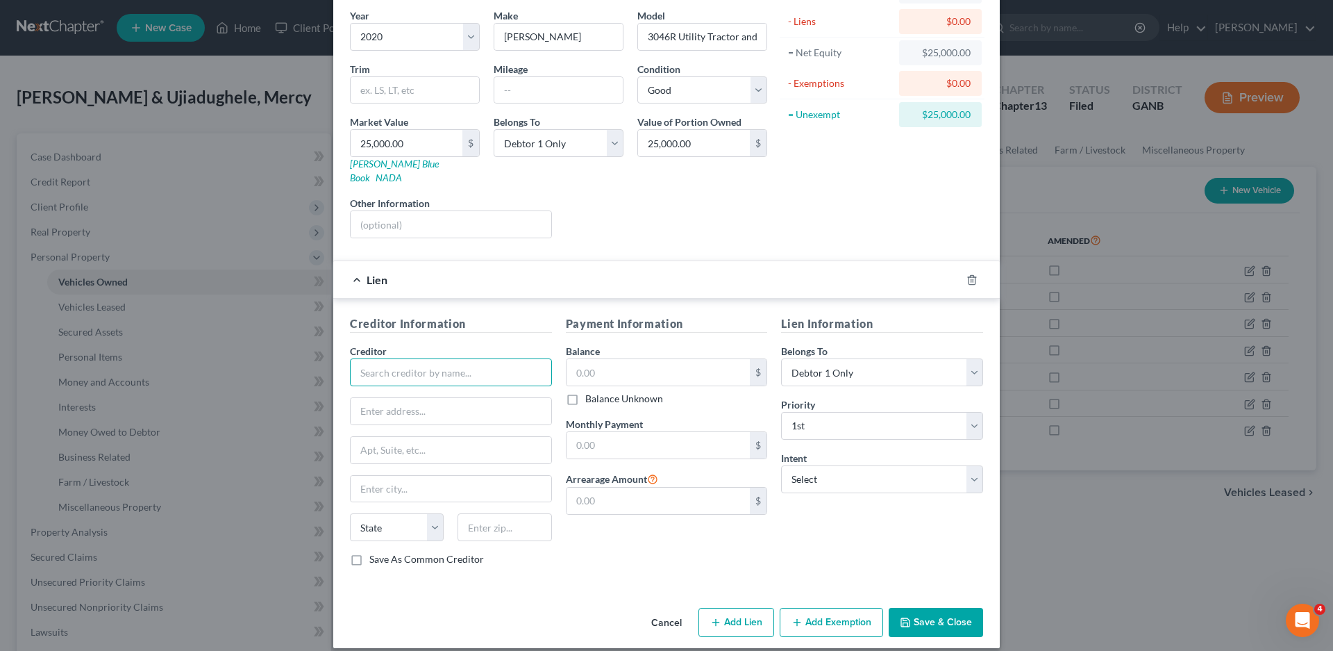
click at [385, 358] on input "text" at bounding box center [451, 372] width 202 height 28
type input "D"
type input "J"
click at [392, 358] on input "text" at bounding box center [451, 372] width 202 height 28
type input "Deere & Company"
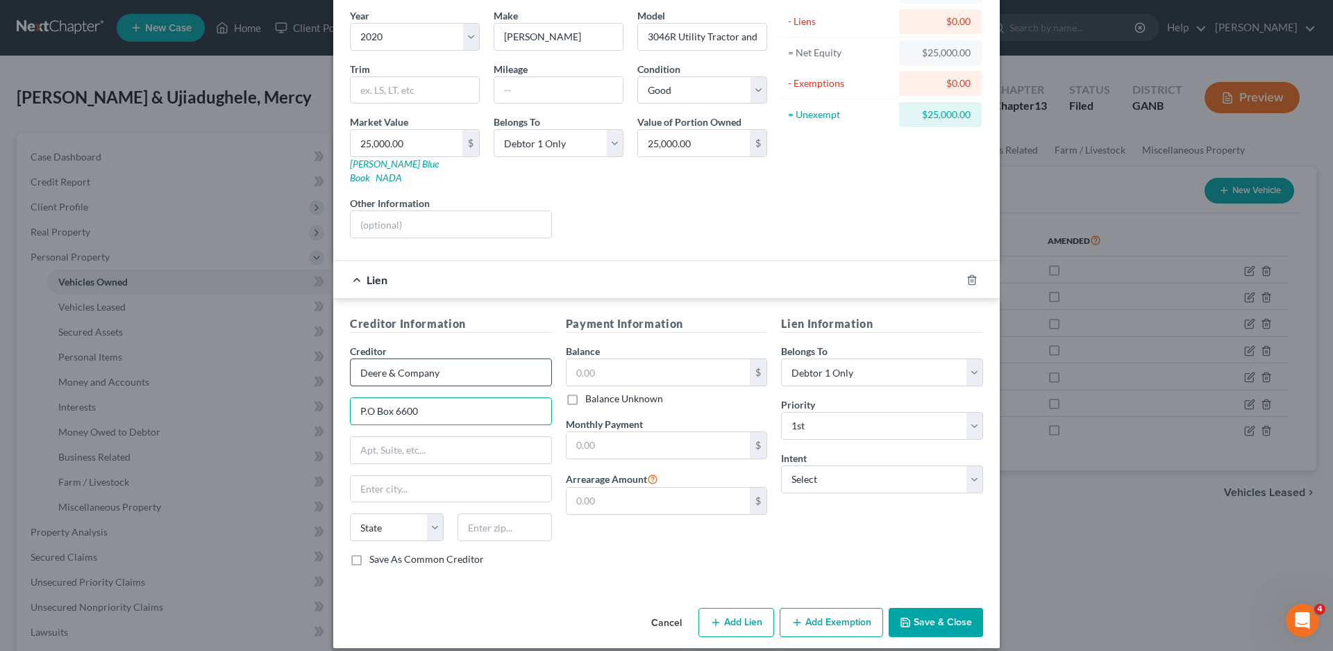
type input "P.O Box 6600"
type input "[PERSON_NAME]"
select select "16"
type input "50131"
click at [585, 360] on input "text" at bounding box center [659, 372] width 184 height 26
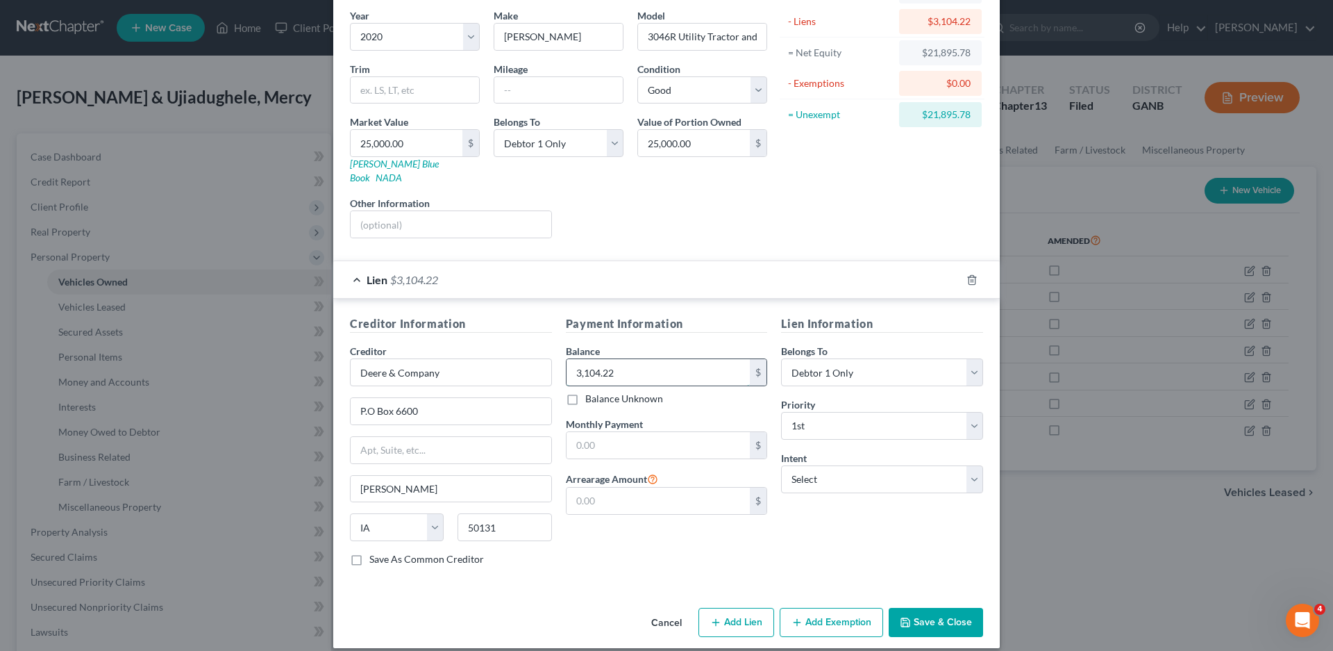
scroll to position [0, 0]
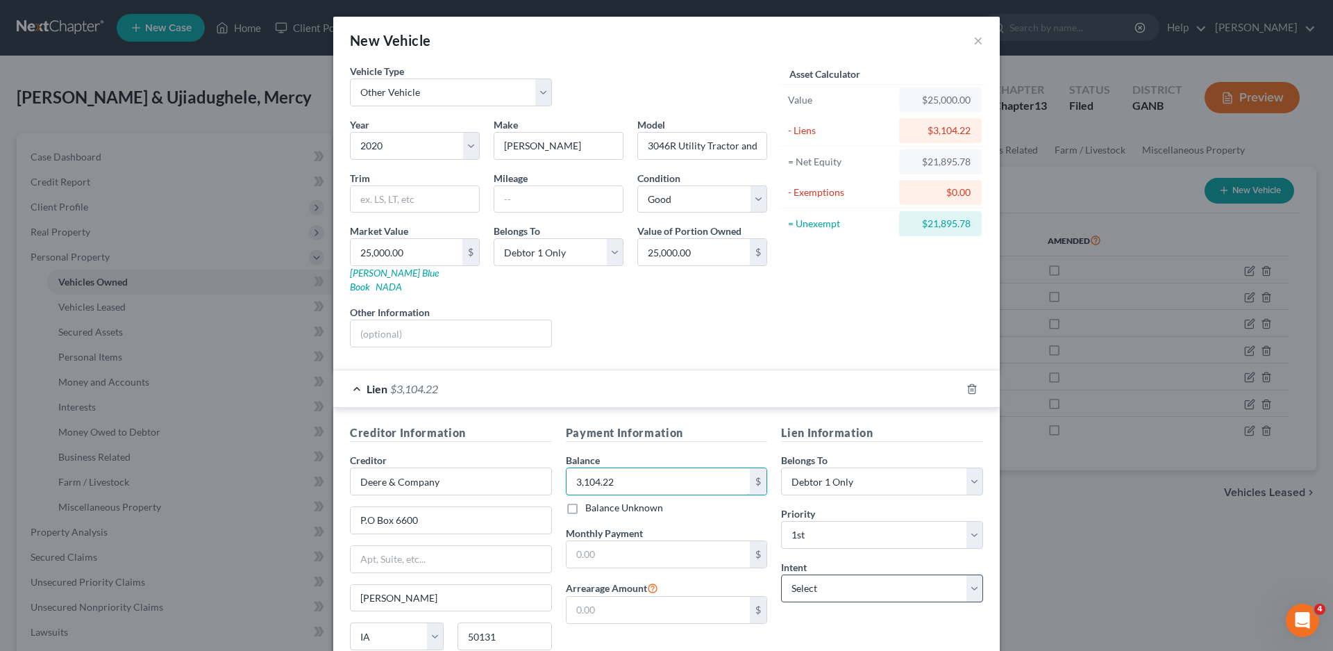
type input "3,104.22"
drag, startPoint x: 845, startPoint y: 571, endPoint x: 855, endPoint y: 571, distance: 10.4
click at [846, 574] on select "Select Surrender Redeem Reaffirm Avoid Other" at bounding box center [882, 588] width 202 height 28
select select "2"
click at [781, 574] on select "Select Surrender Redeem Reaffirm Avoid Other" at bounding box center [882, 588] width 202 height 28
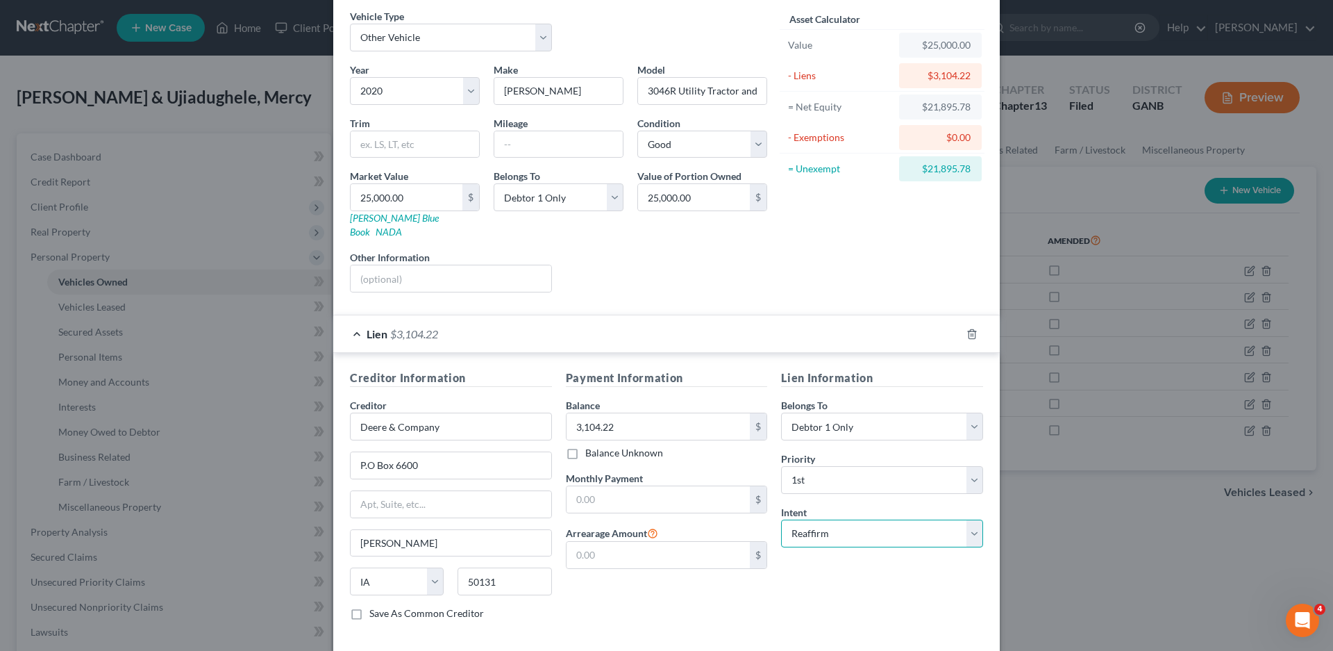
scroll to position [109, 0]
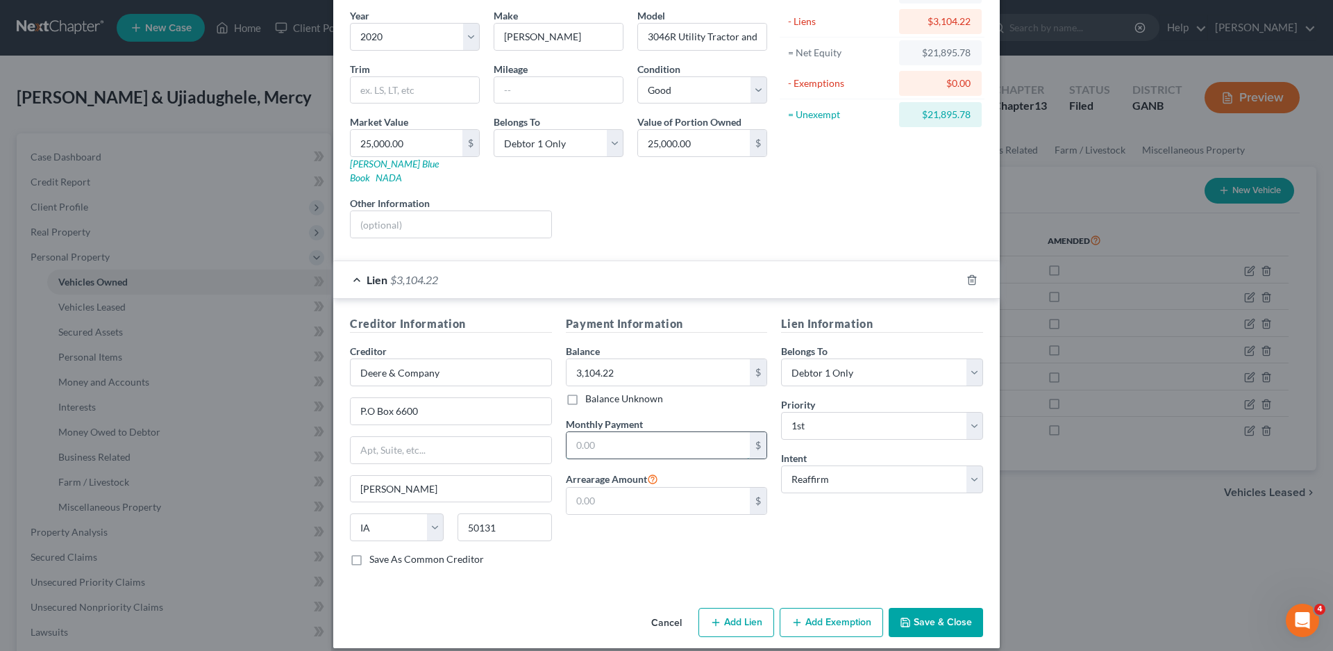
click at [578, 432] on input "text" at bounding box center [659, 445] width 184 height 26
click at [601, 432] on input "text" at bounding box center [659, 445] width 184 height 26
type input "598.55"
type input "0.00"
drag, startPoint x: 346, startPoint y: 545, endPoint x: 492, endPoint y: 549, distance: 145.8
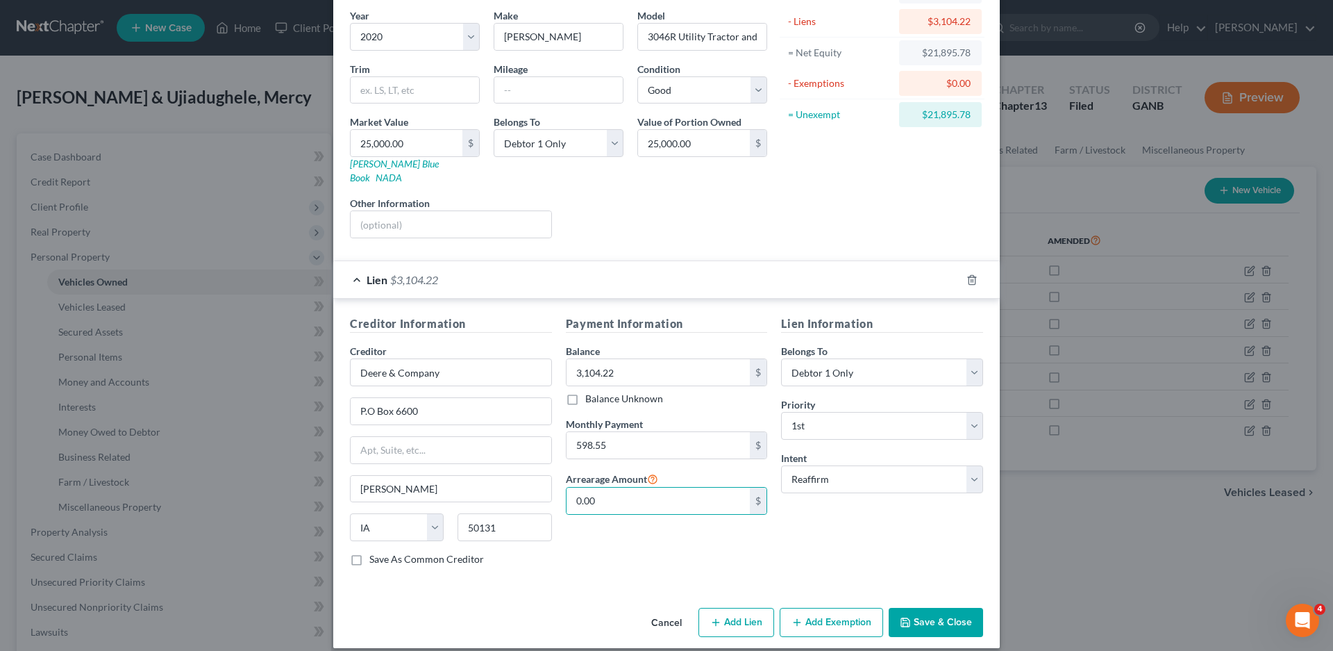
click at [369, 552] on label "Save As Common Creditor" at bounding box center [426, 559] width 115 height 14
click at [375, 552] on input "Save As Common Creditor" at bounding box center [379, 556] width 9 height 9
click at [904, 617] on icon "button" at bounding box center [905, 622] width 11 height 11
checkbox input "false"
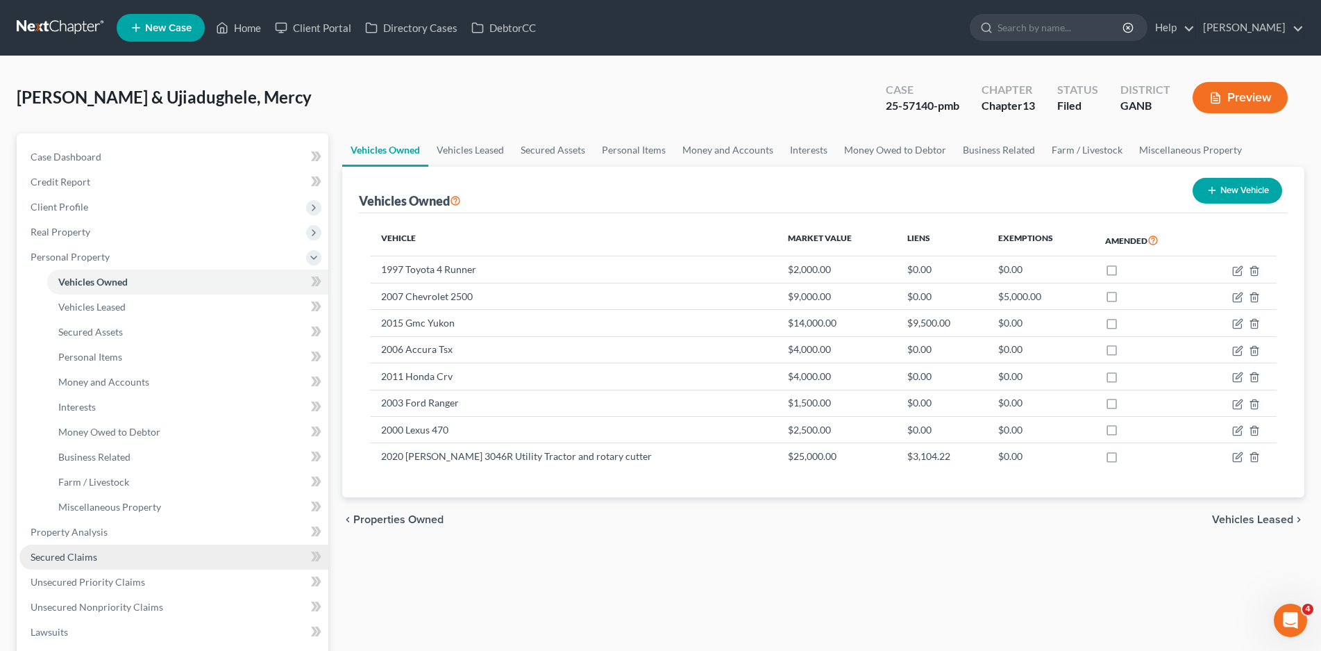
click at [83, 558] on span "Secured Claims" at bounding box center [64, 557] width 67 height 12
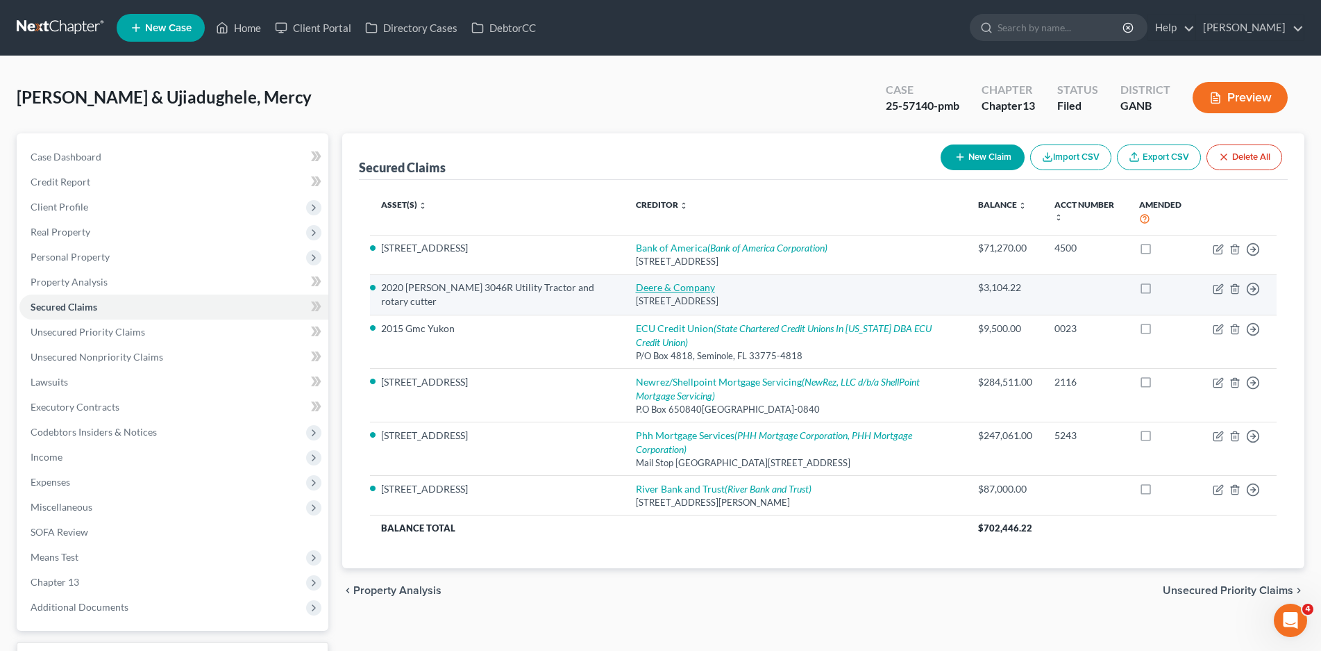
click at [640, 287] on link "Deere & Company" at bounding box center [675, 287] width 79 height 12
select select "16"
select select "2"
select select "0"
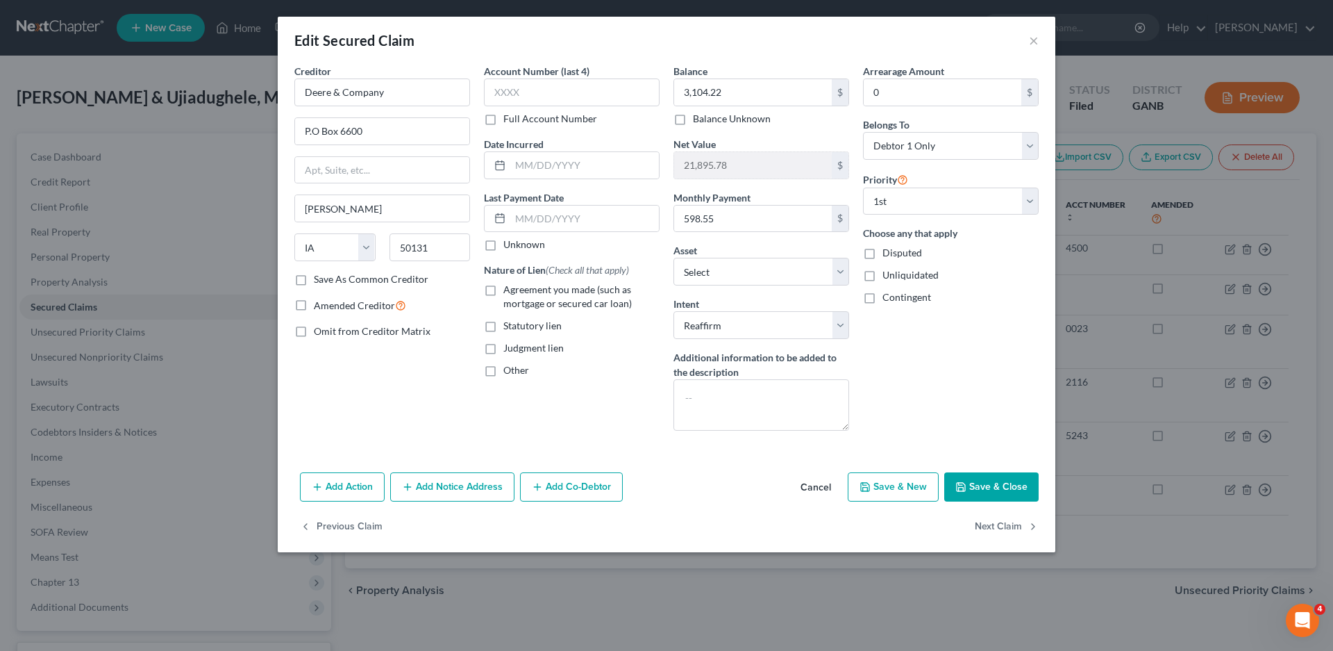
drag, startPoint x: 444, startPoint y: 490, endPoint x: 445, endPoint y: 384, distance: 106.2
click at [444, 490] on button "Add Notice Address" at bounding box center [452, 486] width 124 height 29
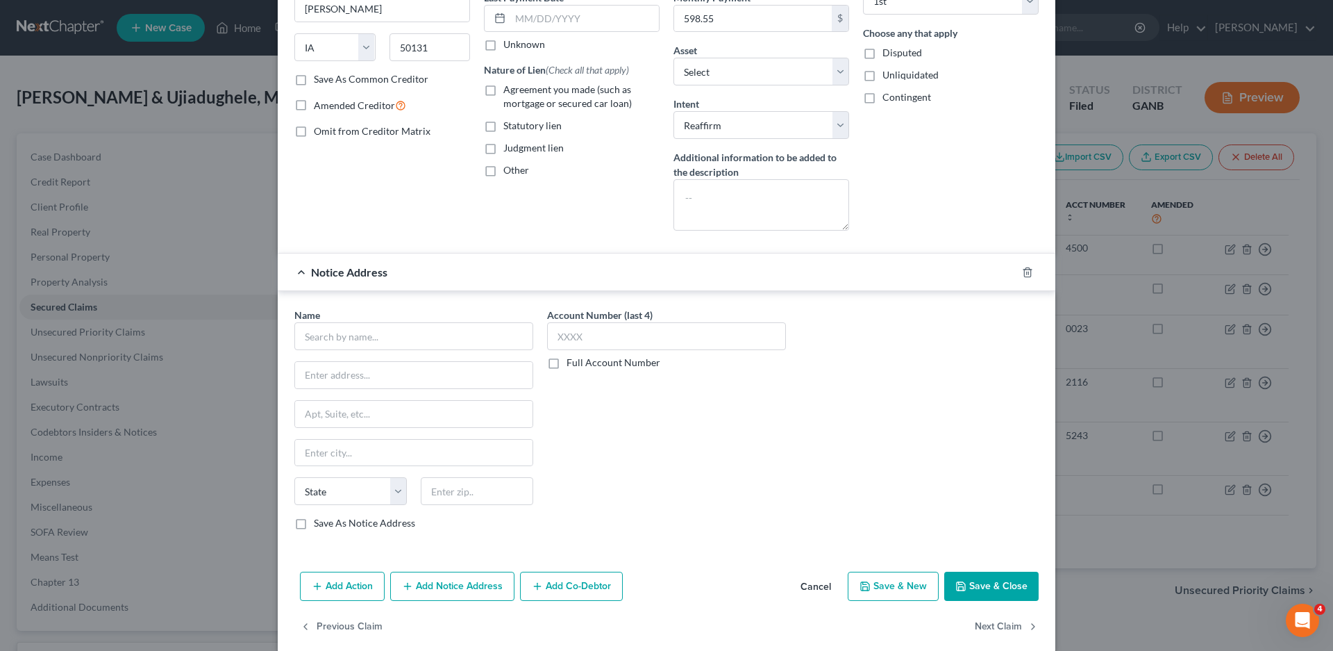
scroll to position [208, 0]
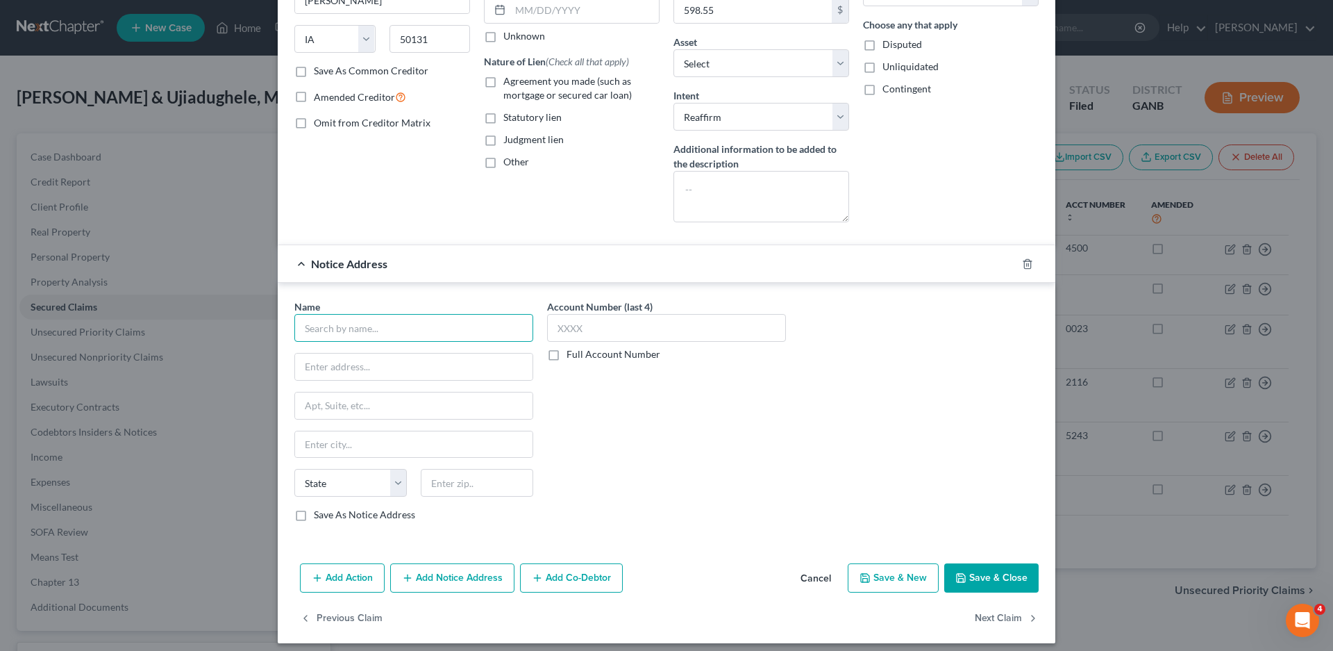
click at [340, 334] on input "text" at bounding box center [413, 328] width 239 height 28
type input "Deere Credit Services, Inc"
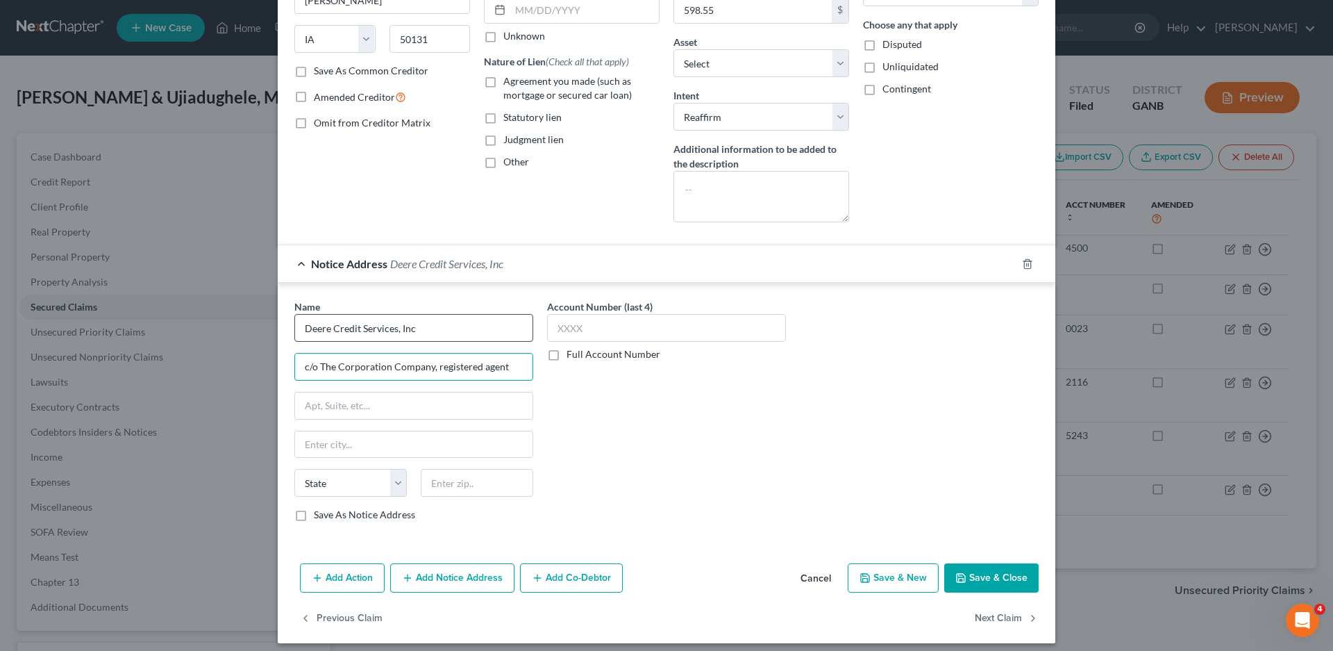
type input "c/o The Corporation Company, registered agent"
type input "[STREET_ADDRESS]"
type input "Cumming"
select select "10"
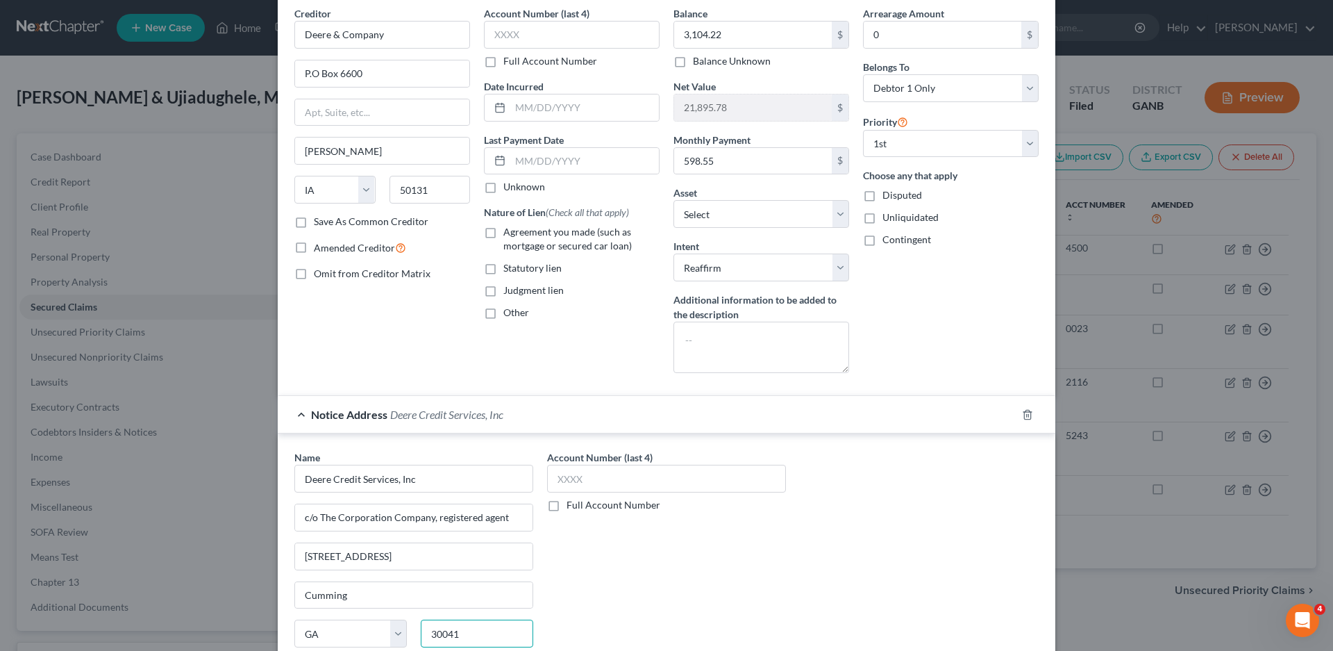
scroll to position [0, 0]
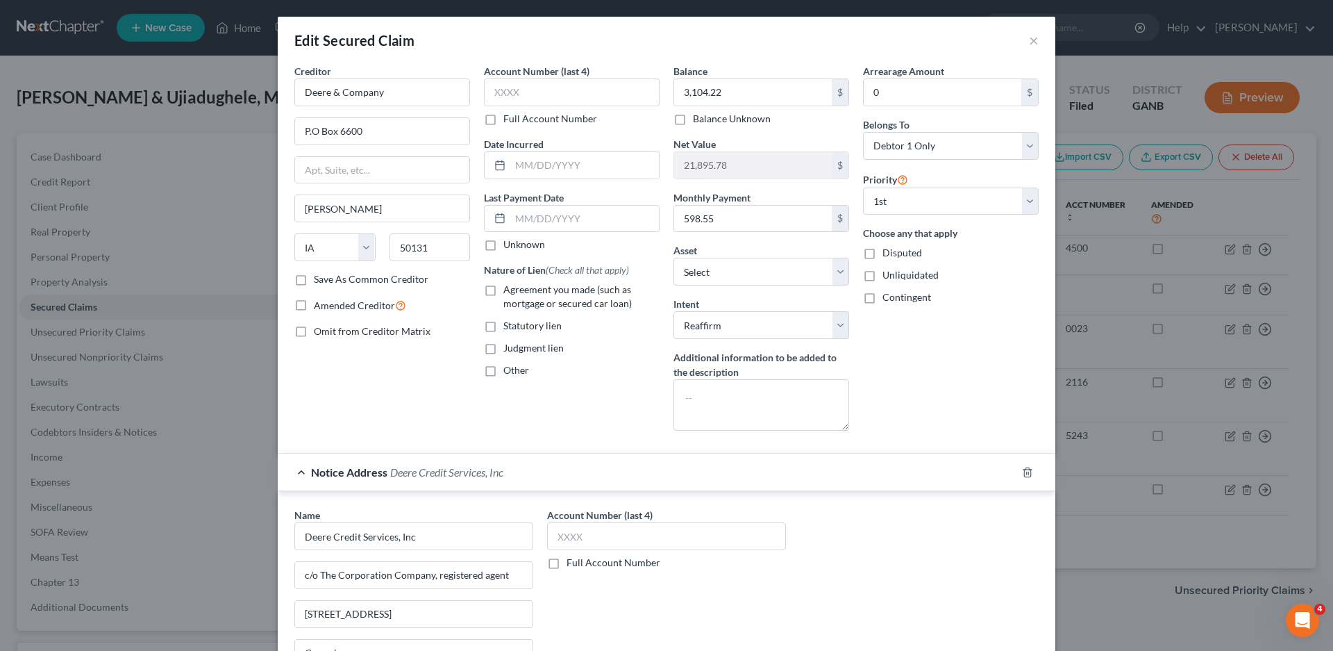
type input "30041"
click at [609, 537] on input "text" at bounding box center [666, 536] width 239 height 28
type input "7441"
click at [484, 94] on input "text" at bounding box center [572, 92] width 176 height 28
type input "7441"
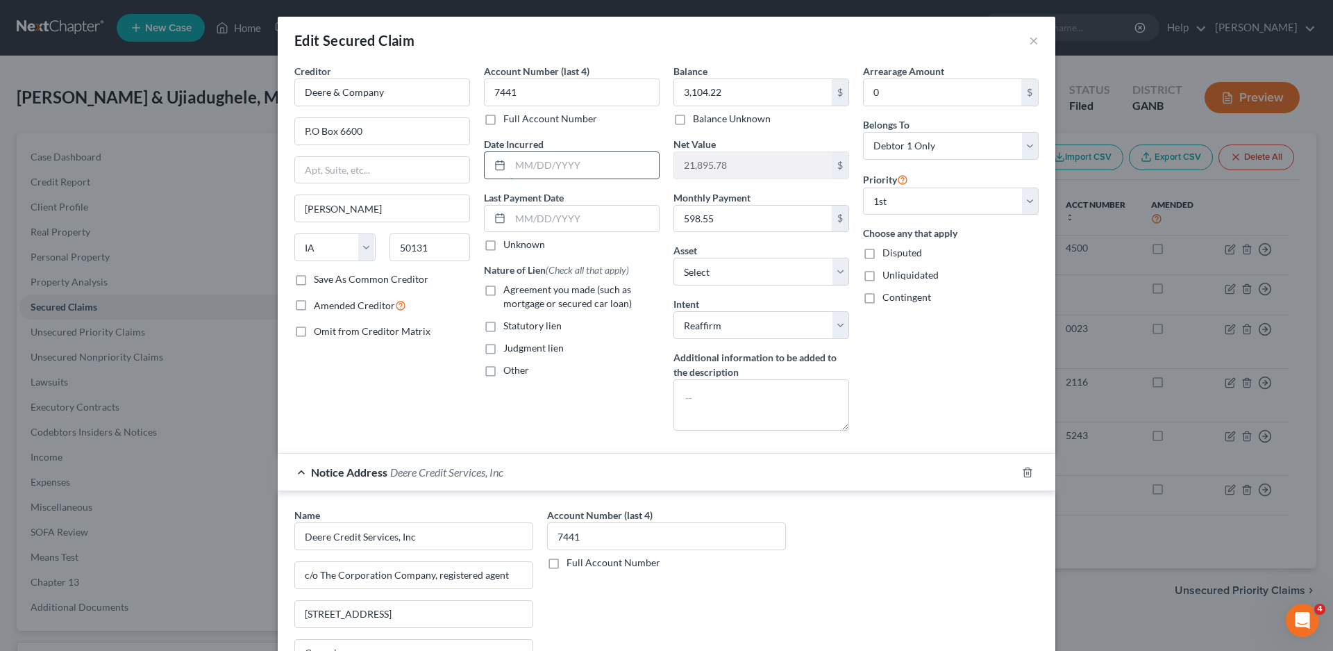
click at [525, 167] on input "text" at bounding box center [584, 165] width 149 height 26
click at [528, 166] on input "text" at bounding box center [584, 165] width 149 height 26
type input "[DATE]"
click at [503, 246] on label "Unknown" at bounding box center [524, 244] width 42 height 14
click at [509, 246] on input "Unknown" at bounding box center [513, 241] width 9 height 9
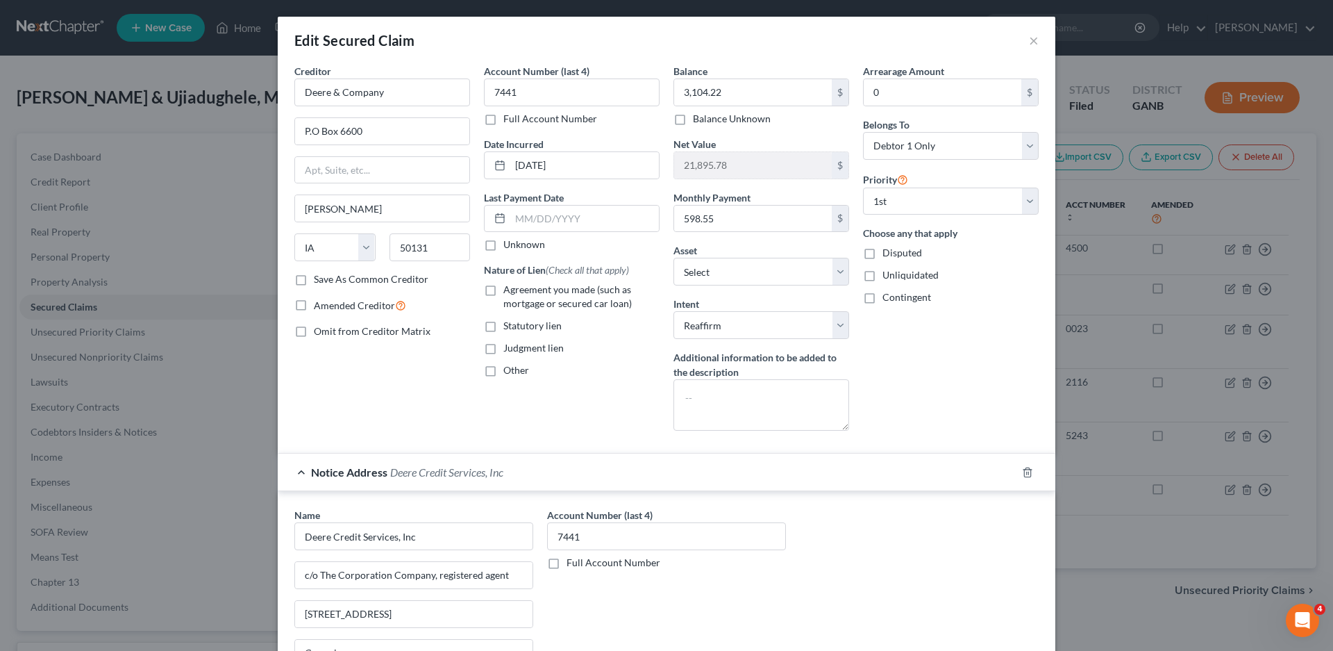
checkbox input "true"
click at [503, 291] on label "Agreement you made (such as mortgage or secured car loan)" at bounding box center [581, 297] width 156 height 28
click at [509, 291] on input "Agreement you made (such as mortgage or secured car loan)" at bounding box center [513, 287] width 9 height 9
checkbox input "true"
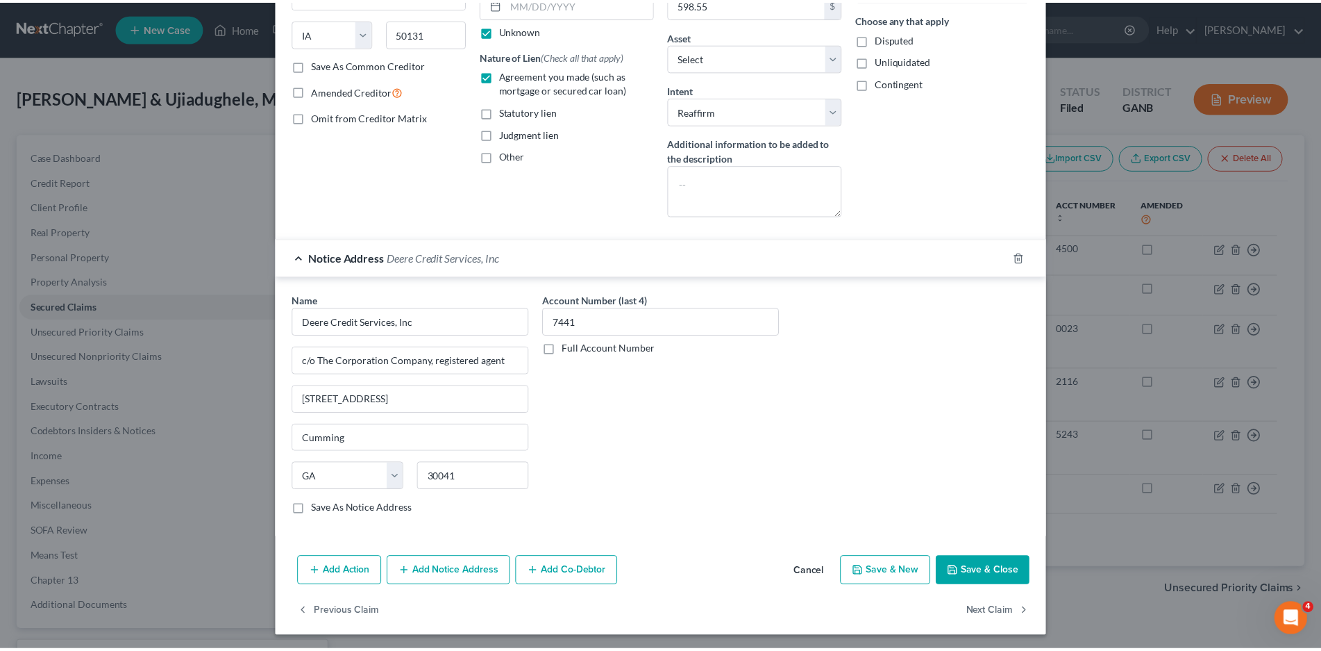
scroll to position [217, 0]
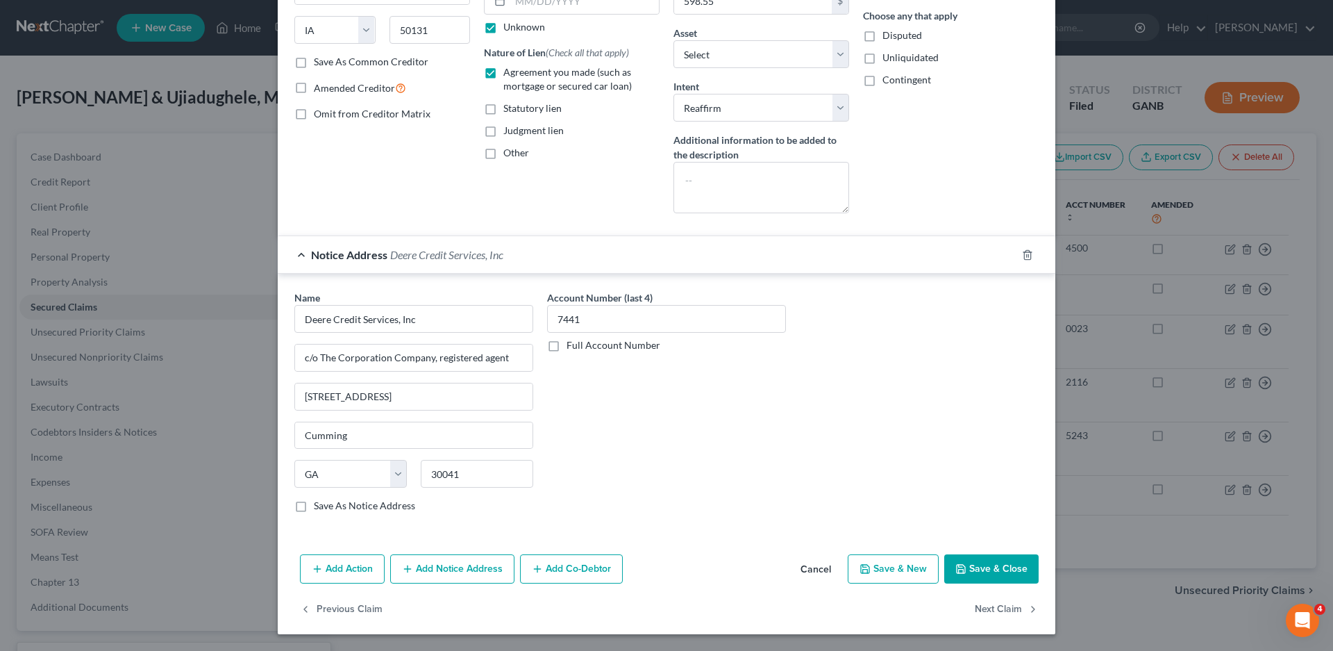
click at [1003, 565] on button "Save & Close" at bounding box center [991, 568] width 94 height 29
